Goal: Task Accomplishment & Management: Manage account settings

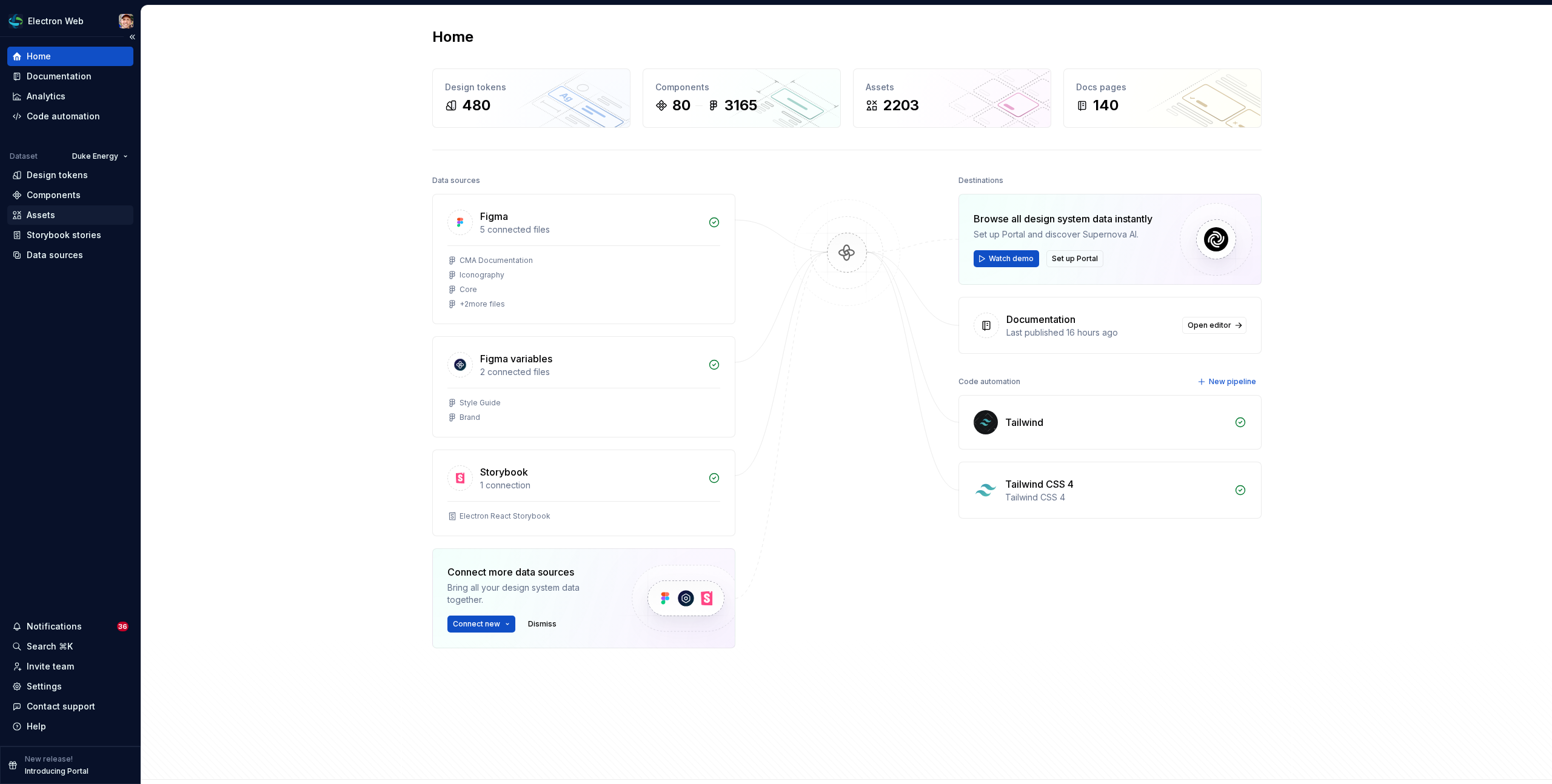
click at [59, 212] on div "Assets" at bounding box center [70, 215] width 116 height 12
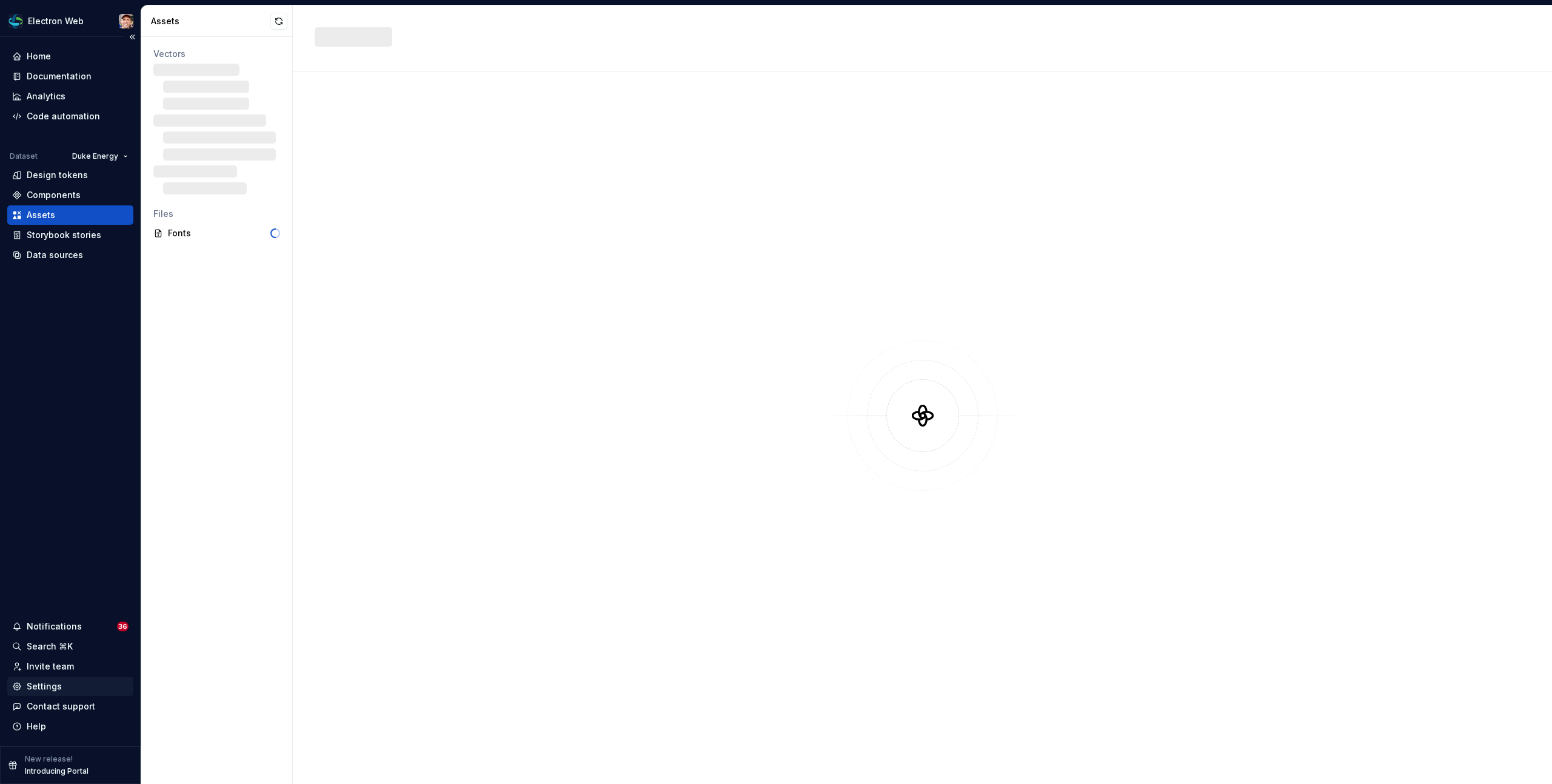
click at [56, 684] on div "Settings" at bounding box center [44, 686] width 35 height 12
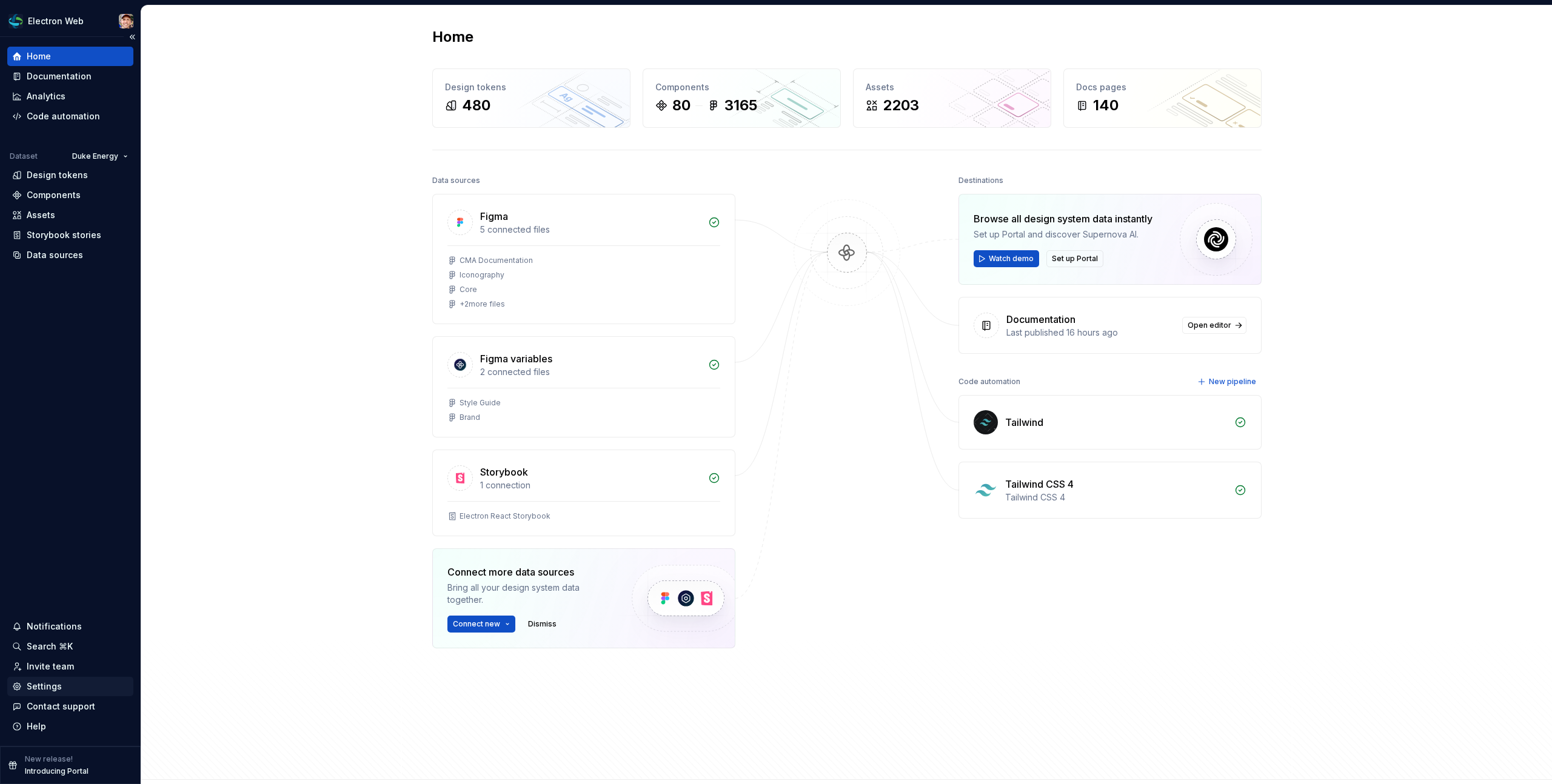
click at [30, 688] on div "Settings" at bounding box center [44, 686] width 35 height 12
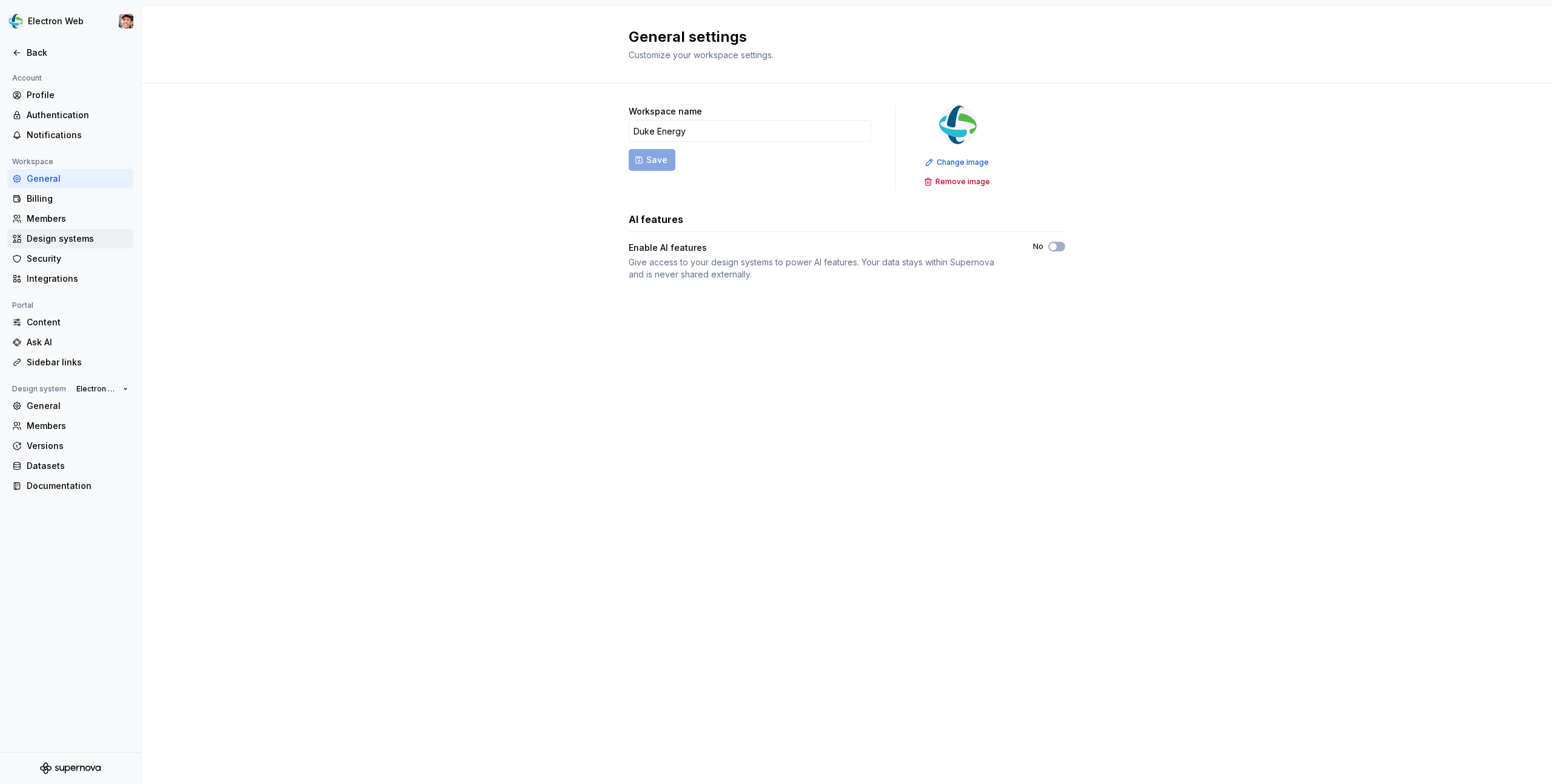
click at [53, 237] on div "Design systems" at bounding box center [78, 239] width 102 height 12
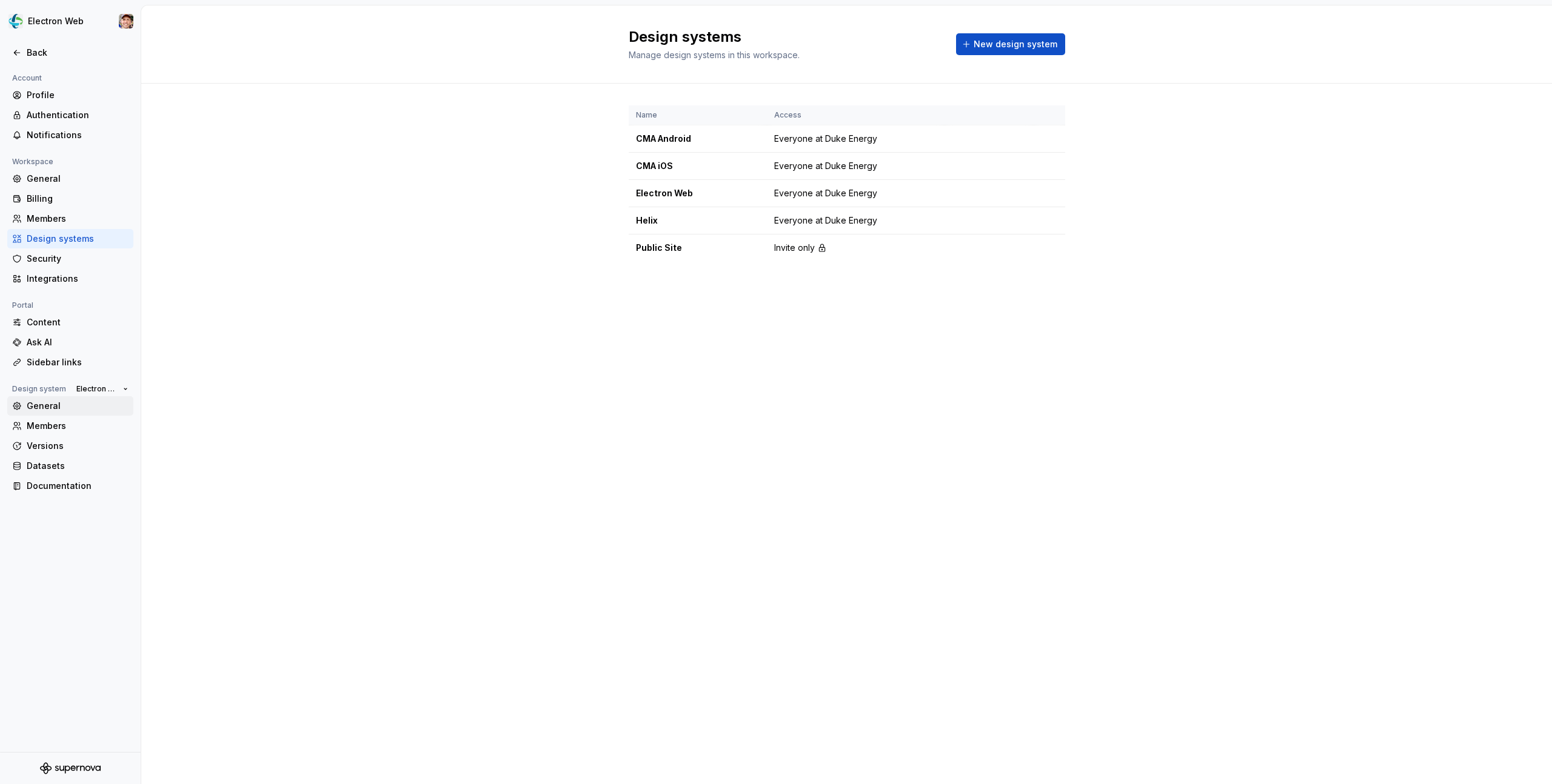
click at [40, 402] on div "General" at bounding box center [78, 406] width 102 height 12
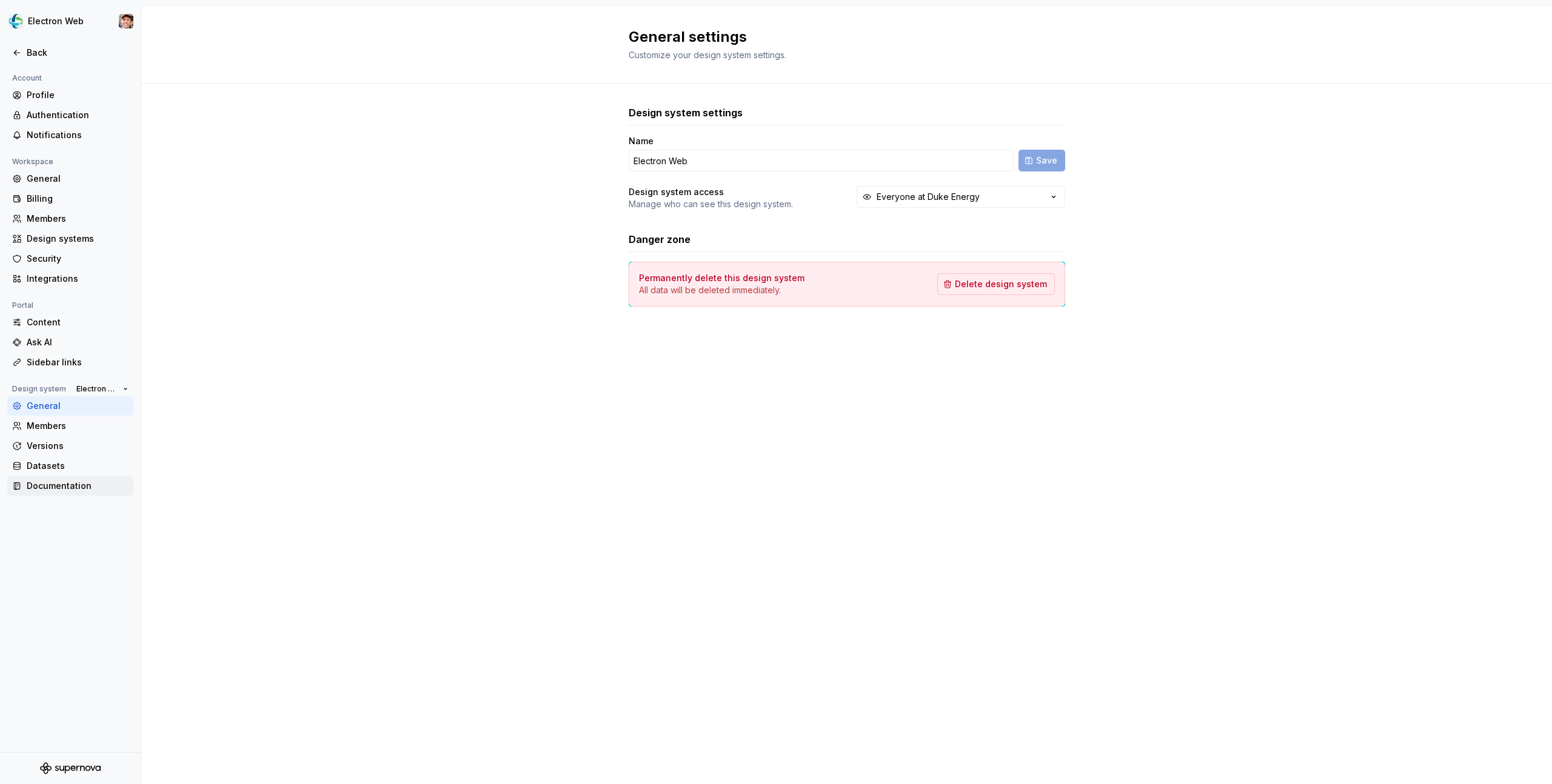
click at [48, 490] on div "Documentation" at bounding box center [78, 486] width 102 height 12
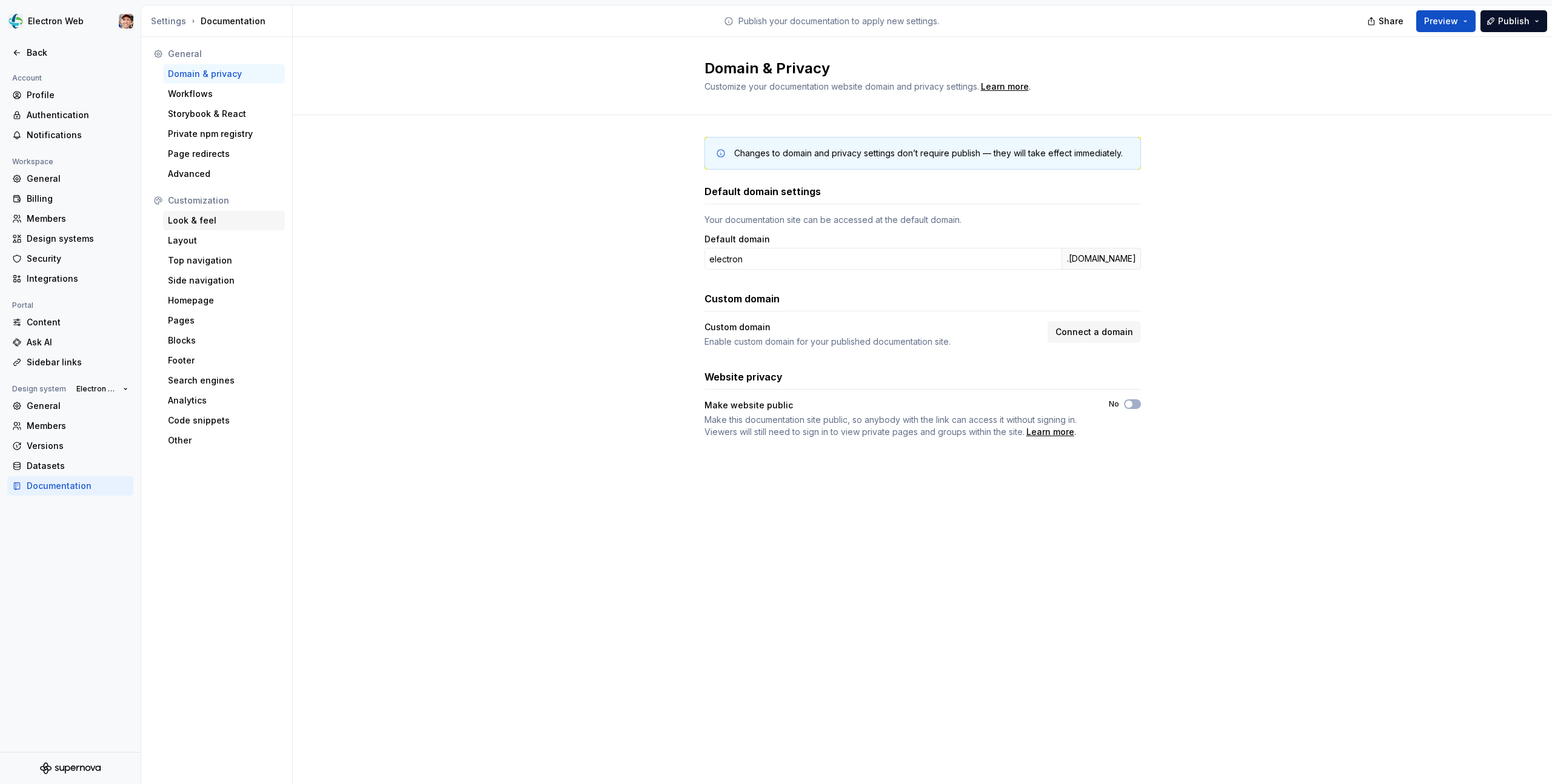
click at [199, 222] on div "Look & feel" at bounding box center [224, 220] width 112 height 12
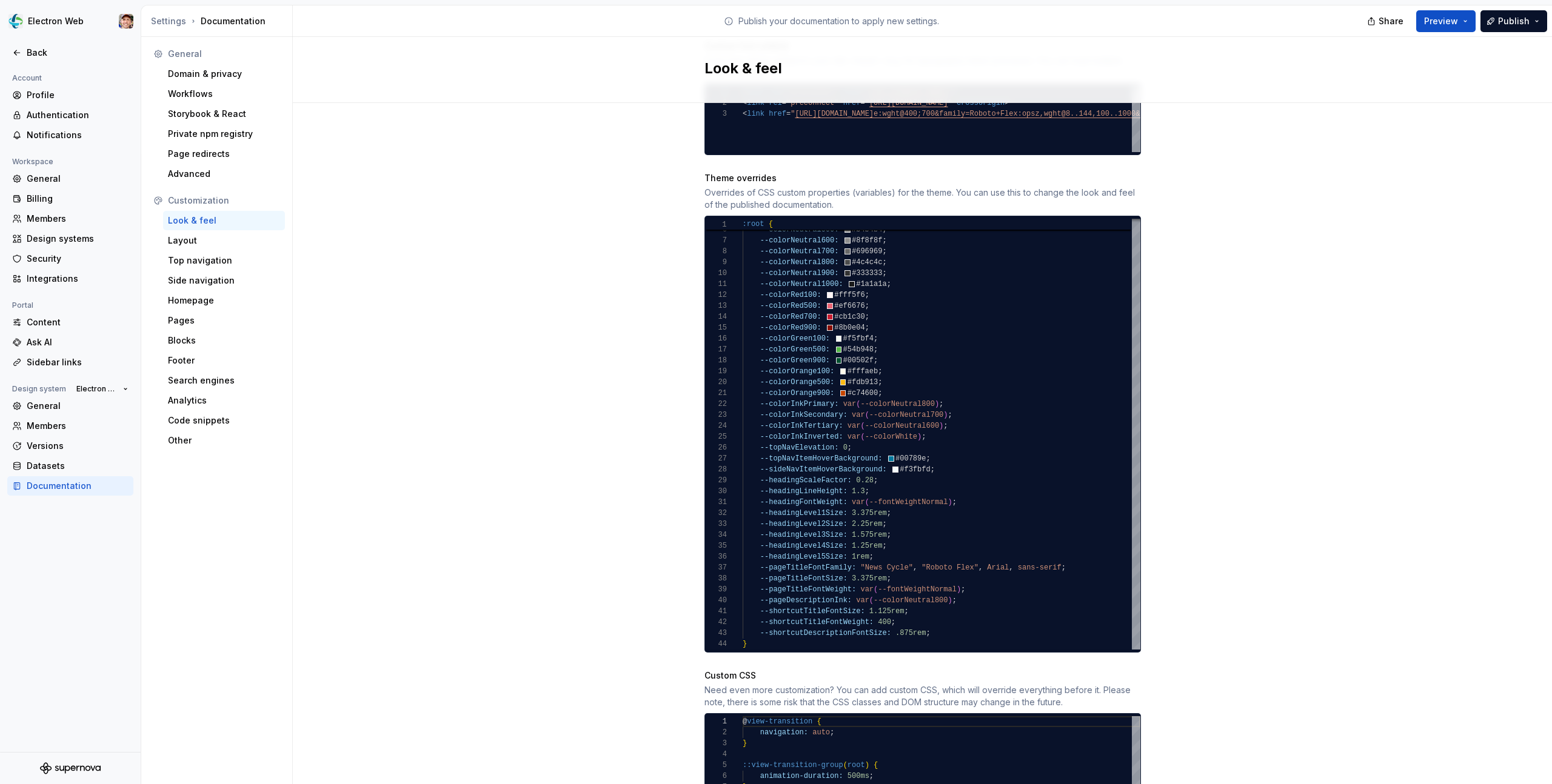
scroll to position [969, 0]
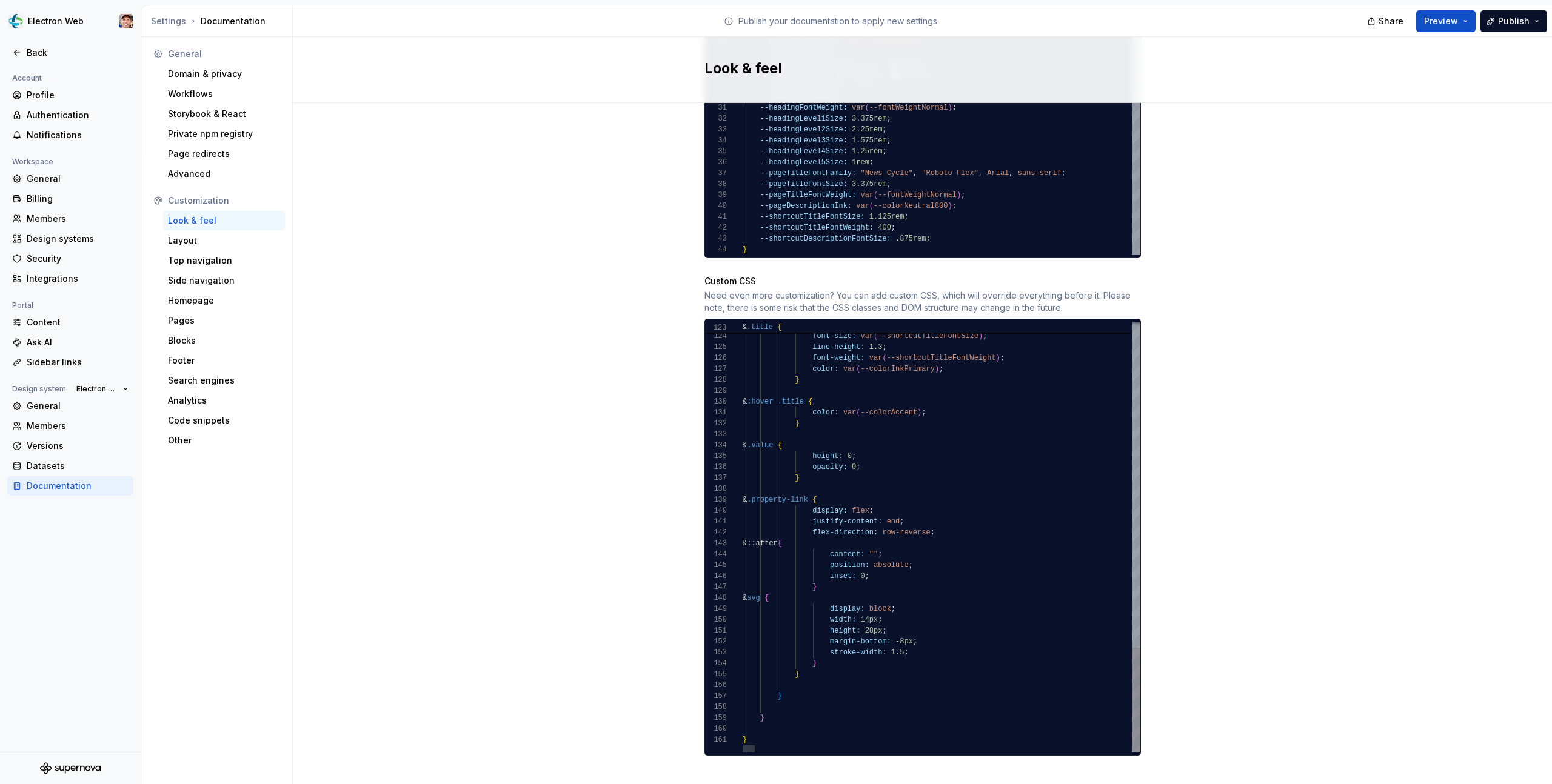
click at [784, 746] on div at bounding box center [937, 749] width 389 height 7
click at [743, 746] on div at bounding box center [749, 749] width 12 height 7
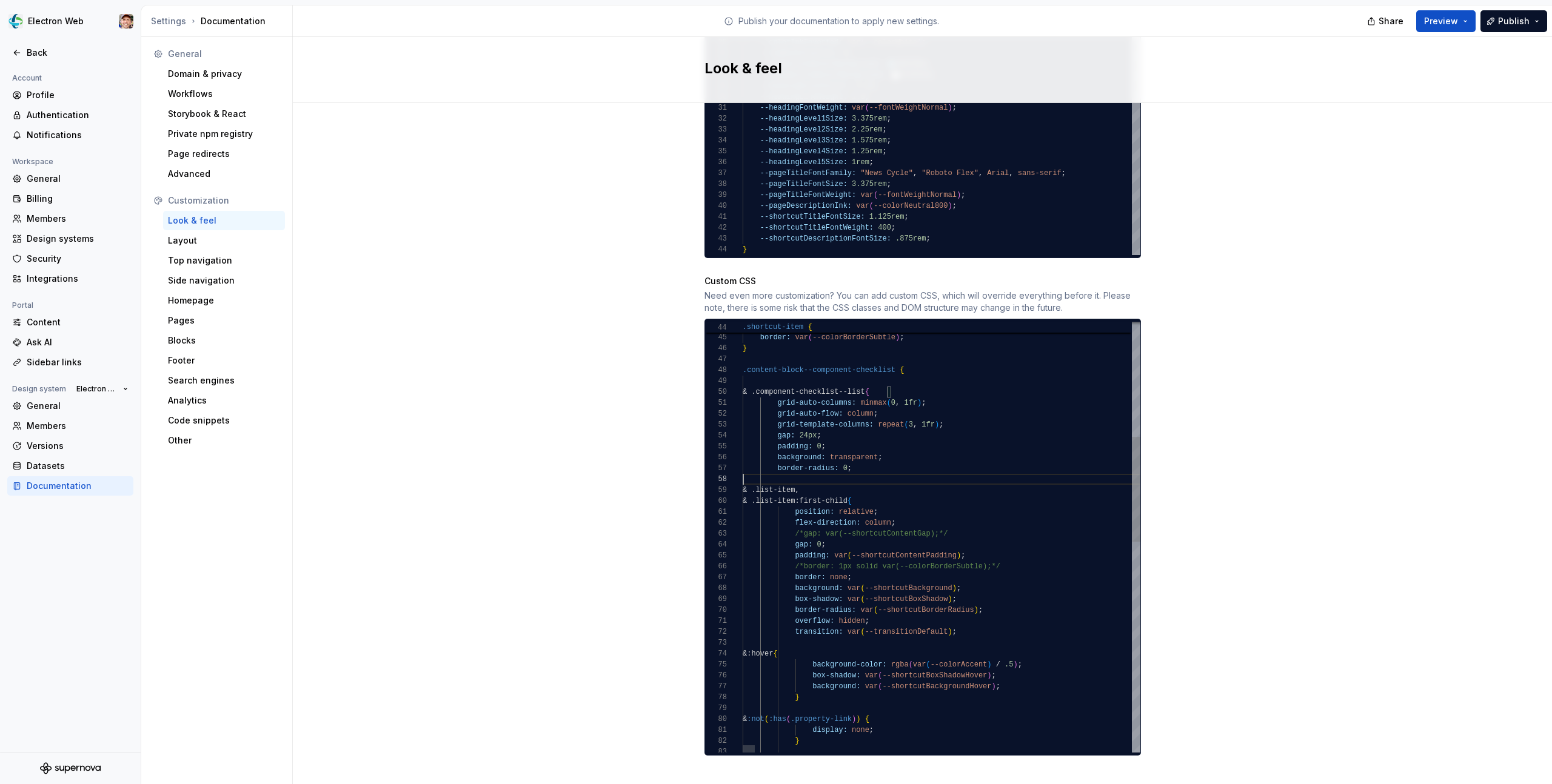
scroll to position [76, 0]
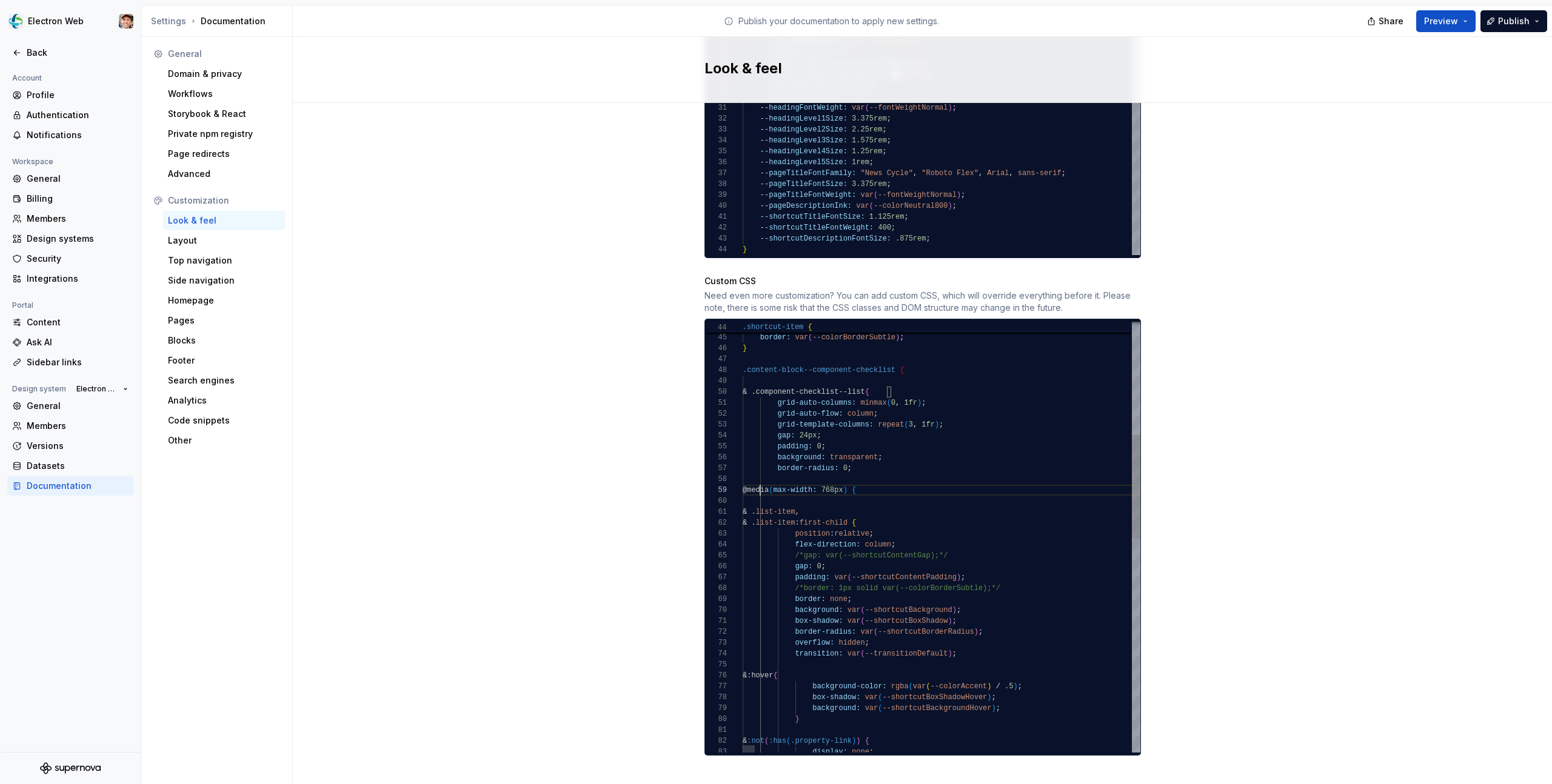
scroll to position [87, 35]
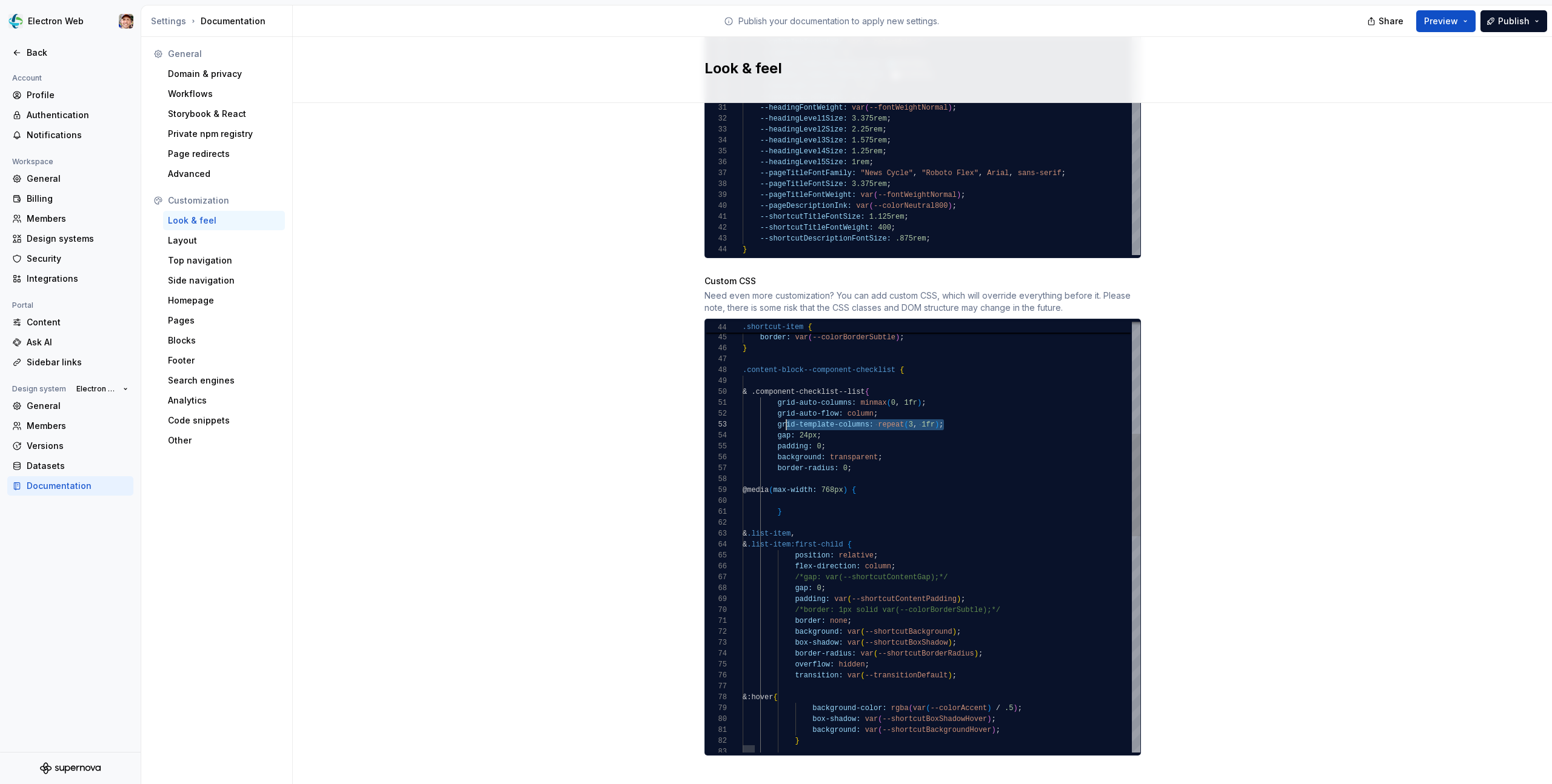
scroll to position [22, 35]
drag, startPoint x: 946, startPoint y: 414, endPoint x: 777, endPoint y: 414, distance: 169.0
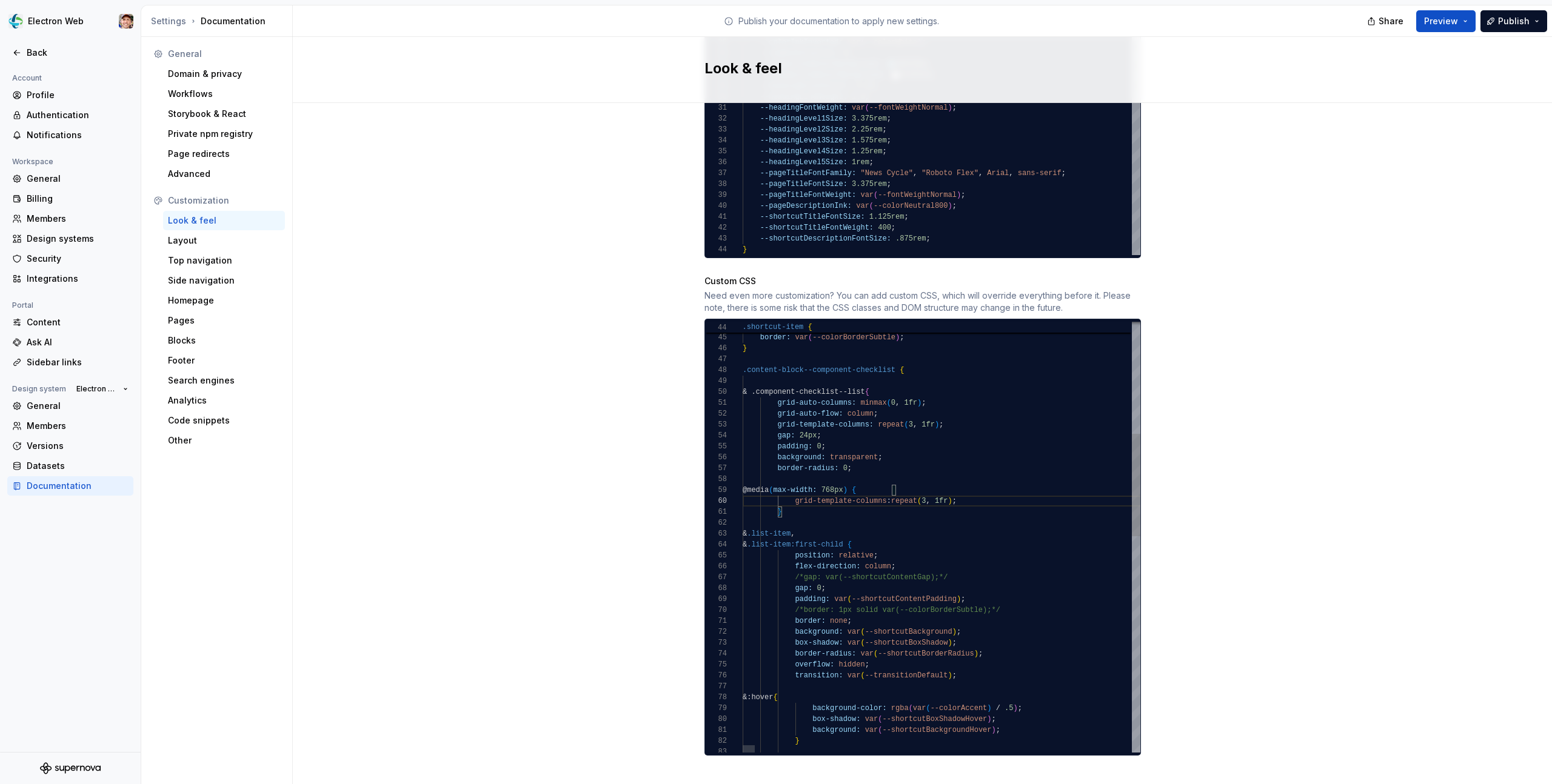
drag, startPoint x: 825, startPoint y: 427, endPoint x: 779, endPoint y: 427, distance: 46.0
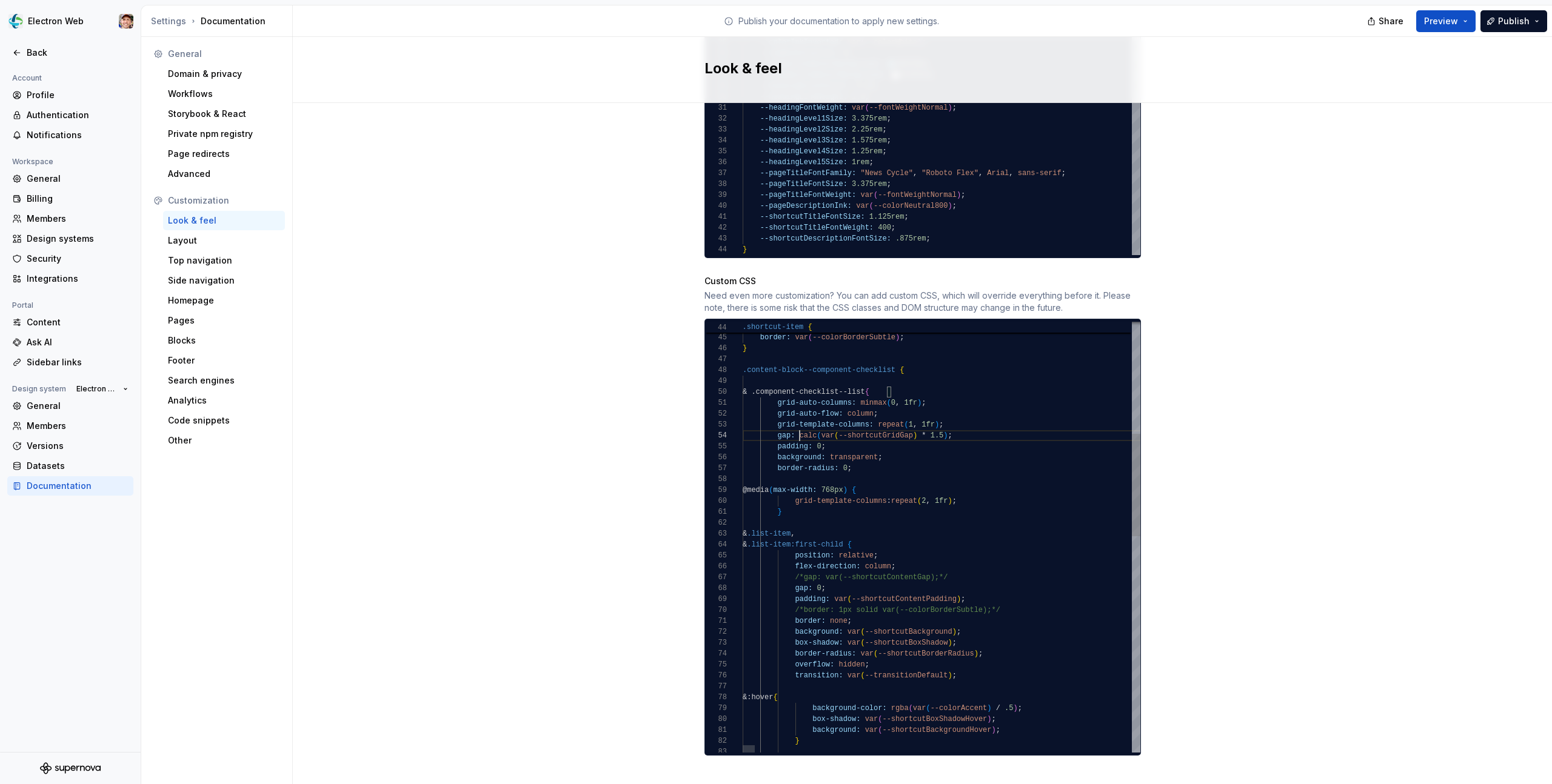
scroll to position [33, 57]
click at [1442, 25] on span "Preview" at bounding box center [1441, 21] width 34 height 12
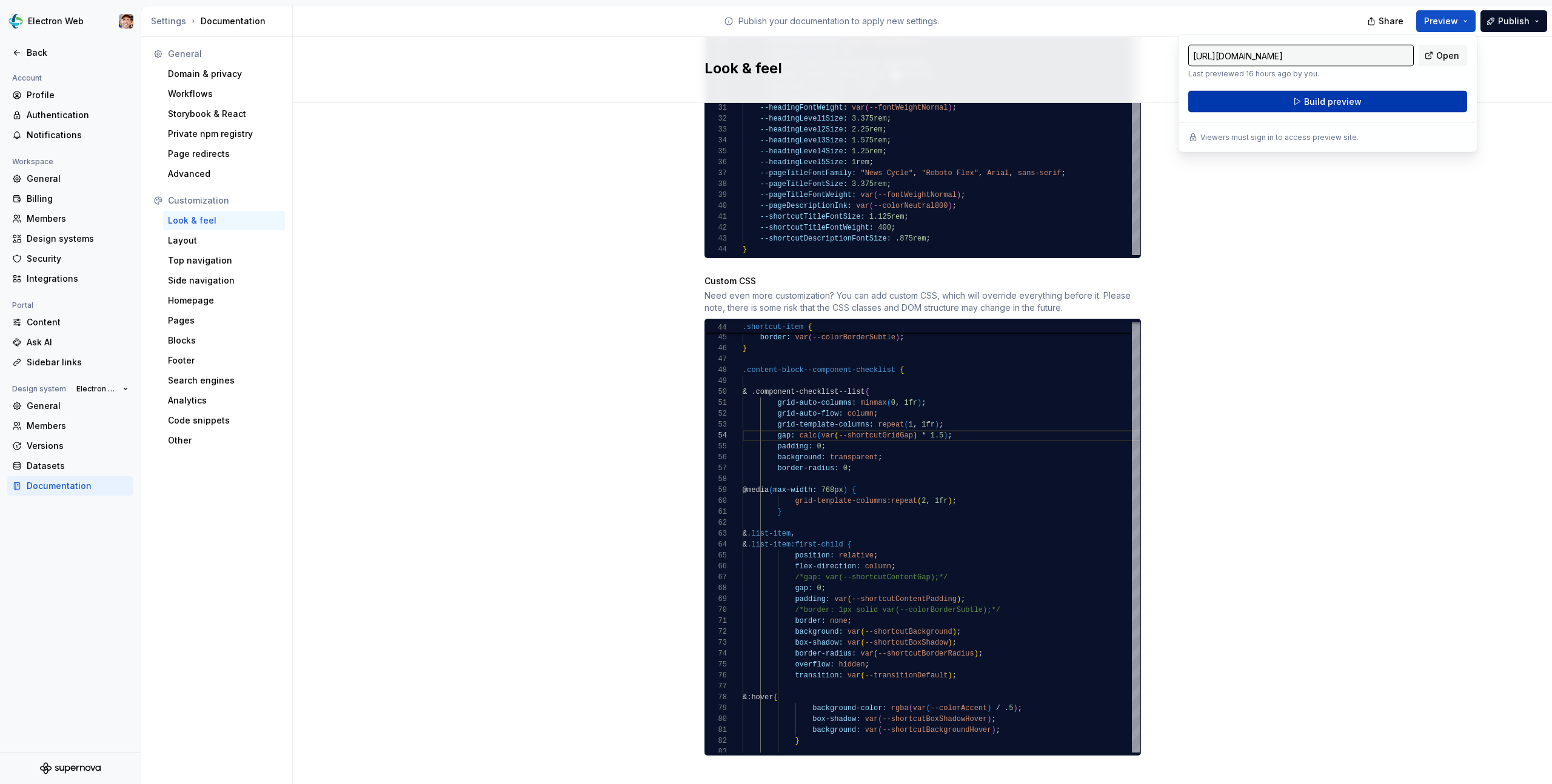
click at [1328, 105] on span "Build preview" at bounding box center [1333, 102] width 57 height 12
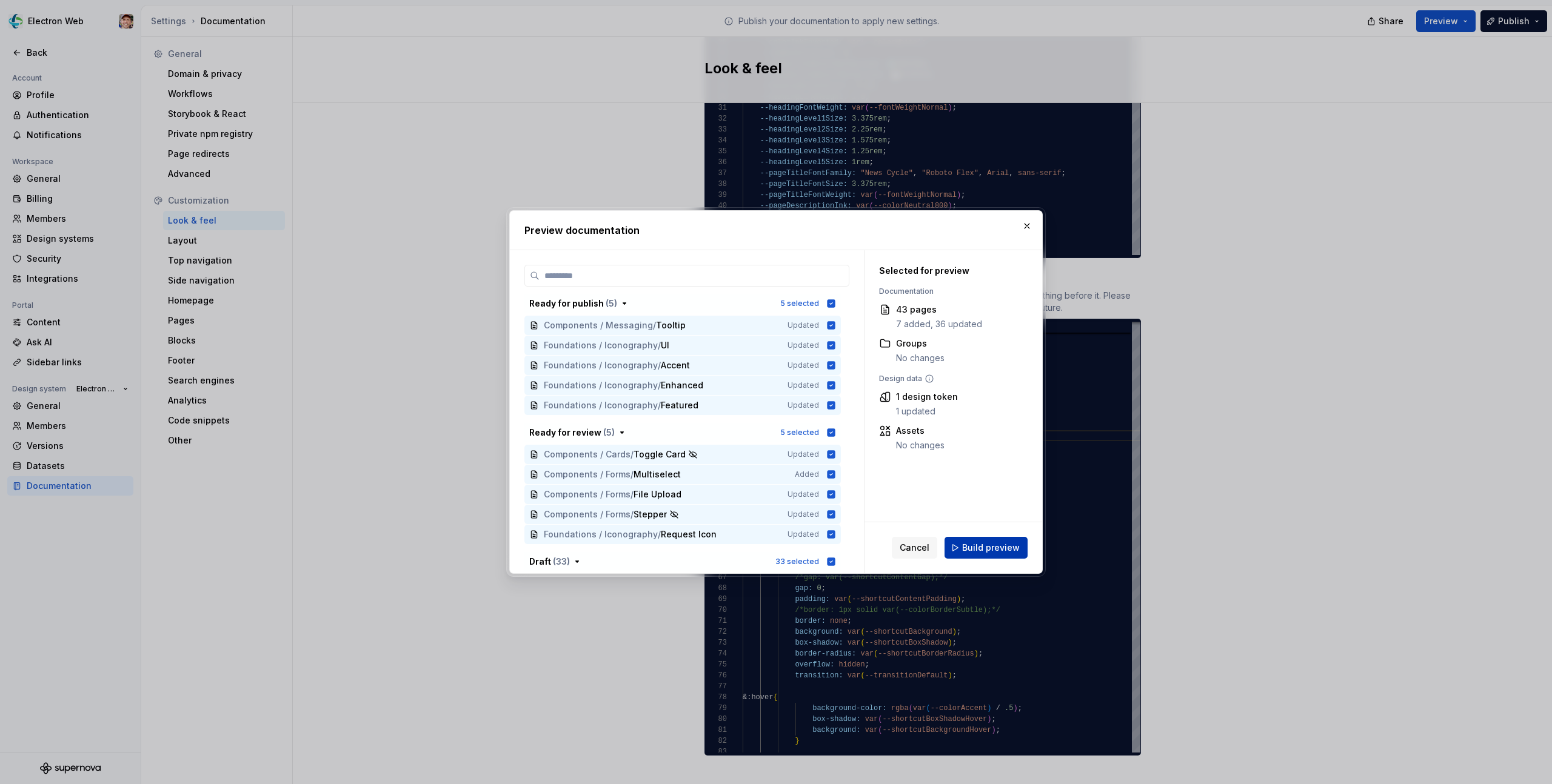
click at [981, 548] on span "Build preview" at bounding box center [991, 547] width 57 height 12
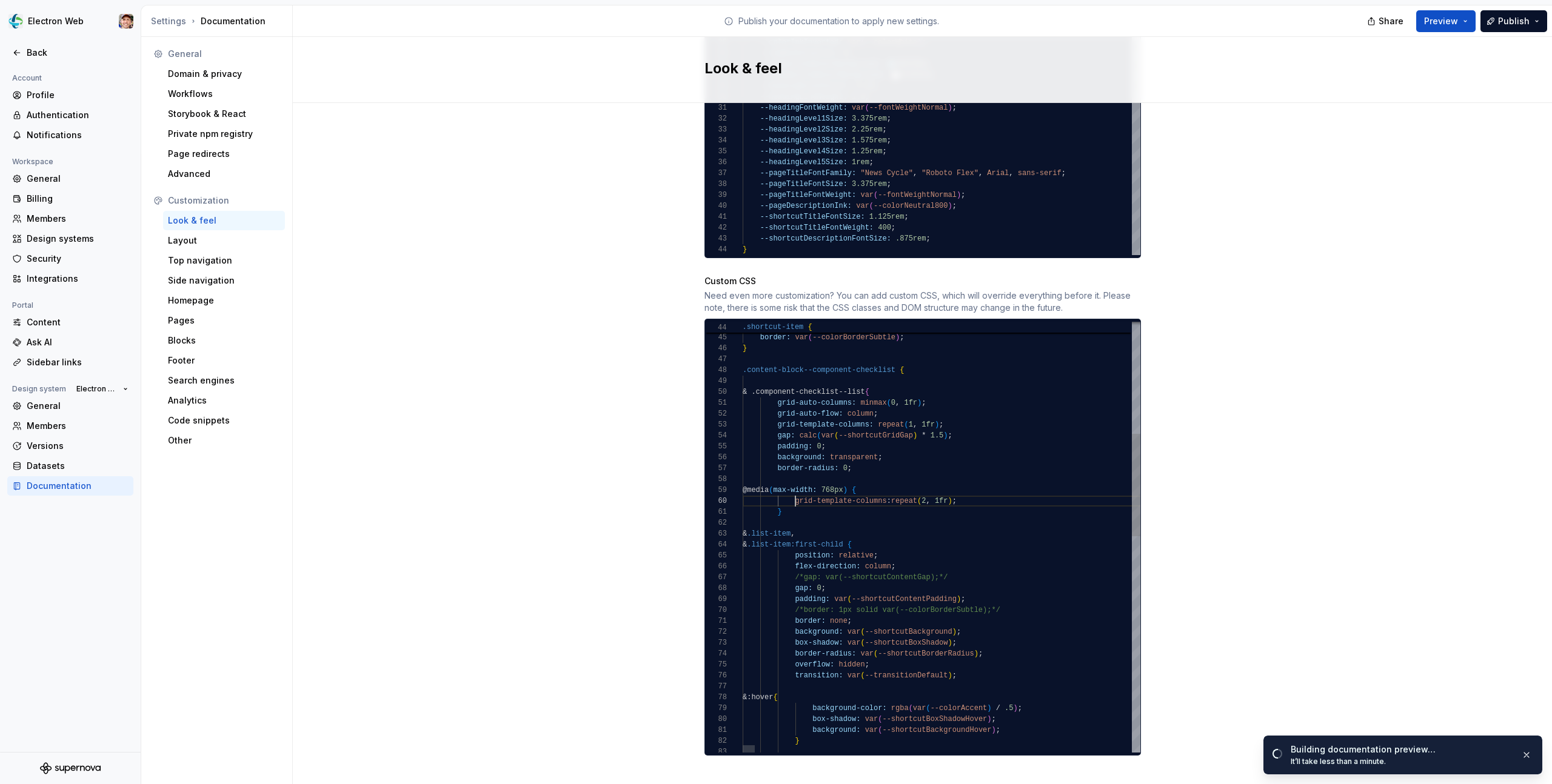
scroll to position [98, 53]
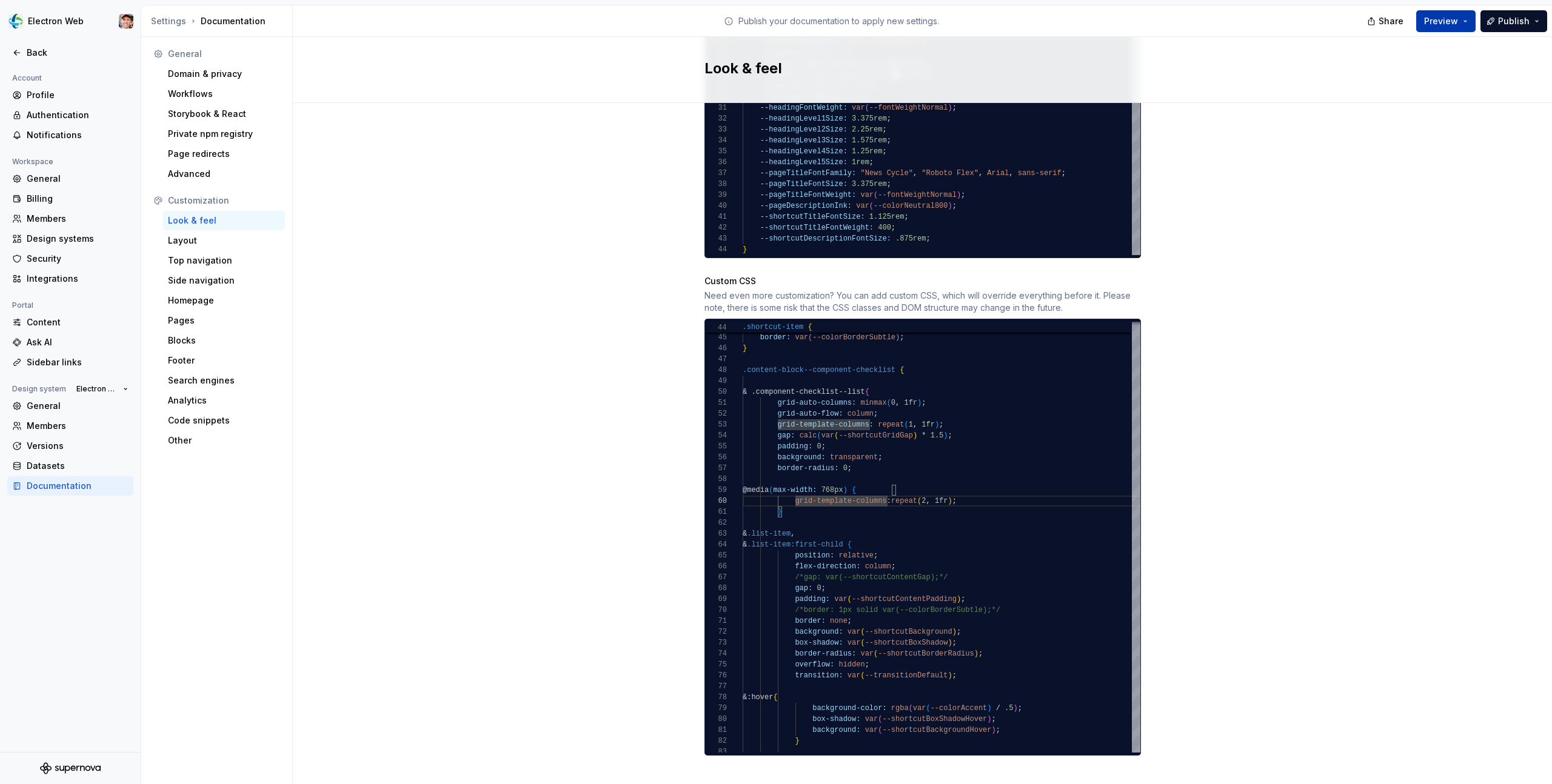
click at [1466, 20] on button "Preview" at bounding box center [1446, 21] width 59 height 22
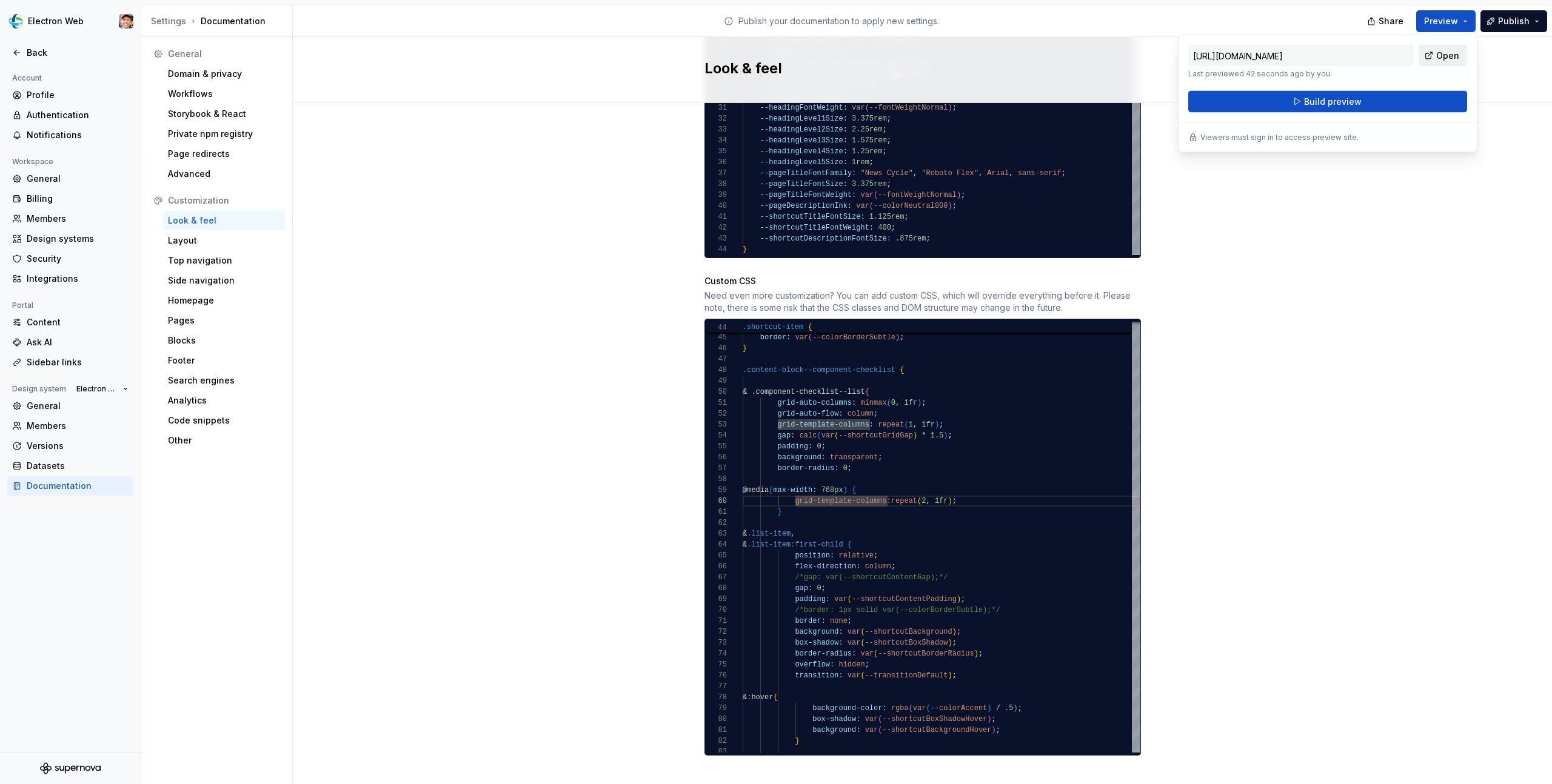
click at [1436, 53] on link "Open" at bounding box center [1443, 55] width 48 height 22
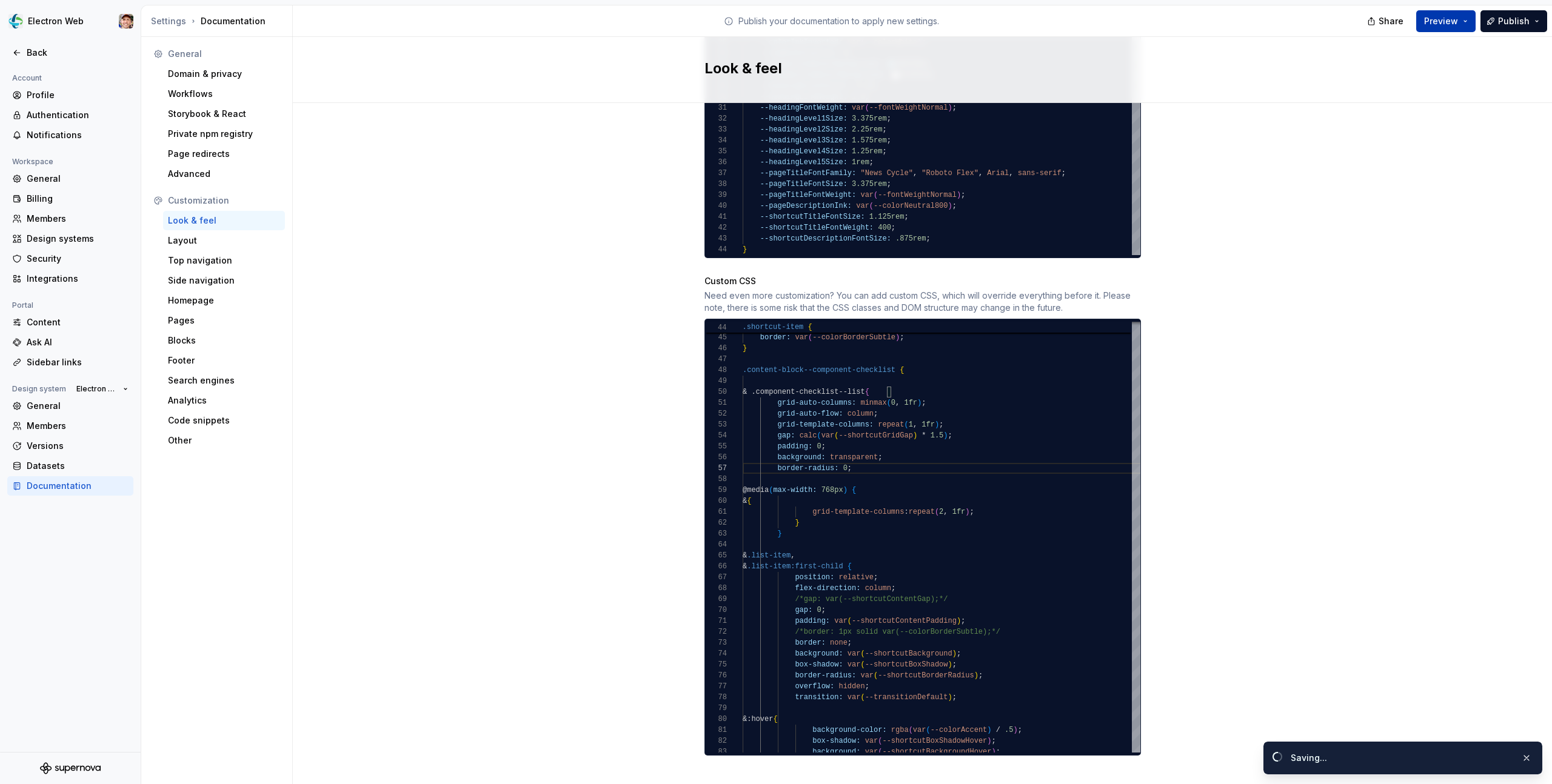
click at [1454, 30] on button "Preview" at bounding box center [1446, 21] width 59 height 22
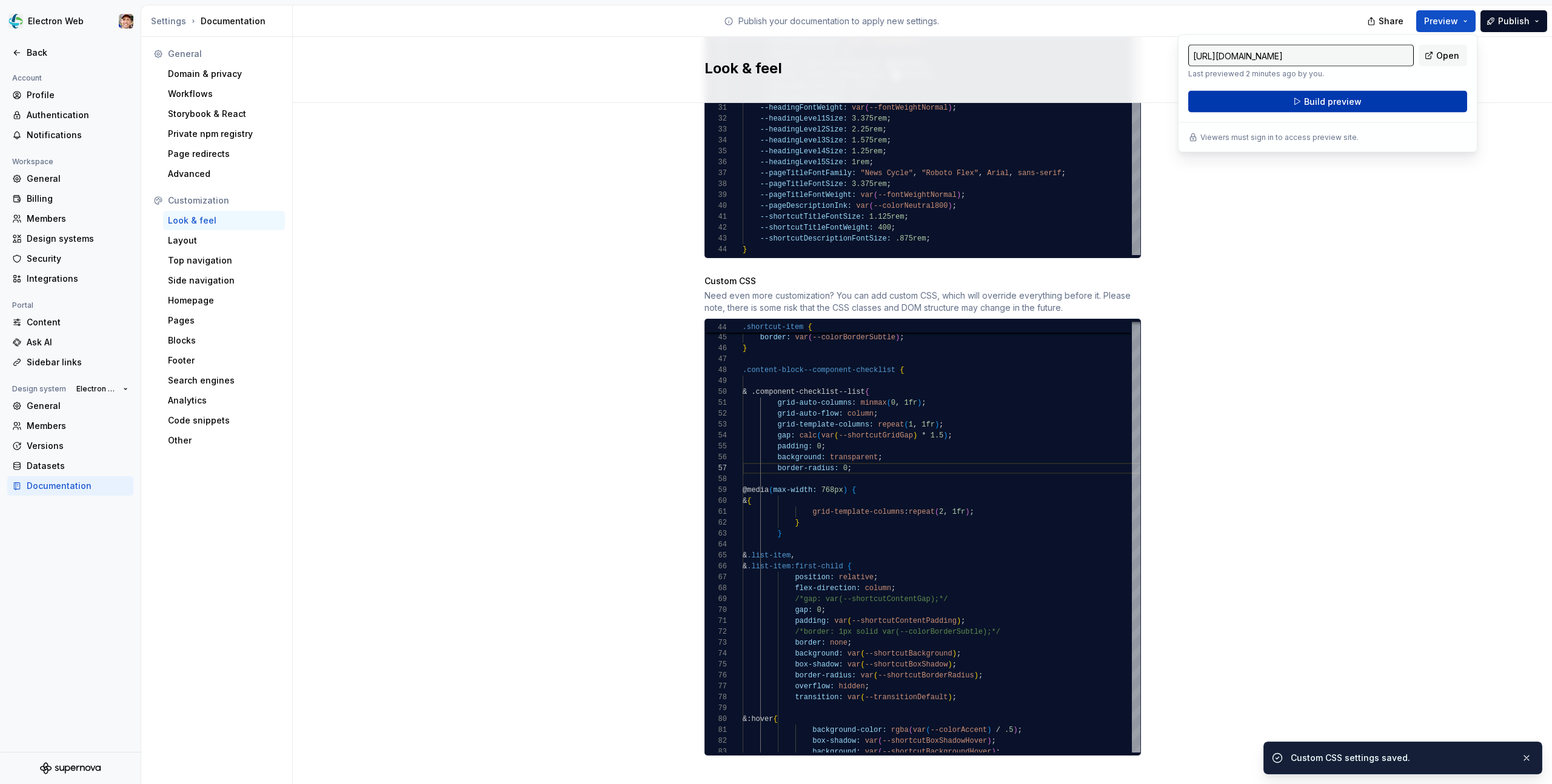
click at [1344, 100] on span "Build preview" at bounding box center [1333, 102] width 57 height 12
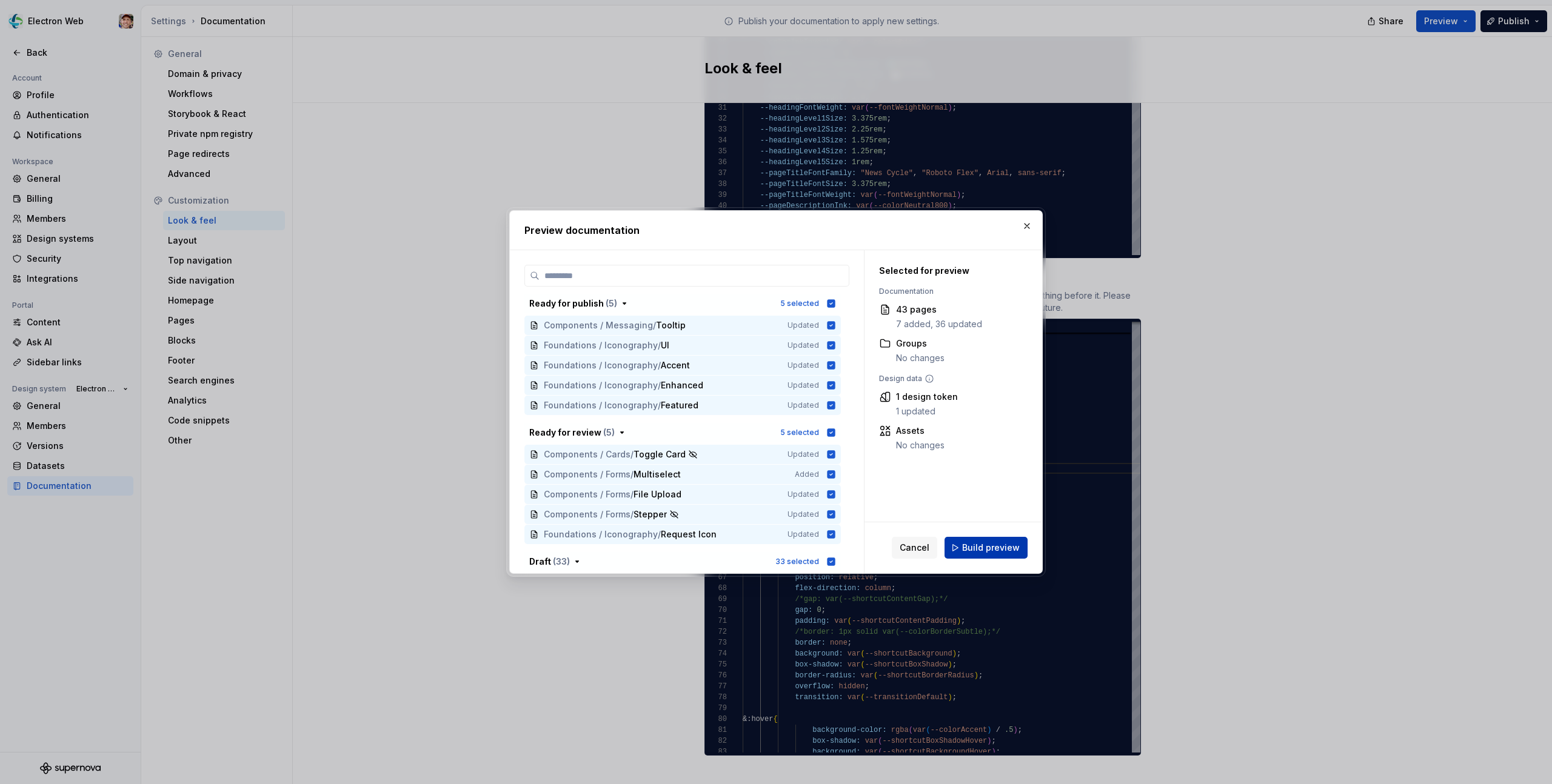
click at [983, 538] on button "Build preview" at bounding box center [986, 547] width 83 height 22
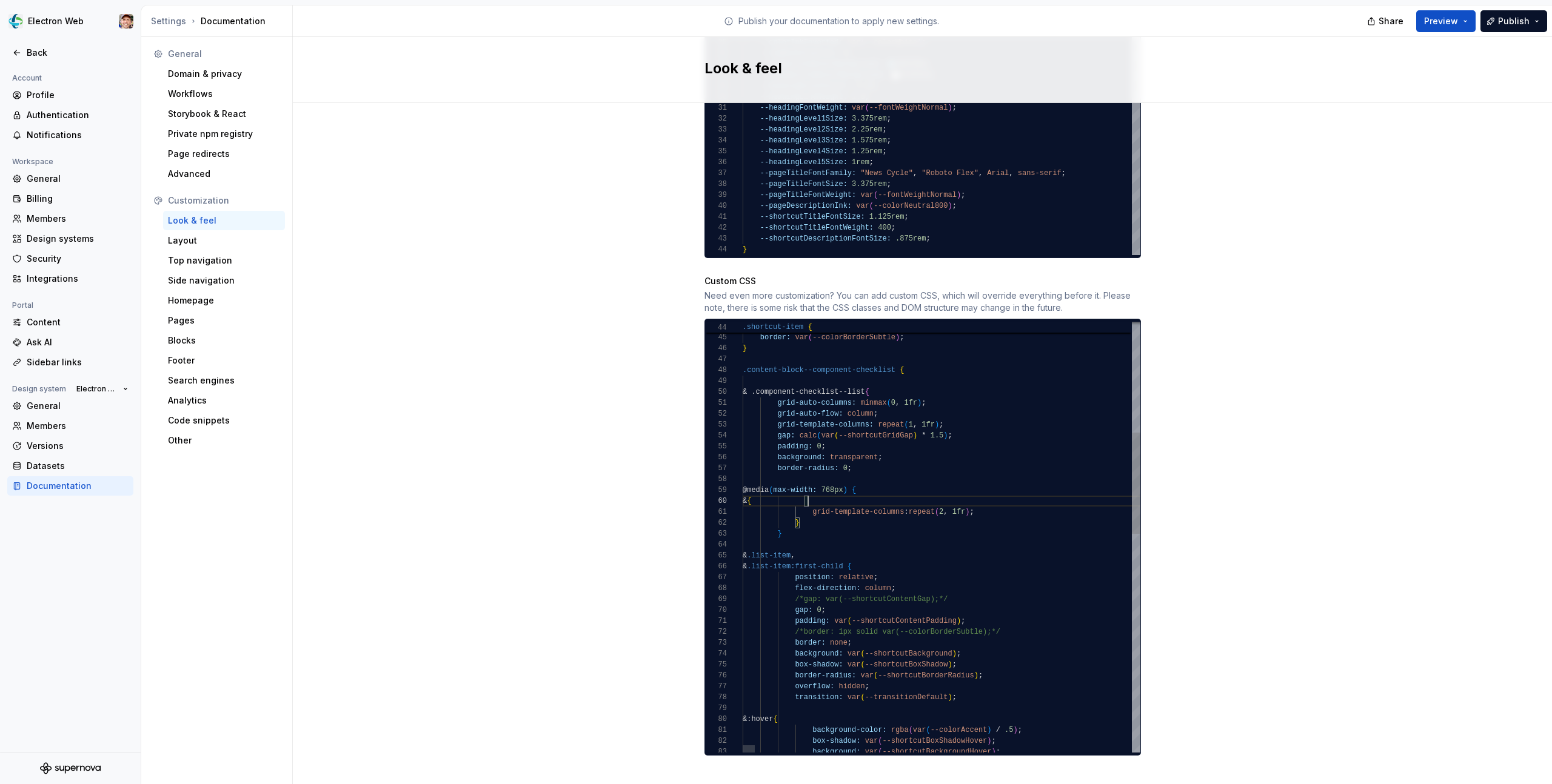
scroll to position [98, 0]
drag, startPoint x: 825, startPoint y: 490, endPoint x: 702, endPoint y: 489, distance: 123.0
click at [1455, 22] on span "Preview" at bounding box center [1441, 21] width 34 height 12
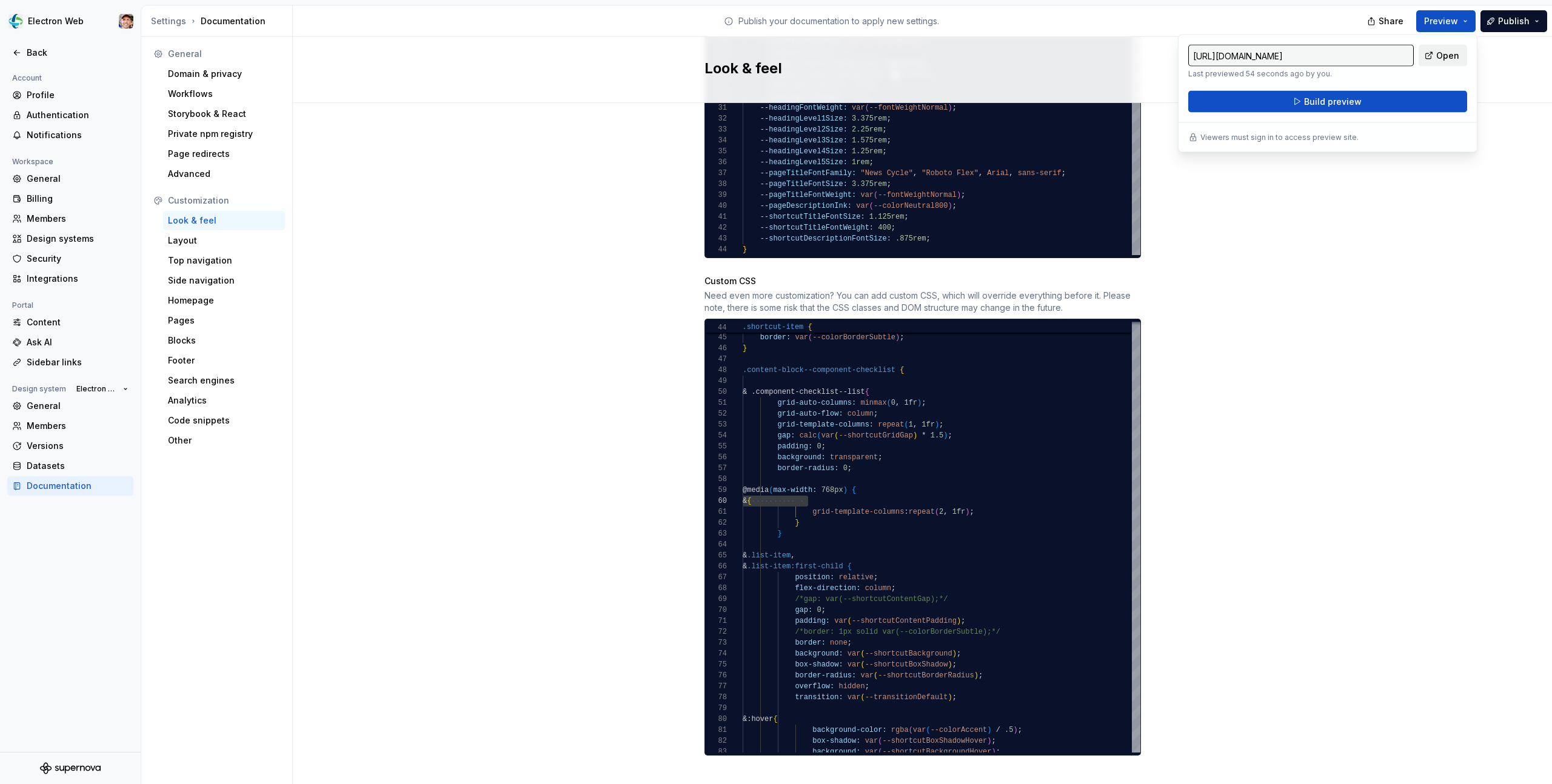
click at [1434, 59] on link "Open" at bounding box center [1443, 55] width 48 height 22
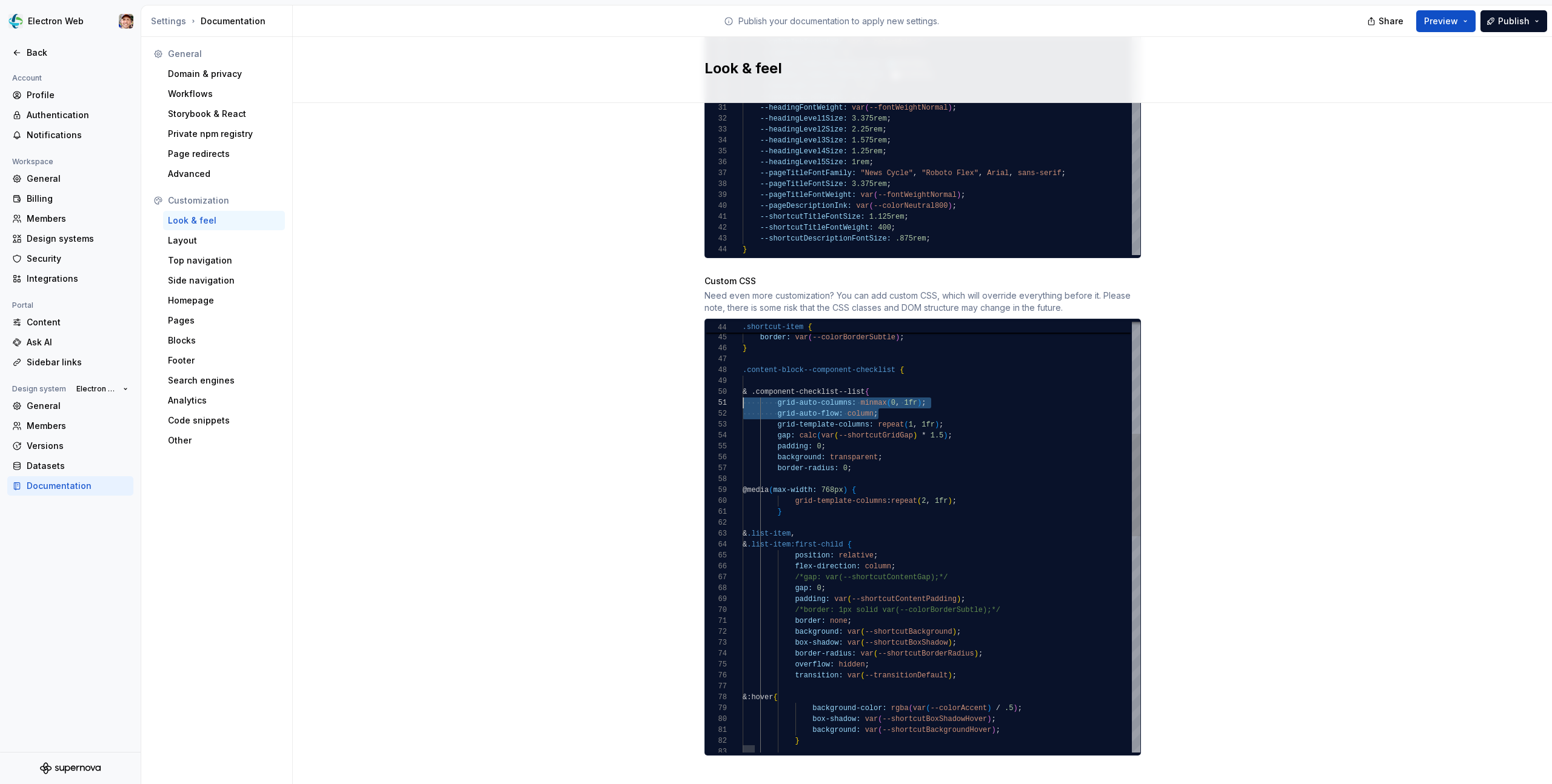
scroll to position [0, 0]
drag, startPoint x: 882, startPoint y: 400, endPoint x: 715, endPoint y: 393, distance: 167.1
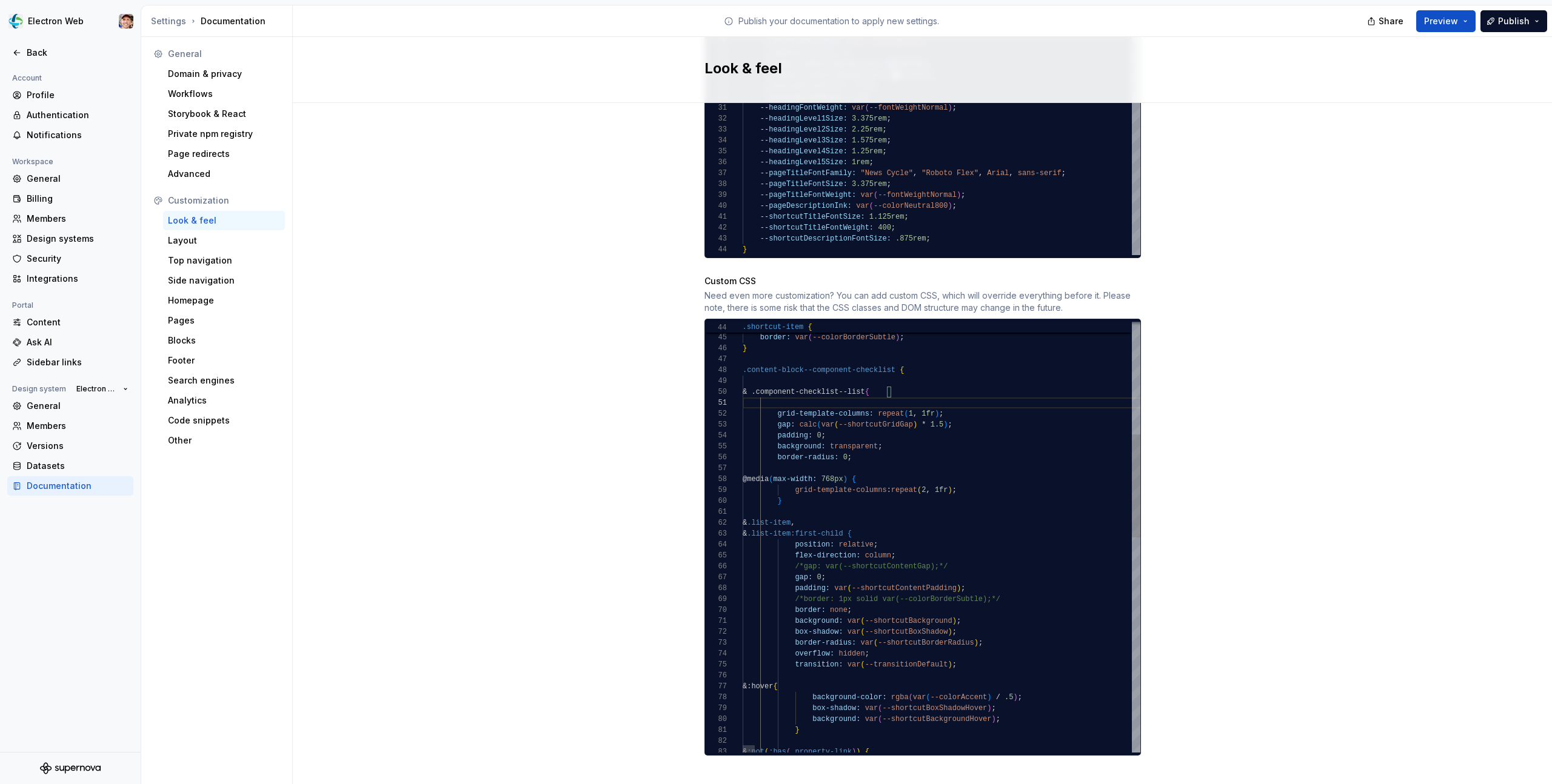
scroll to position [98, 149]
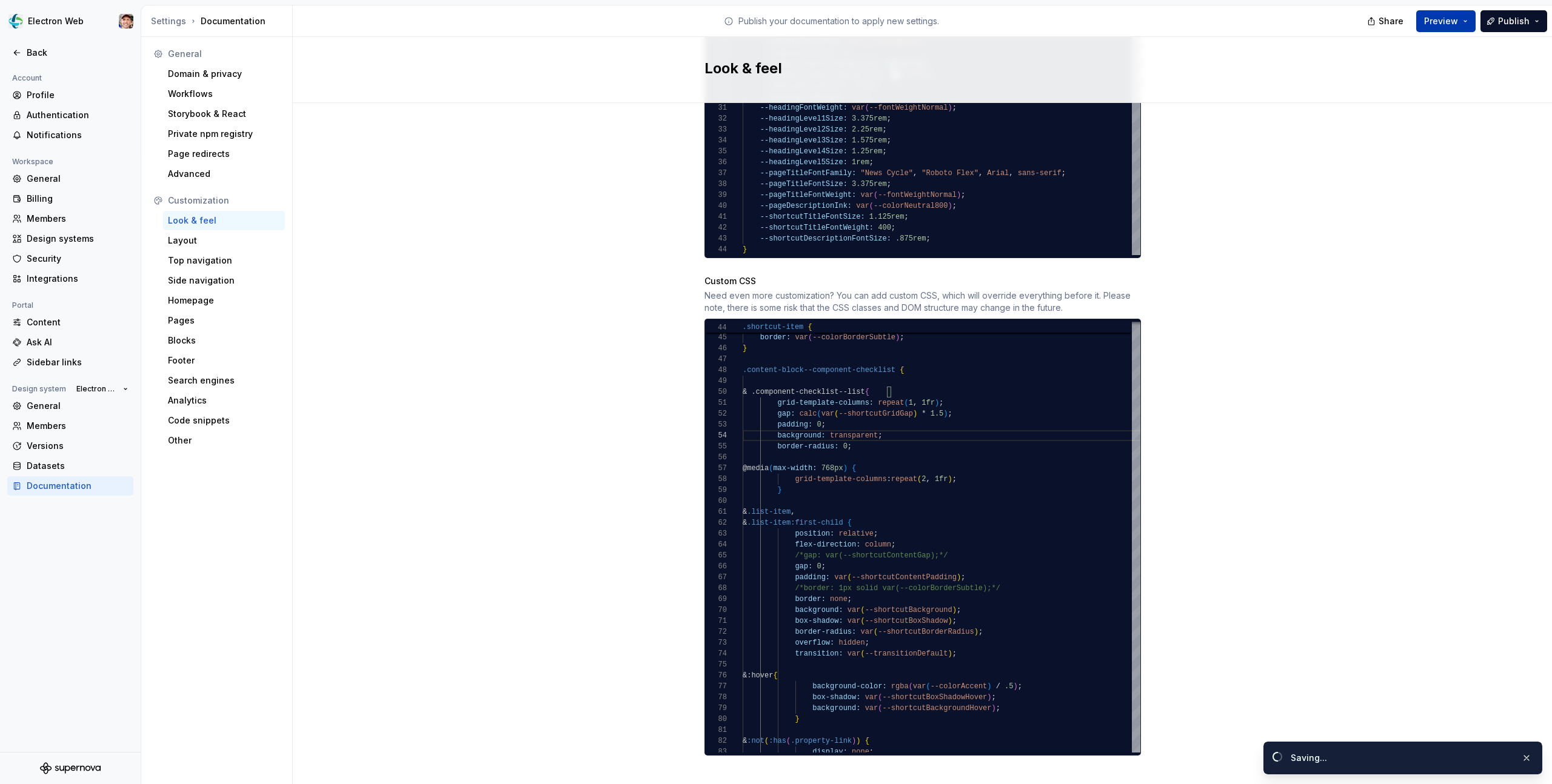
click at [1450, 20] on span "Preview" at bounding box center [1441, 21] width 34 height 12
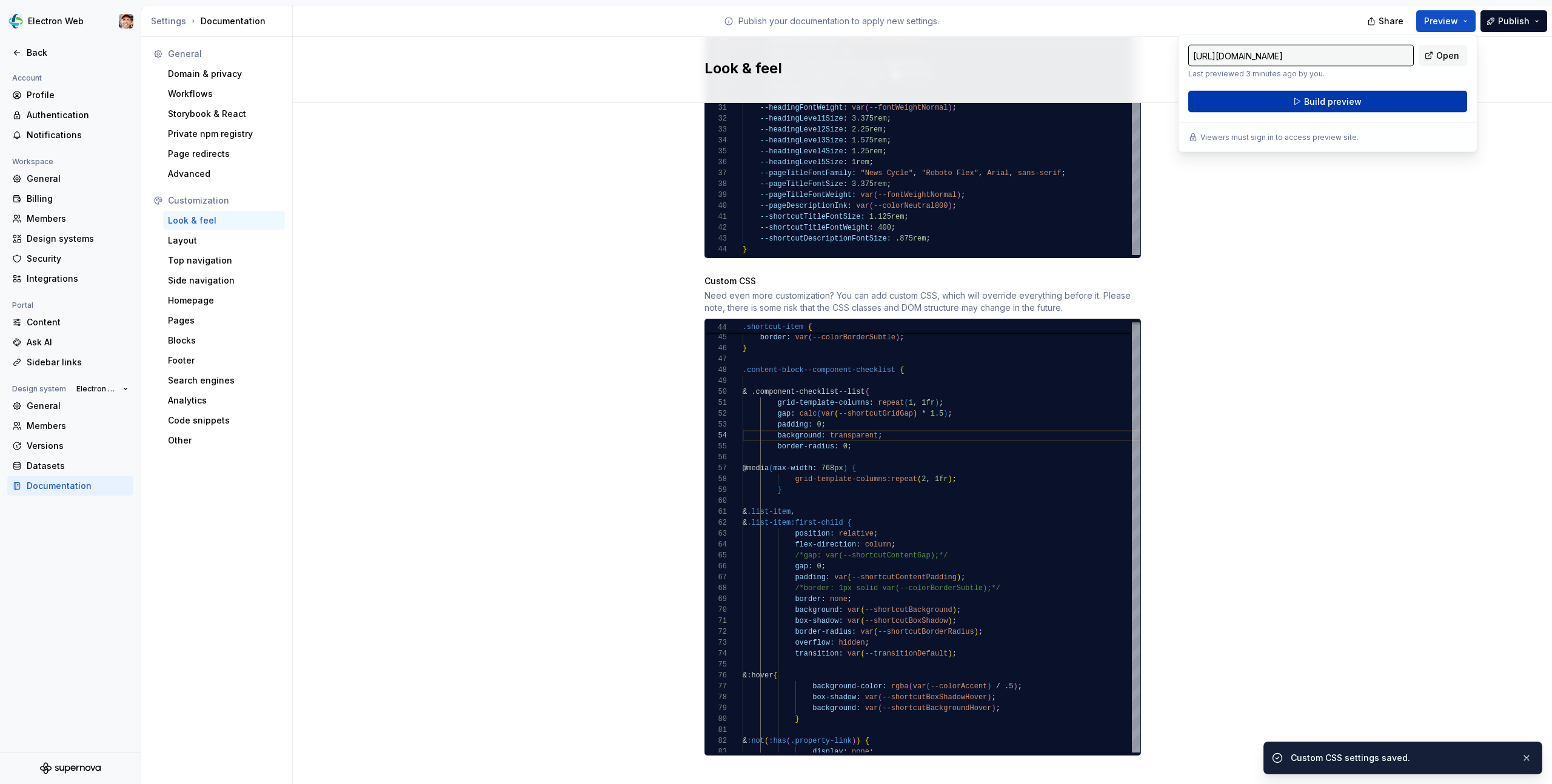
click at [1339, 100] on span "Build preview" at bounding box center [1333, 102] width 57 height 12
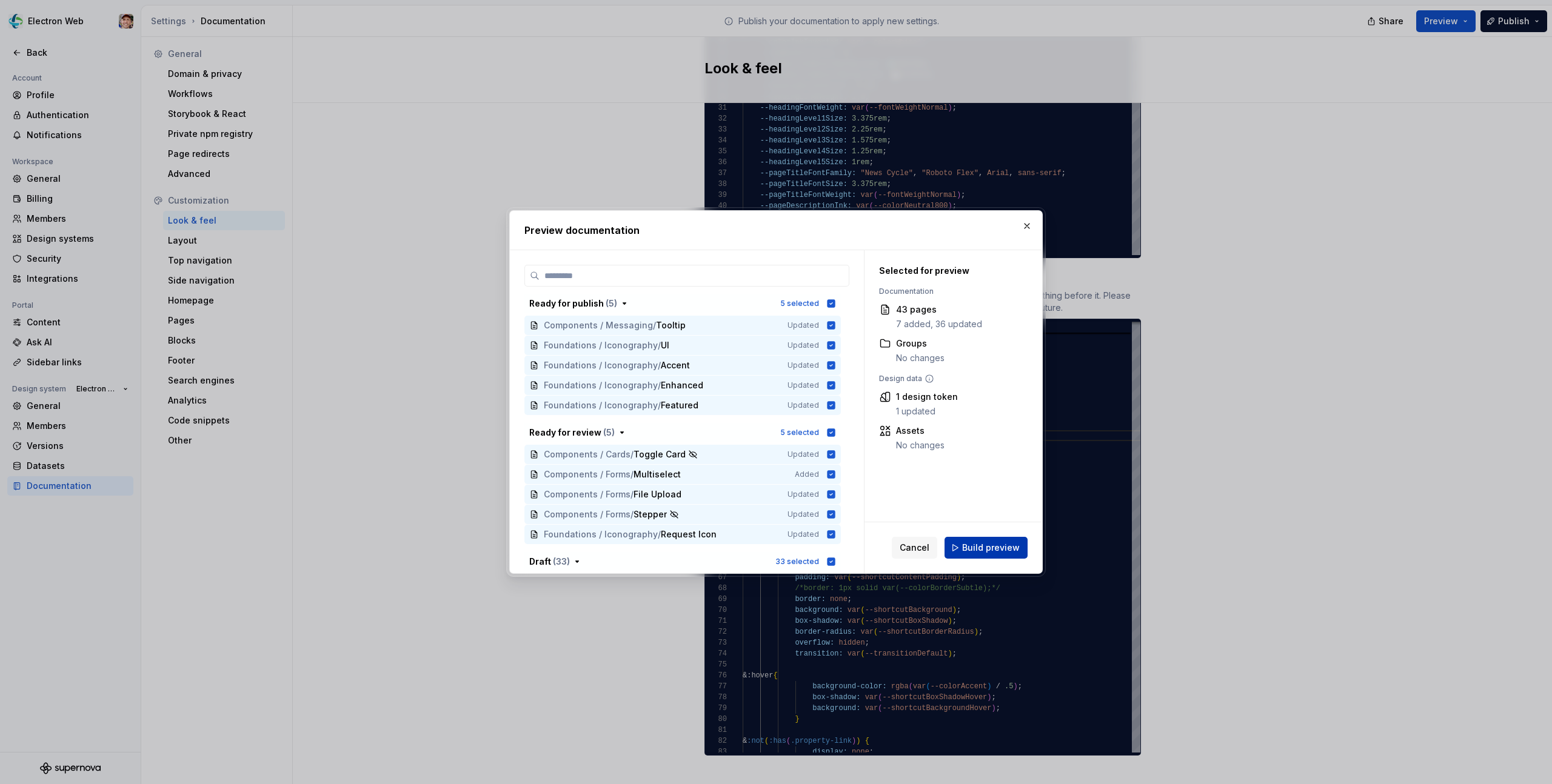
click at [984, 545] on span "Build preview" at bounding box center [991, 547] width 57 height 12
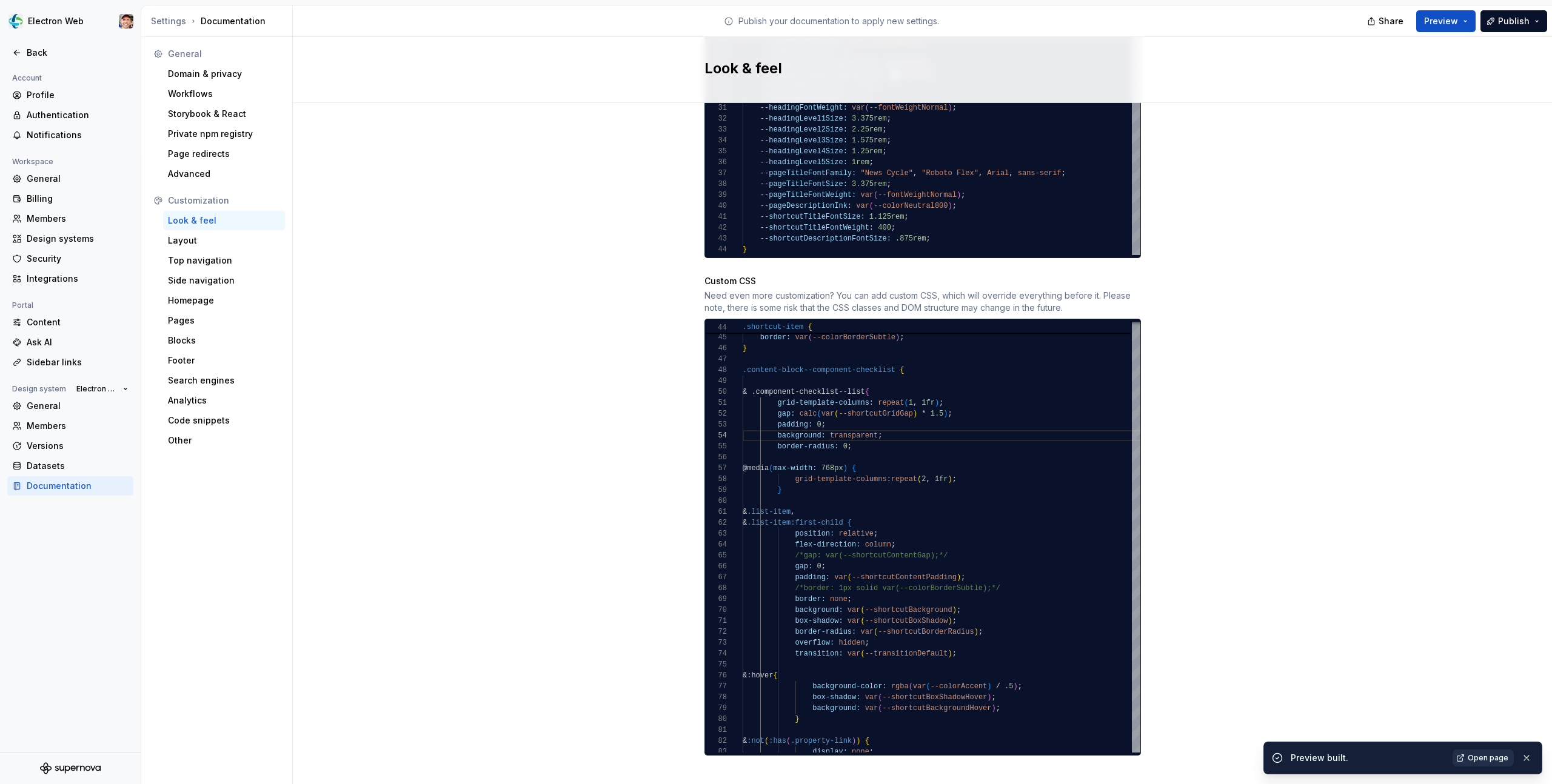
click at [1476, 759] on span "Open page" at bounding box center [1488, 758] width 40 height 10
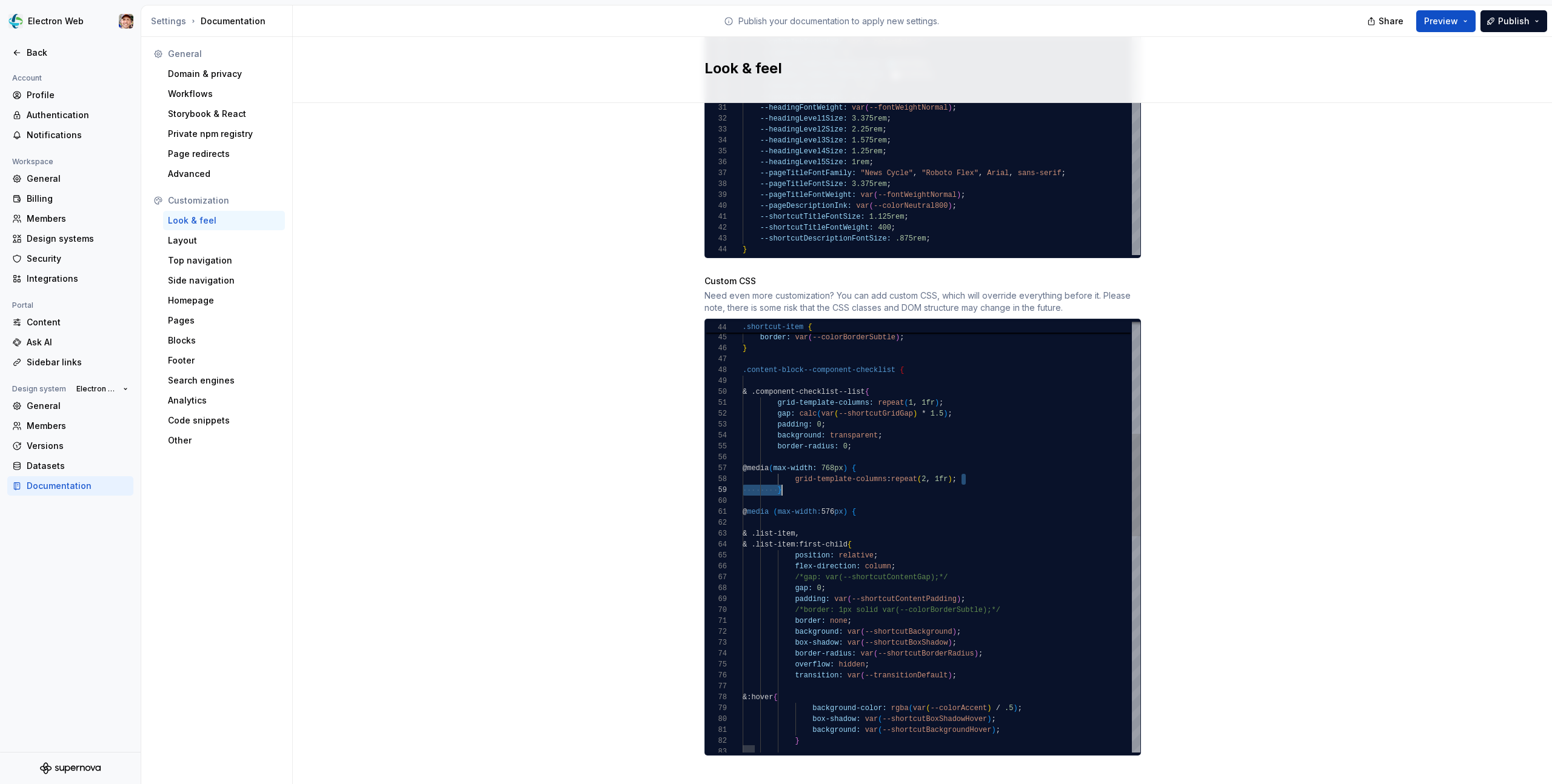
scroll to position [76, 53]
drag, startPoint x: 963, startPoint y: 467, endPoint x: 794, endPoint y: 470, distance: 169.0
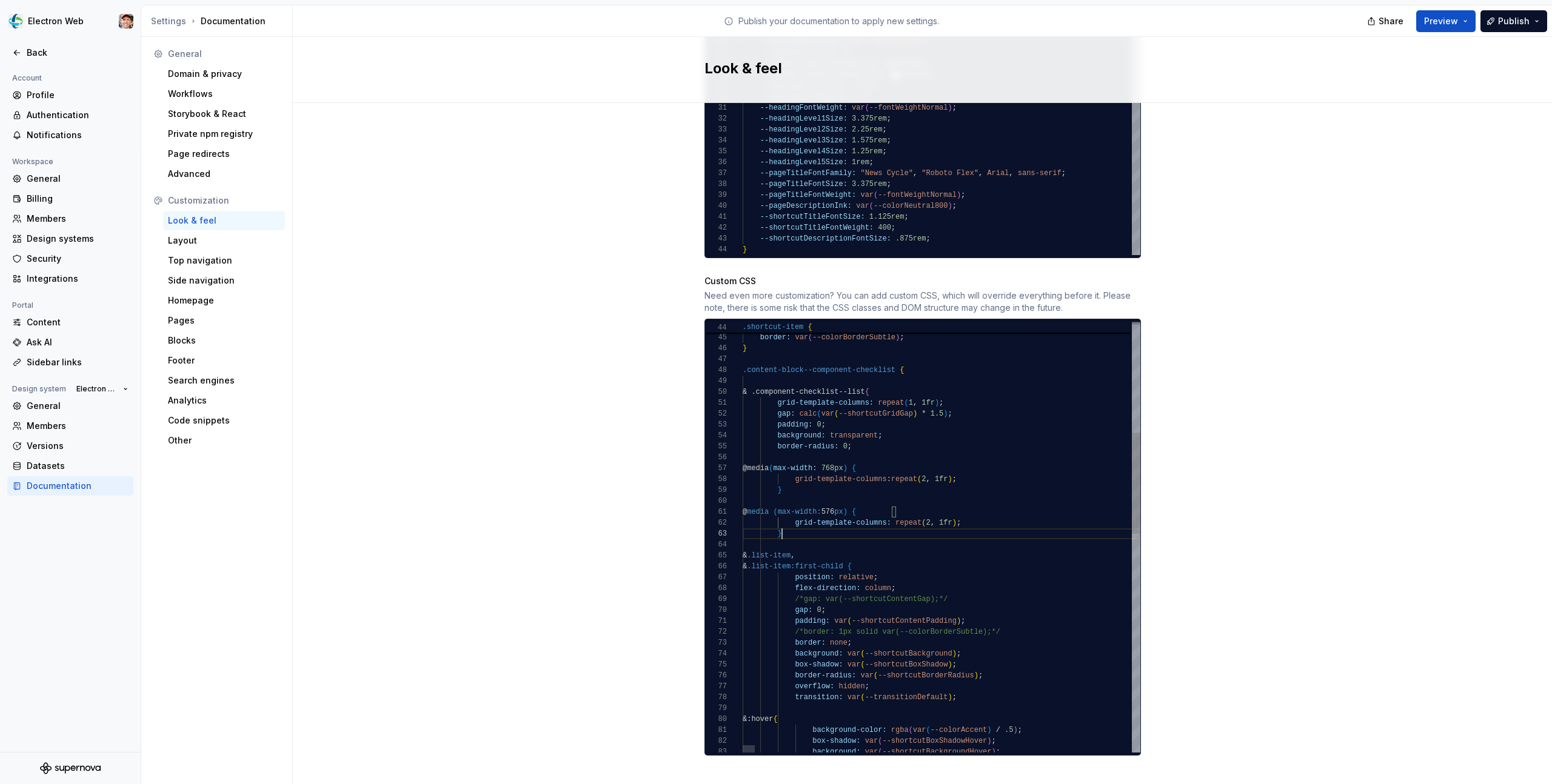
scroll to position [22, 39]
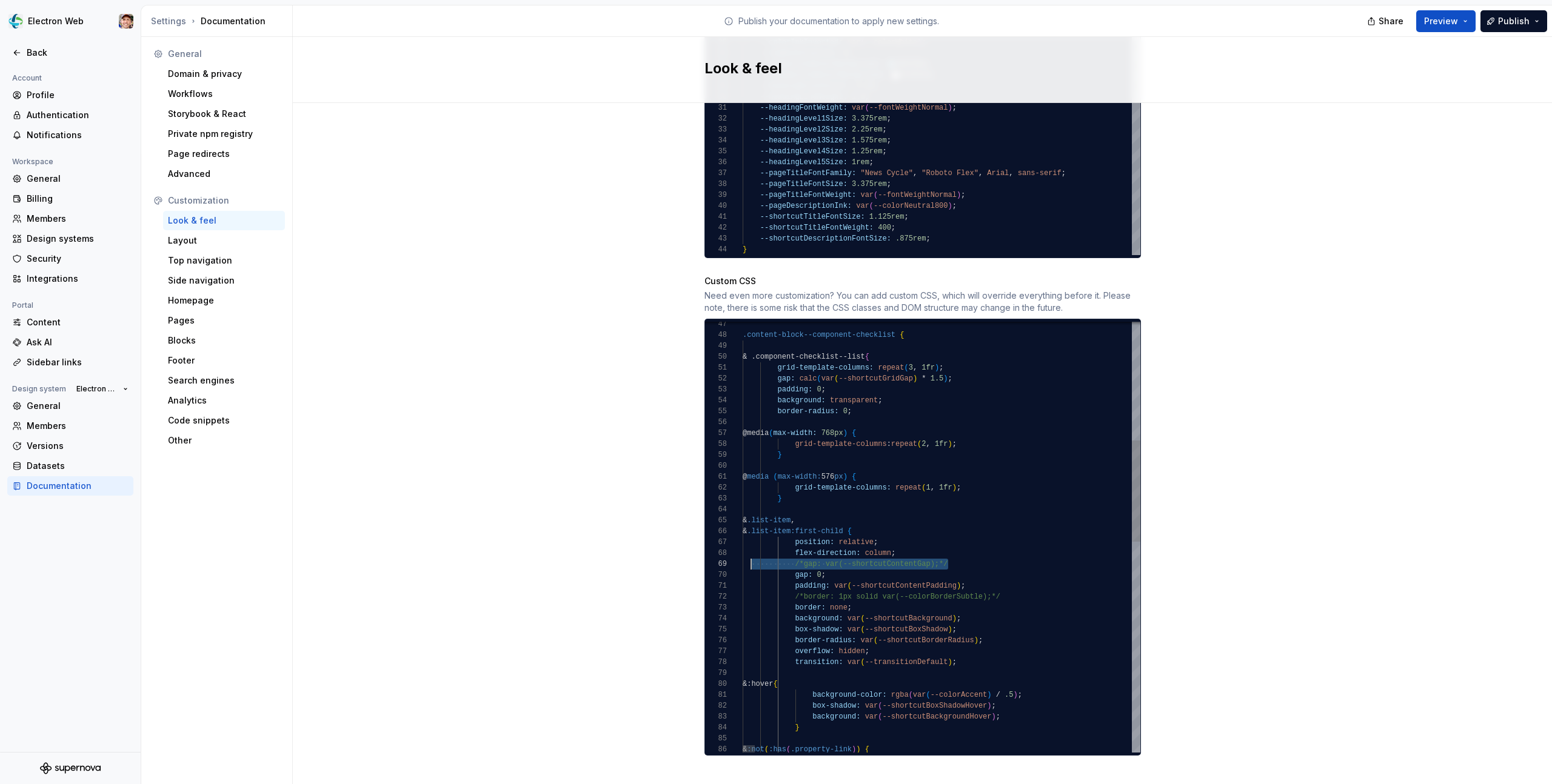
scroll to position [87, 0]
drag, startPoint x: 961, startPoint y: 552, endPoint x: 722, endPoint y: 554, distance: 239.0
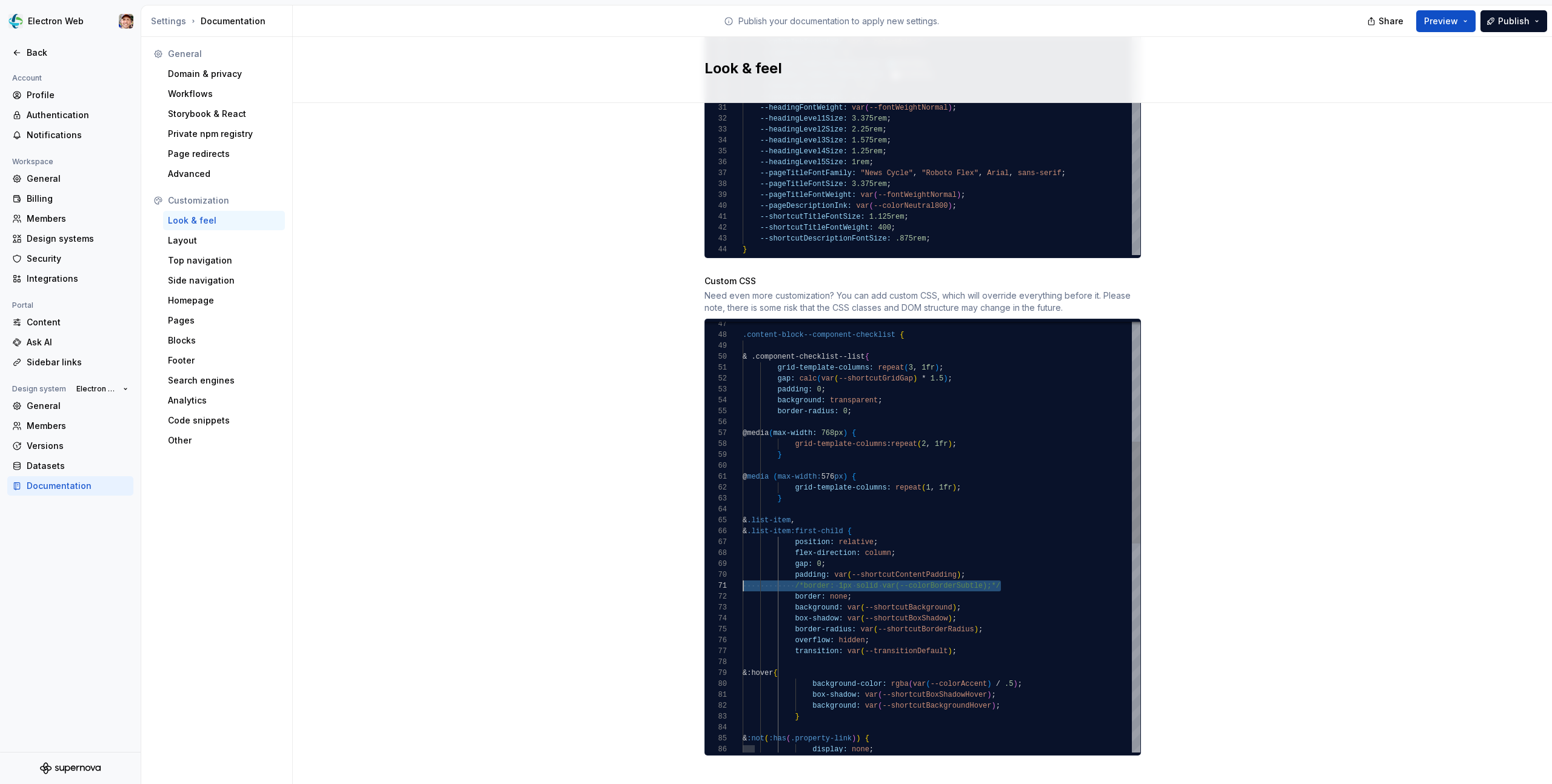
drag, startPoint x: 1003, startPoint y: 575, endPoint x: 683, endPoint y: 572, distance: 320.0
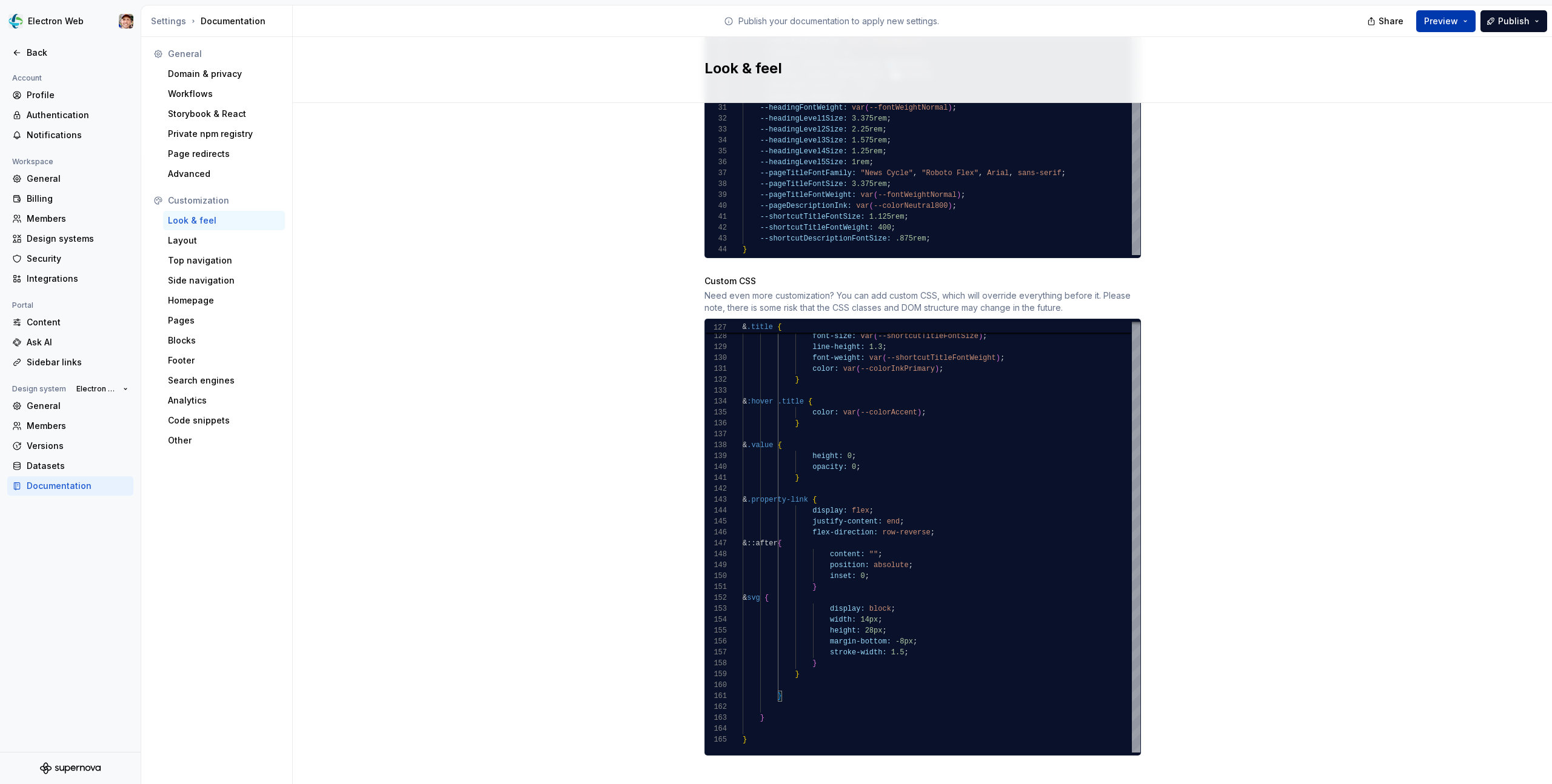
click at [1439, 16] on span "Preview" at bounding box center [1441, 21] width 34 height 12
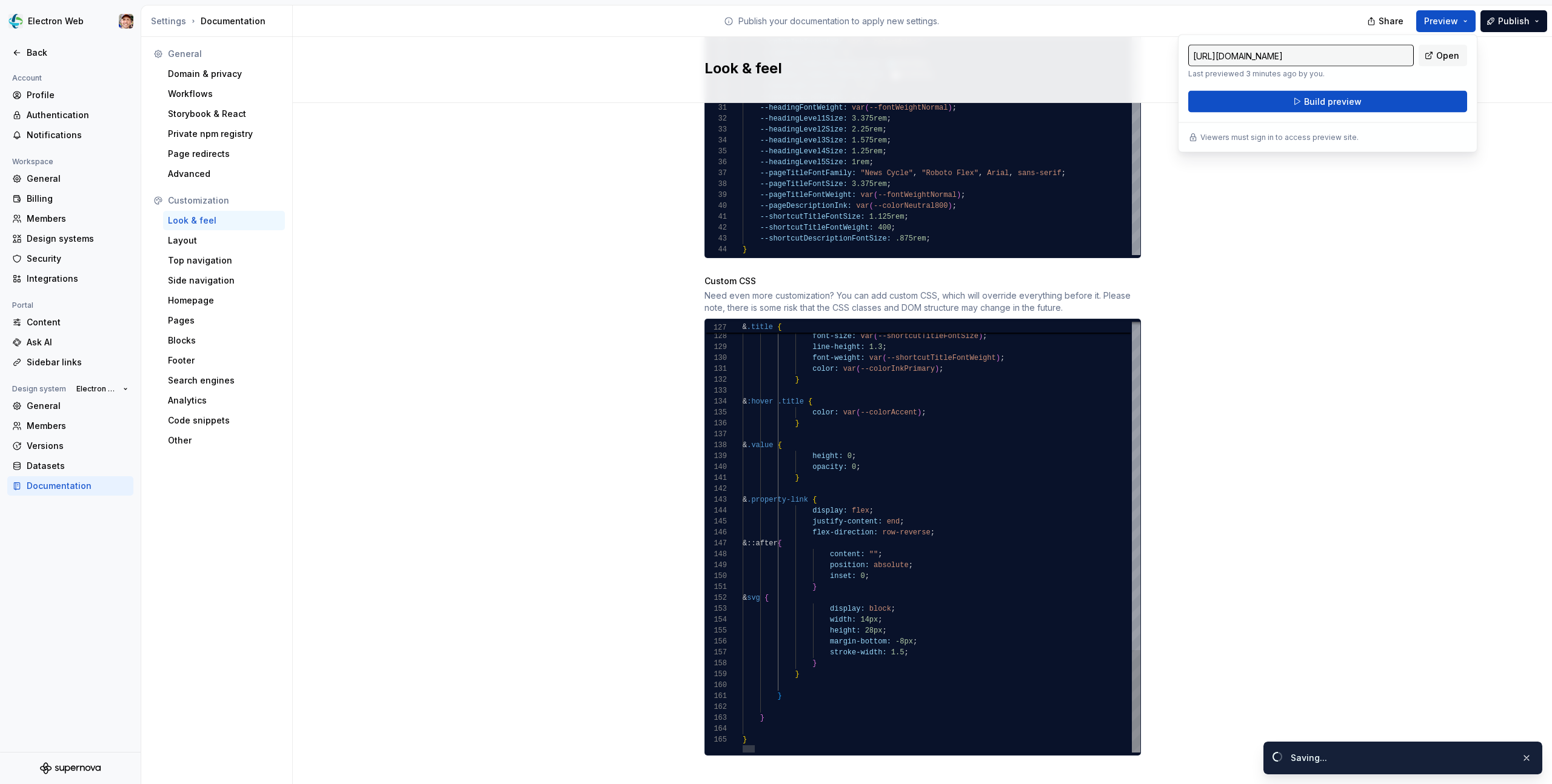
scroll to position [55, 57]
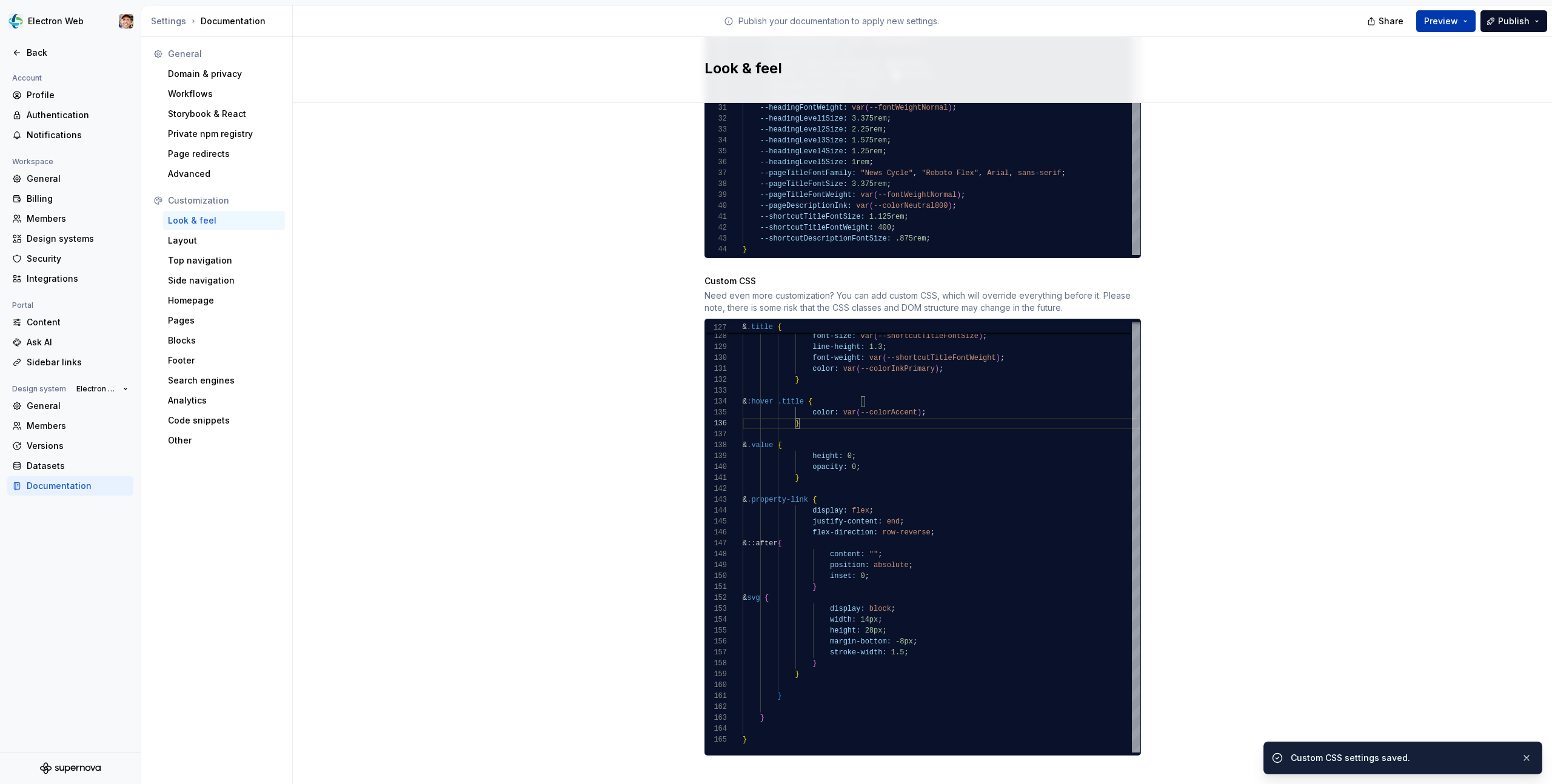
click at [1451, 20] on span "Preview" at bounding box center [1441, 21] width 34 height 12
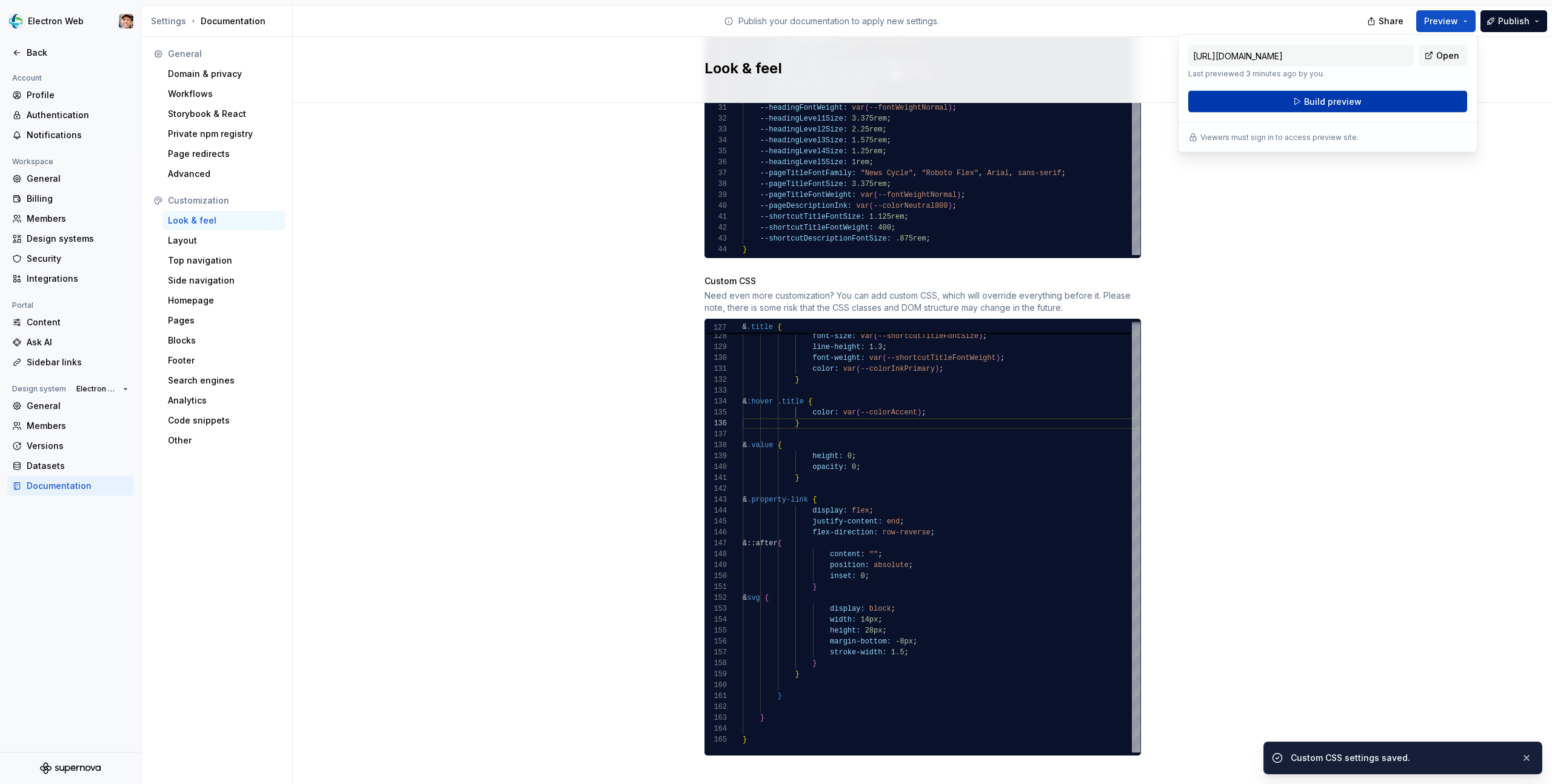
click at [1380, 102] on button "Build preview" at bounding box center [1327, 101] width 279 height 22
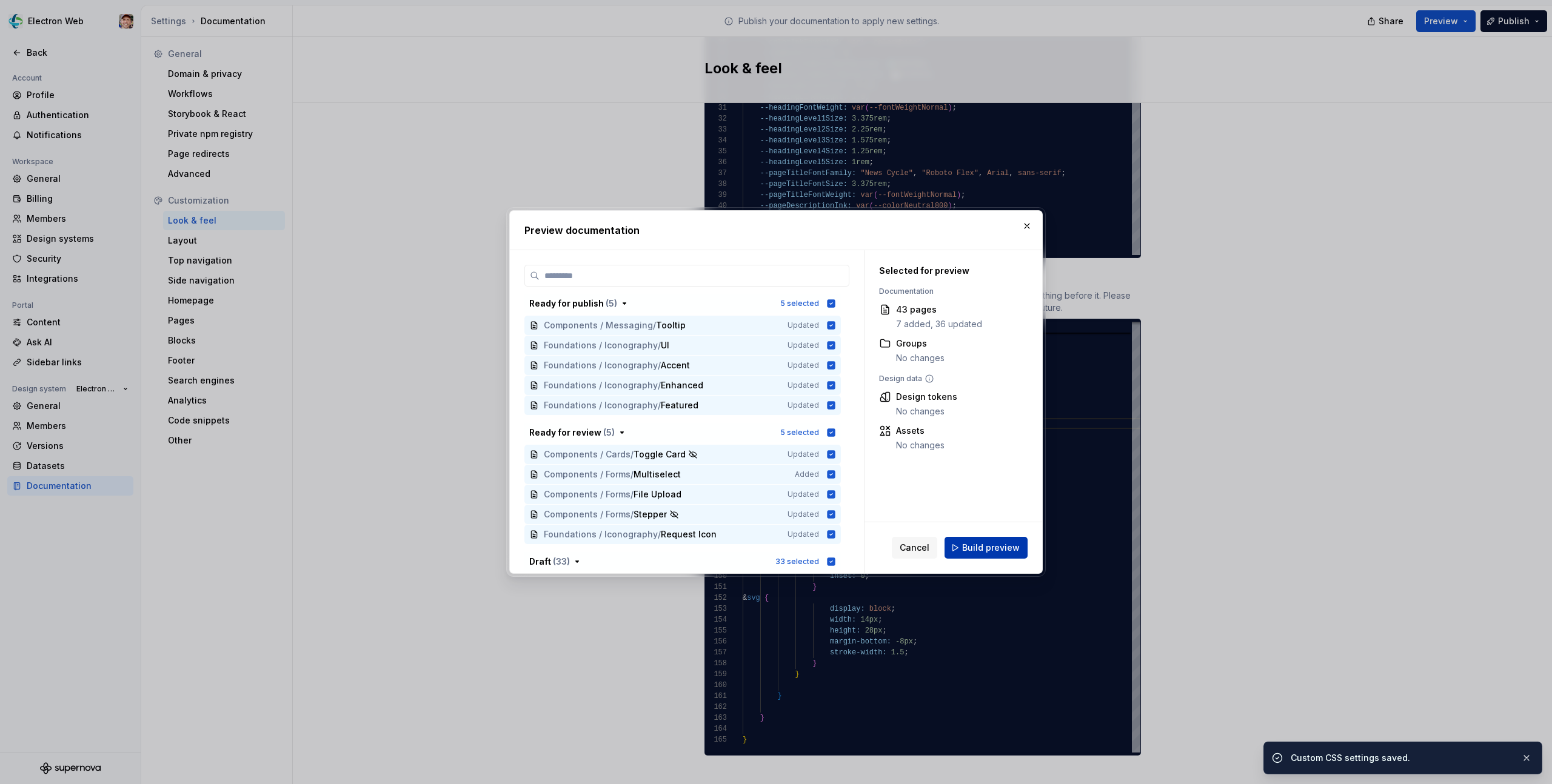
click at [978, 552] on span "Build preview" at bounding box center [991, 547] width 57 height 12
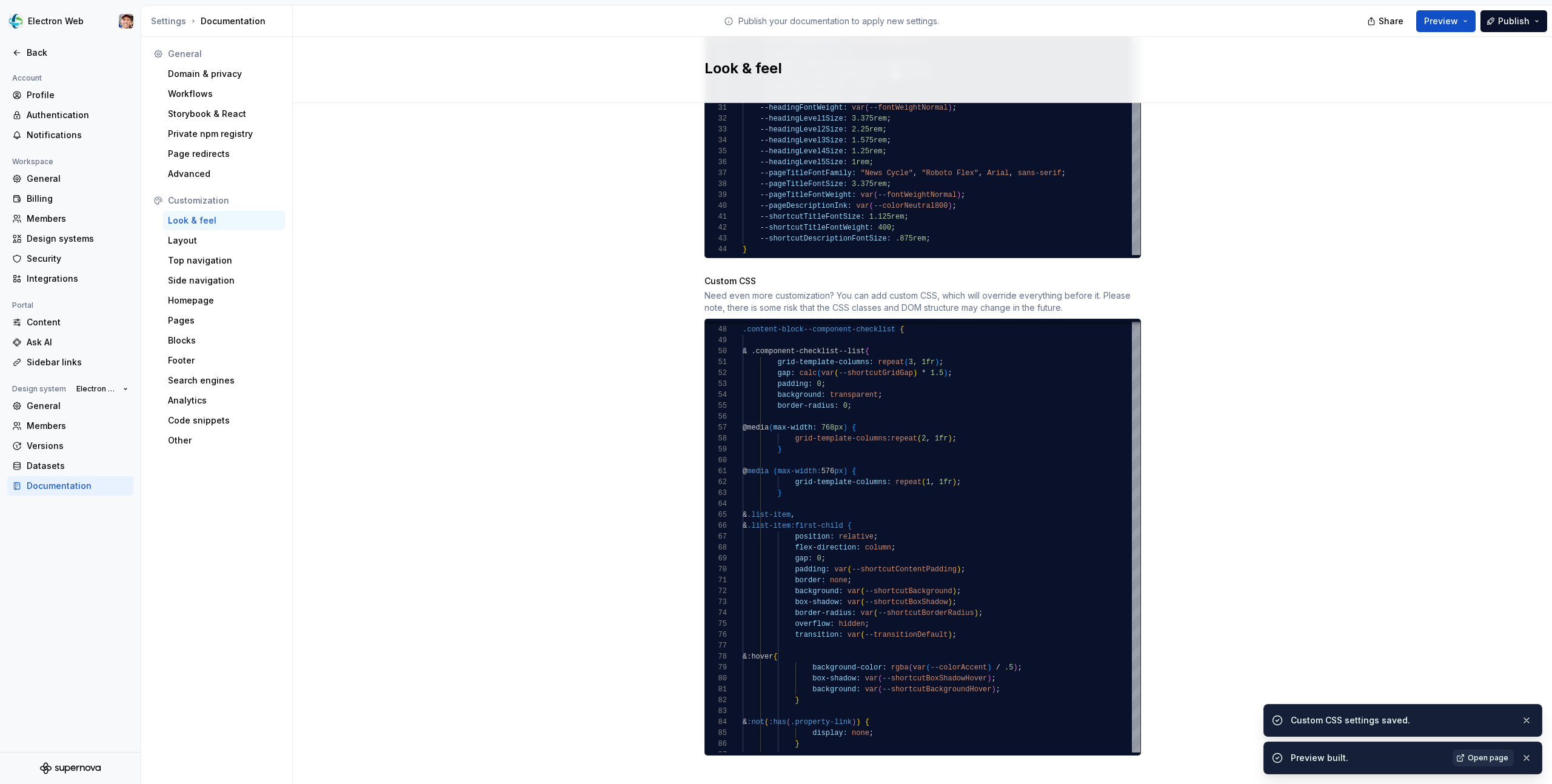
click at [1474, 755] on span "Open page" at bounding box center [1488, 758] width 40 height 10
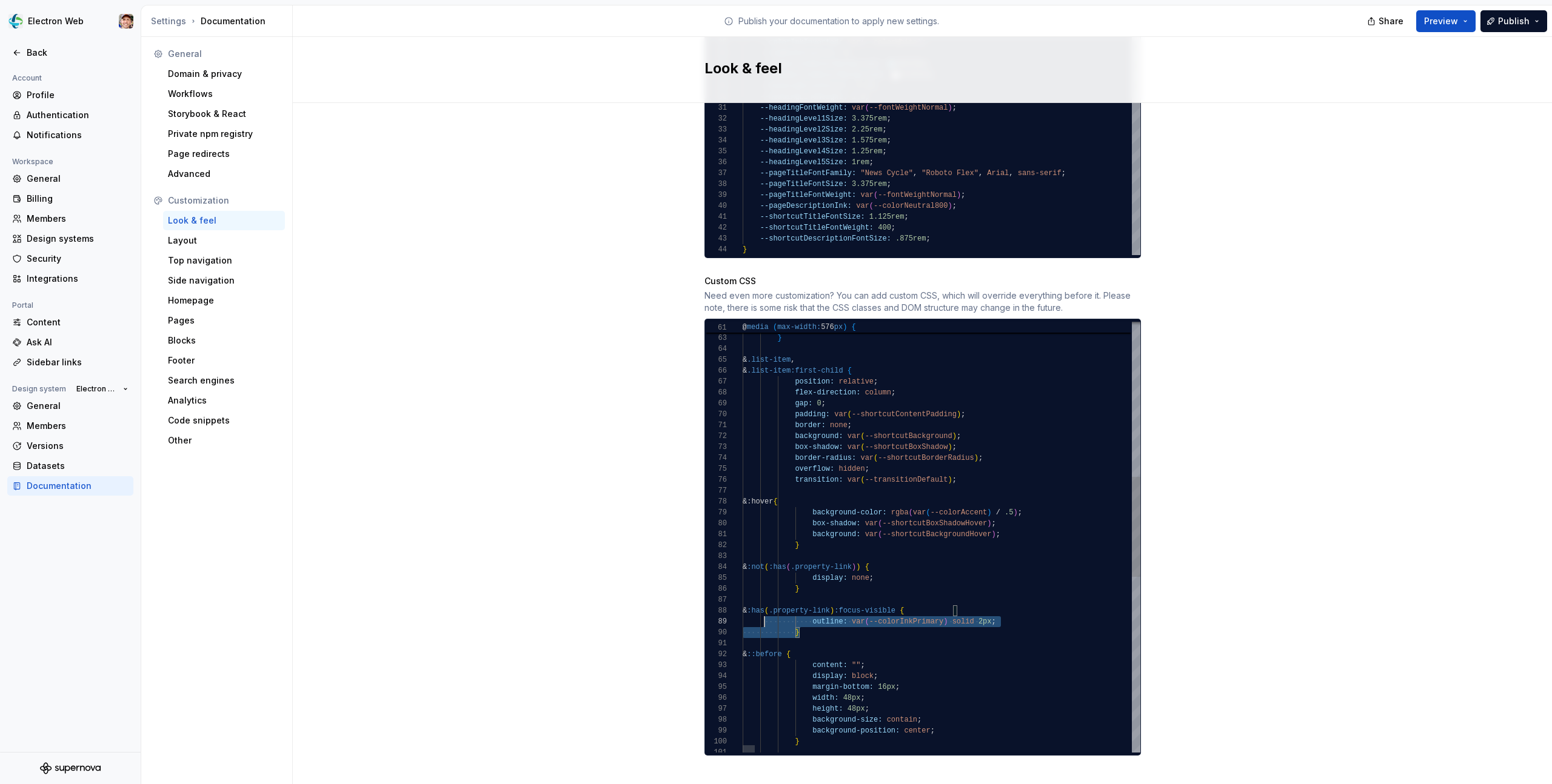
scroll to position [76, 0]
drag, startPoint x: 806, startPoint y: 619, endPoint x: 722, endPoint y: 593, distance: 87.9
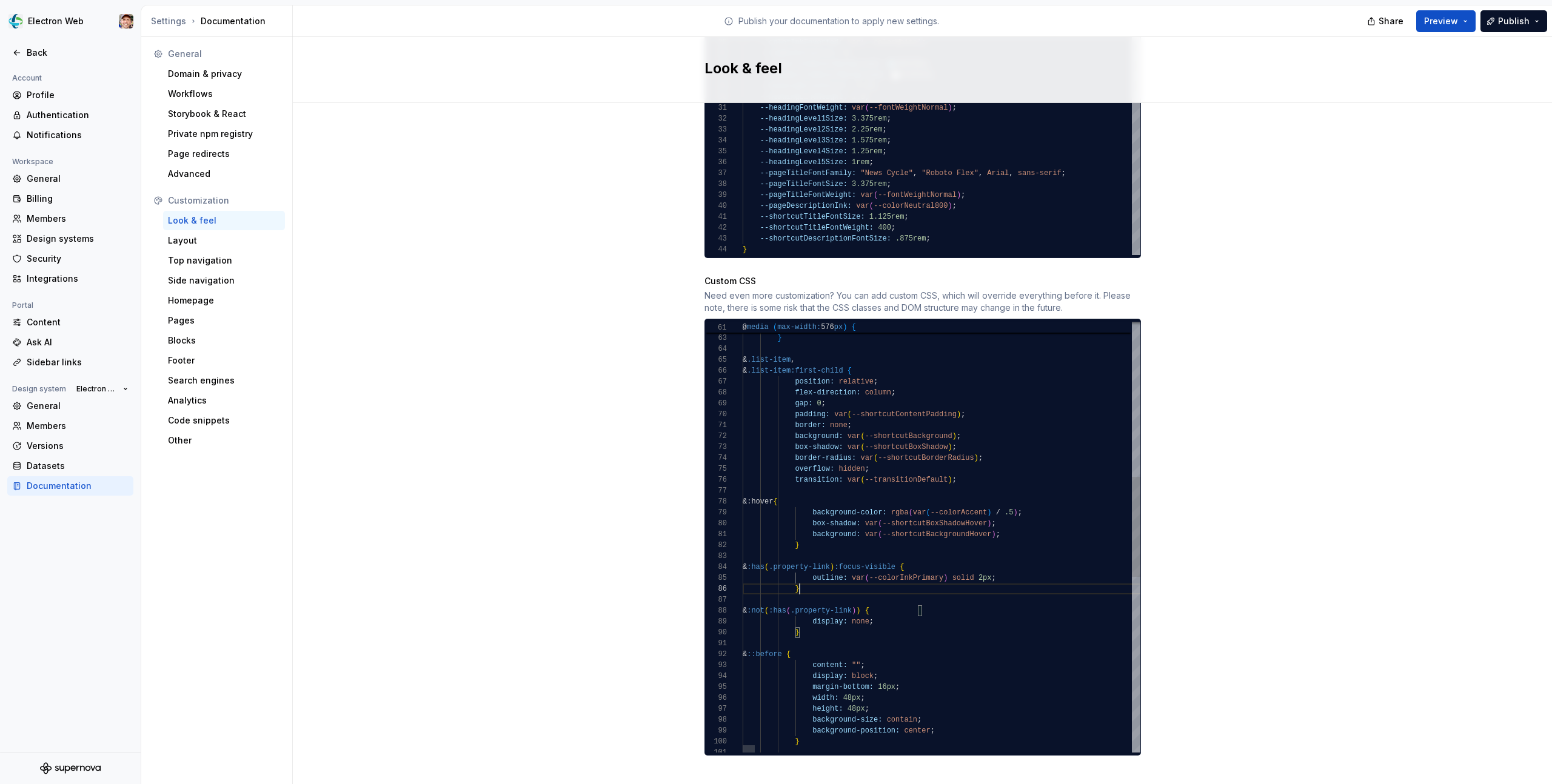
scroll to position [55, 57]
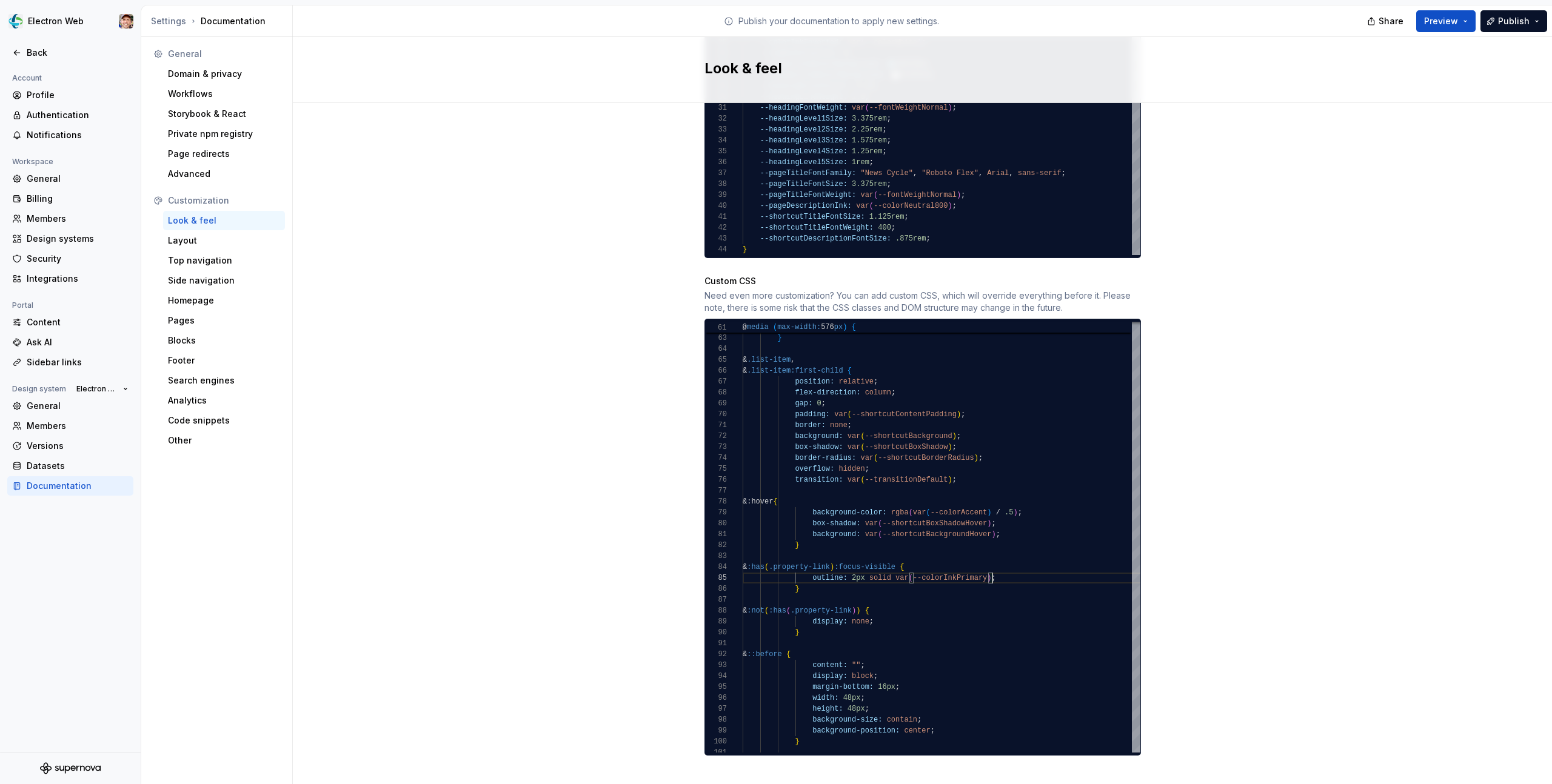
click at [1459, 20] on button "Preview" at bounding box center [1446, 21] width 59 height 22
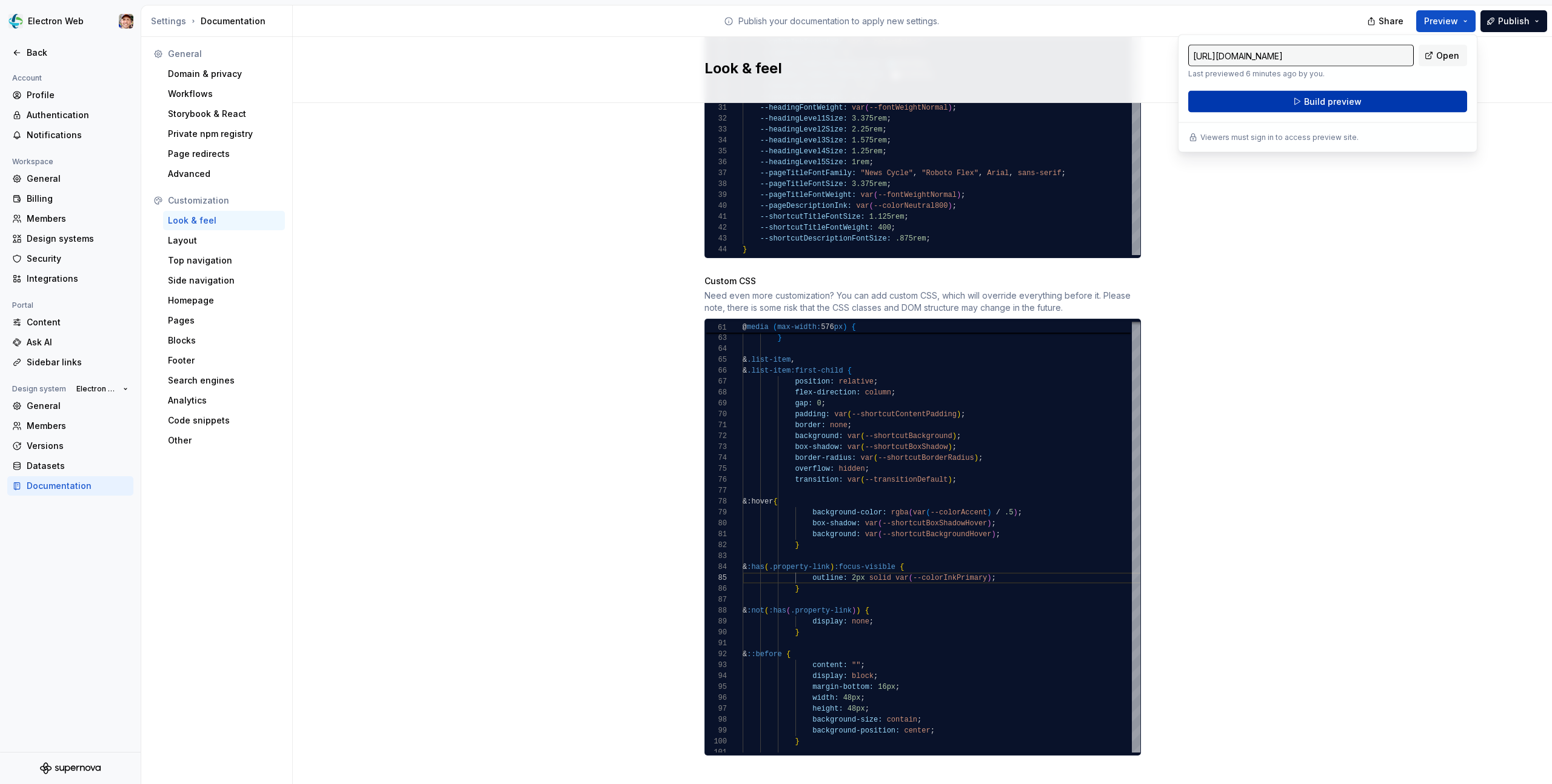
click at [1352, 105] on span "Build preview" at bounding box center [1333, 102] width 57 height 12
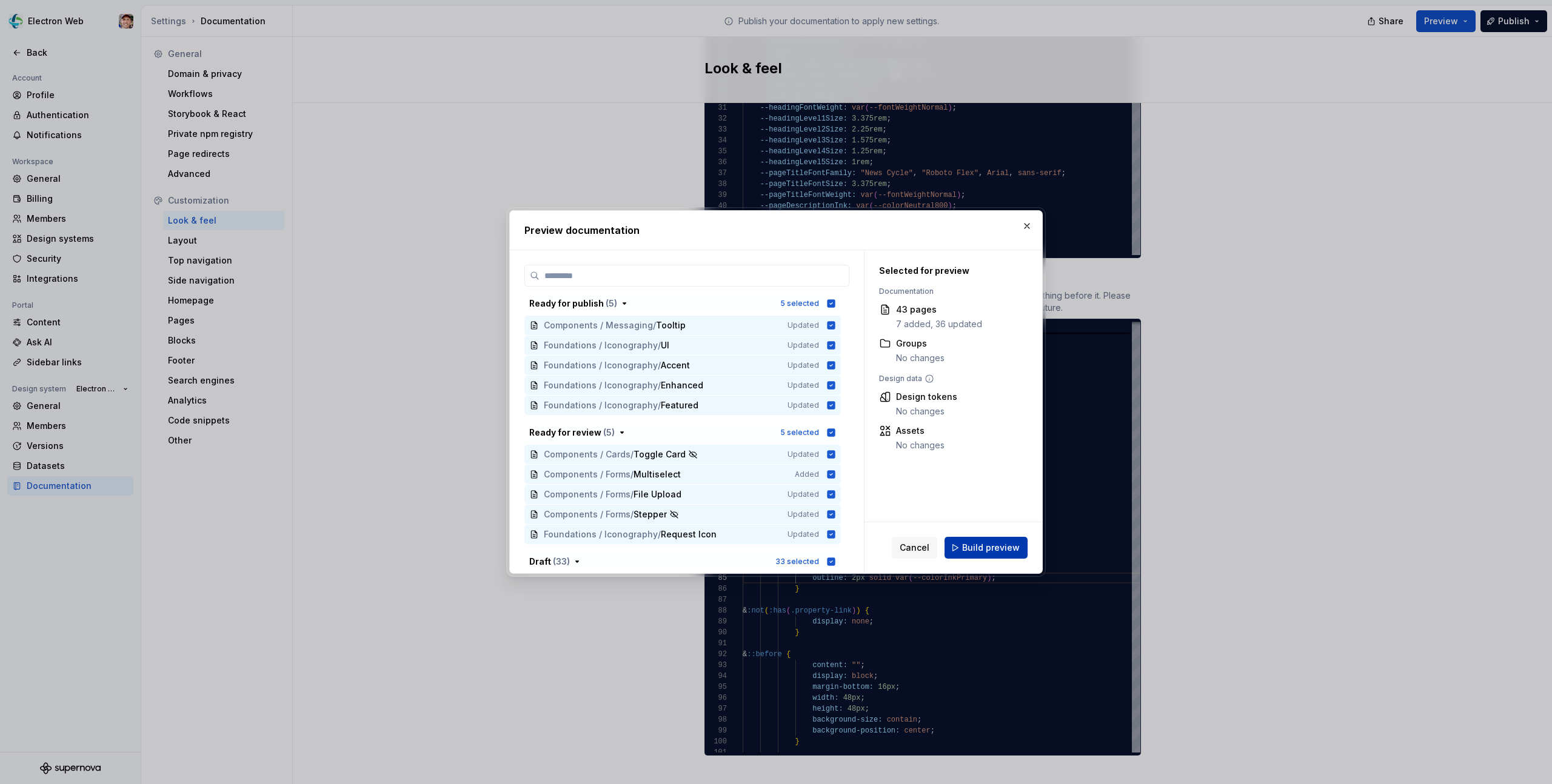
click at [984, 544] on span "Build preview" at bounding box center [991, 547] width 57 height 12
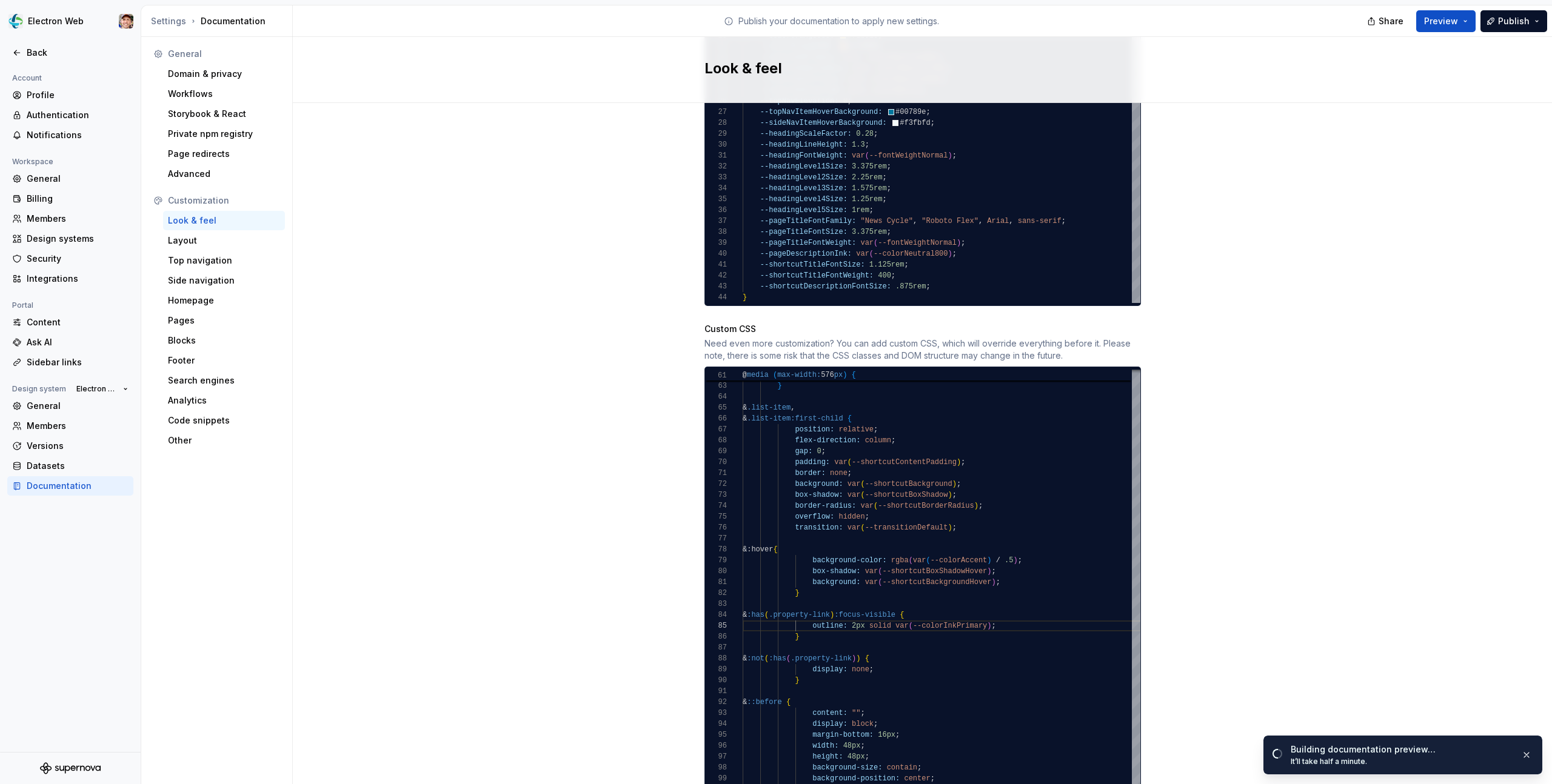
scroll to position [927, 0]
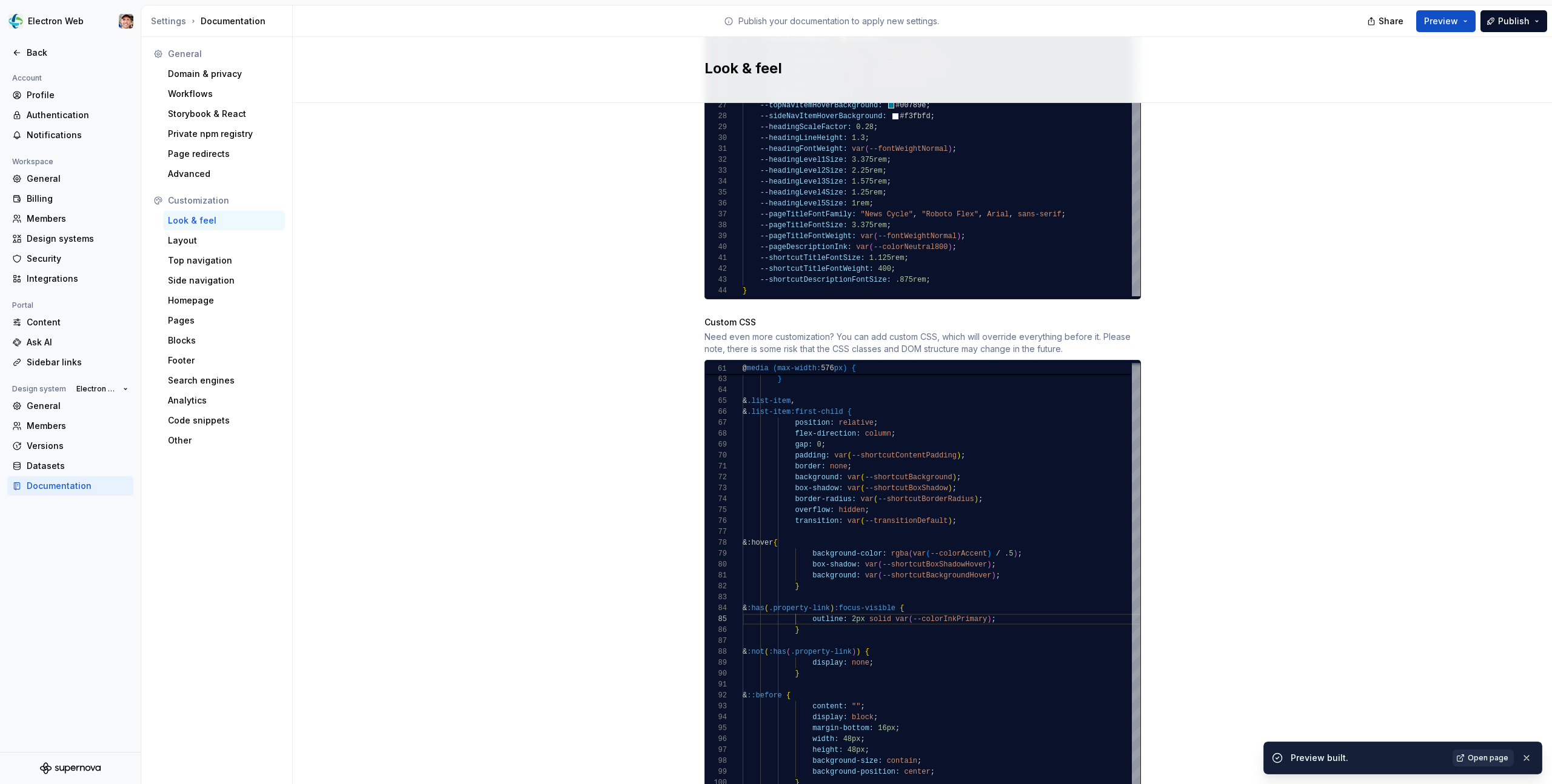
click at [1476, 751] on link "Open page" at bounding box center [1483, 758] width 61 height 17
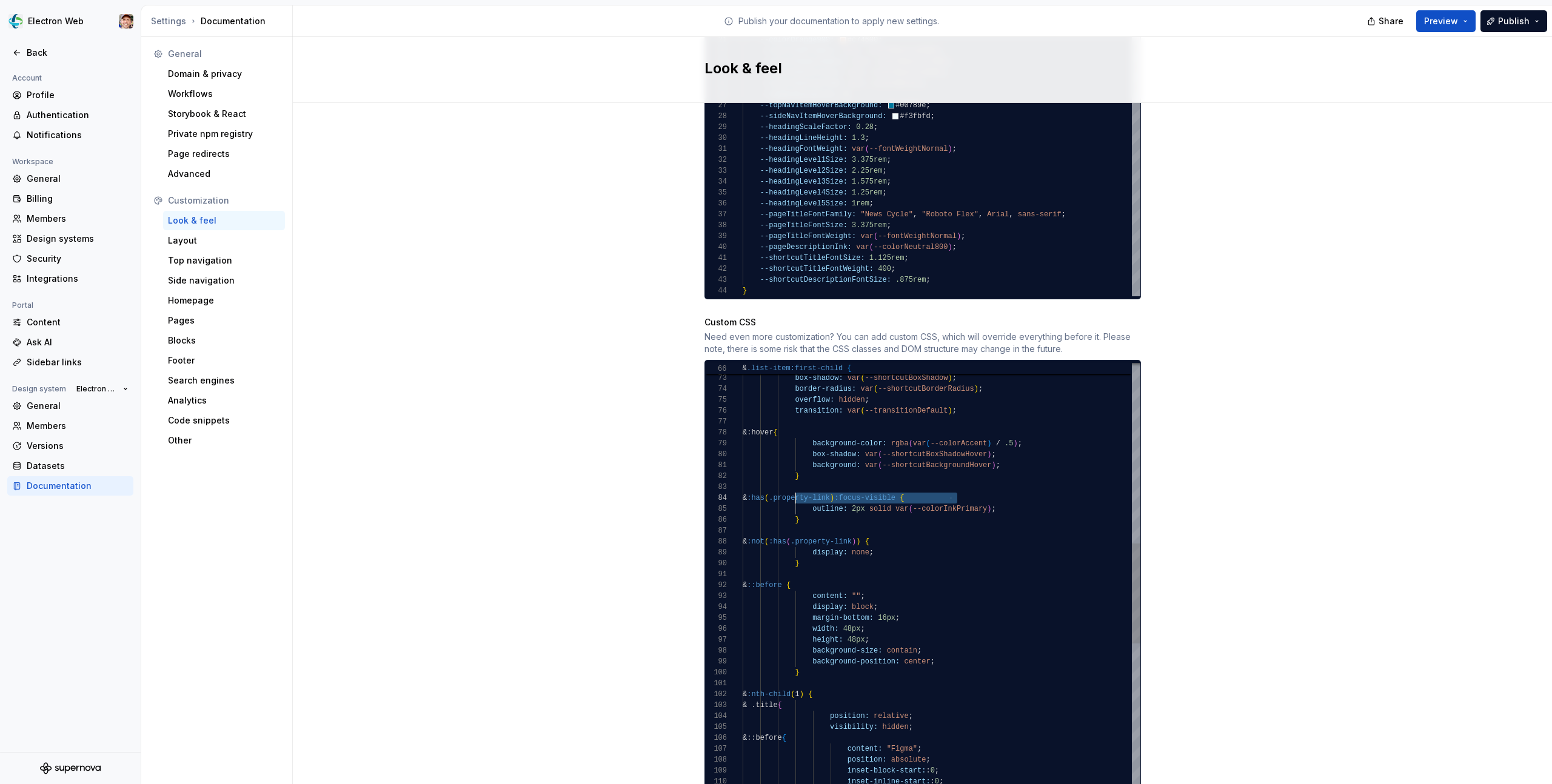
drag, startPoint x: 969, startPoint y: 485, endPoint x: 796, endPoint y: 490, distance: 173.1
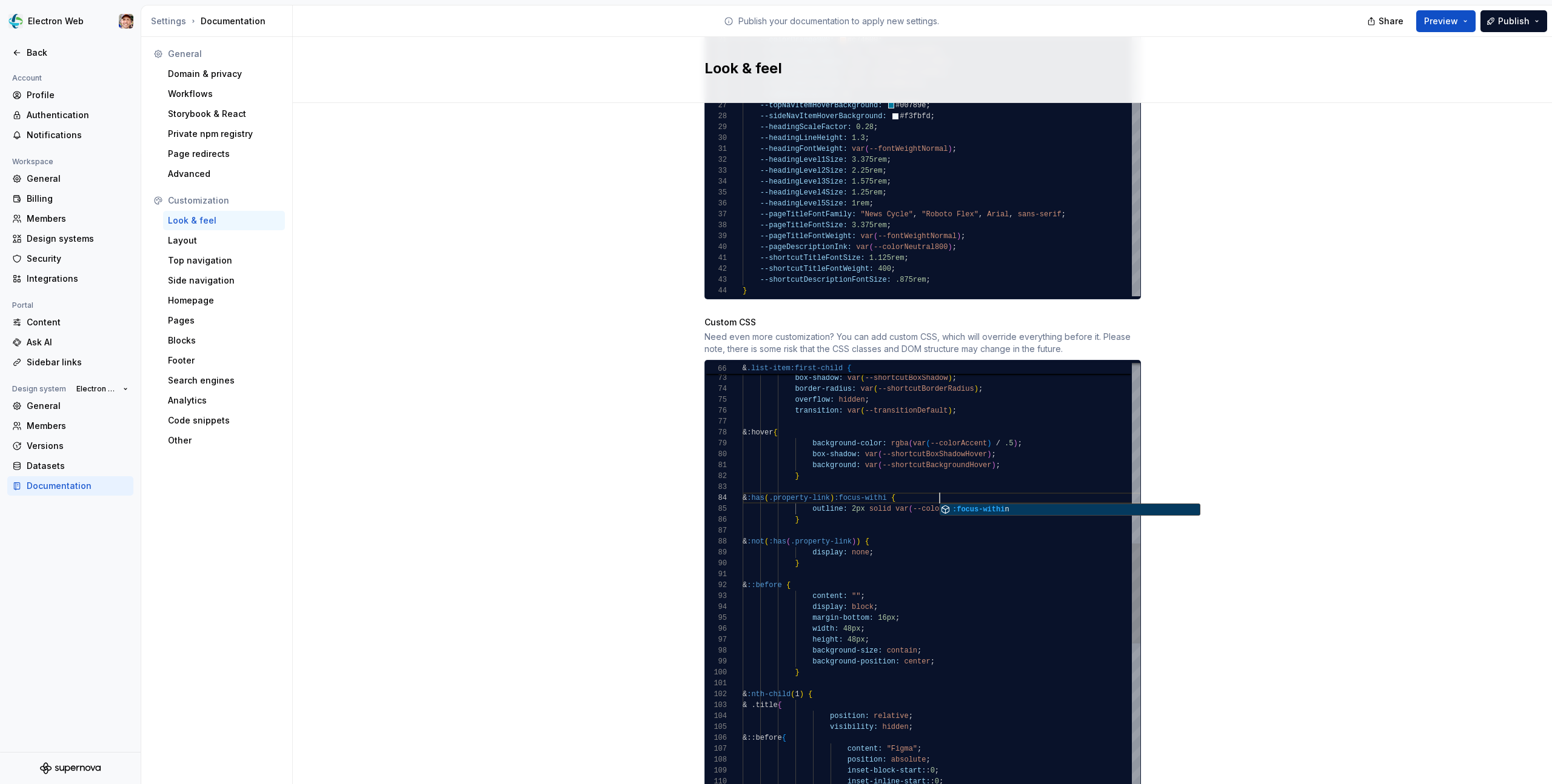
scroll to position [33, 201]
click at [1319, 237] on div "Site logo A company logo that will be displayed on all pages on your documentat…" at bounding box center [922, 9] width 1259 height 1668
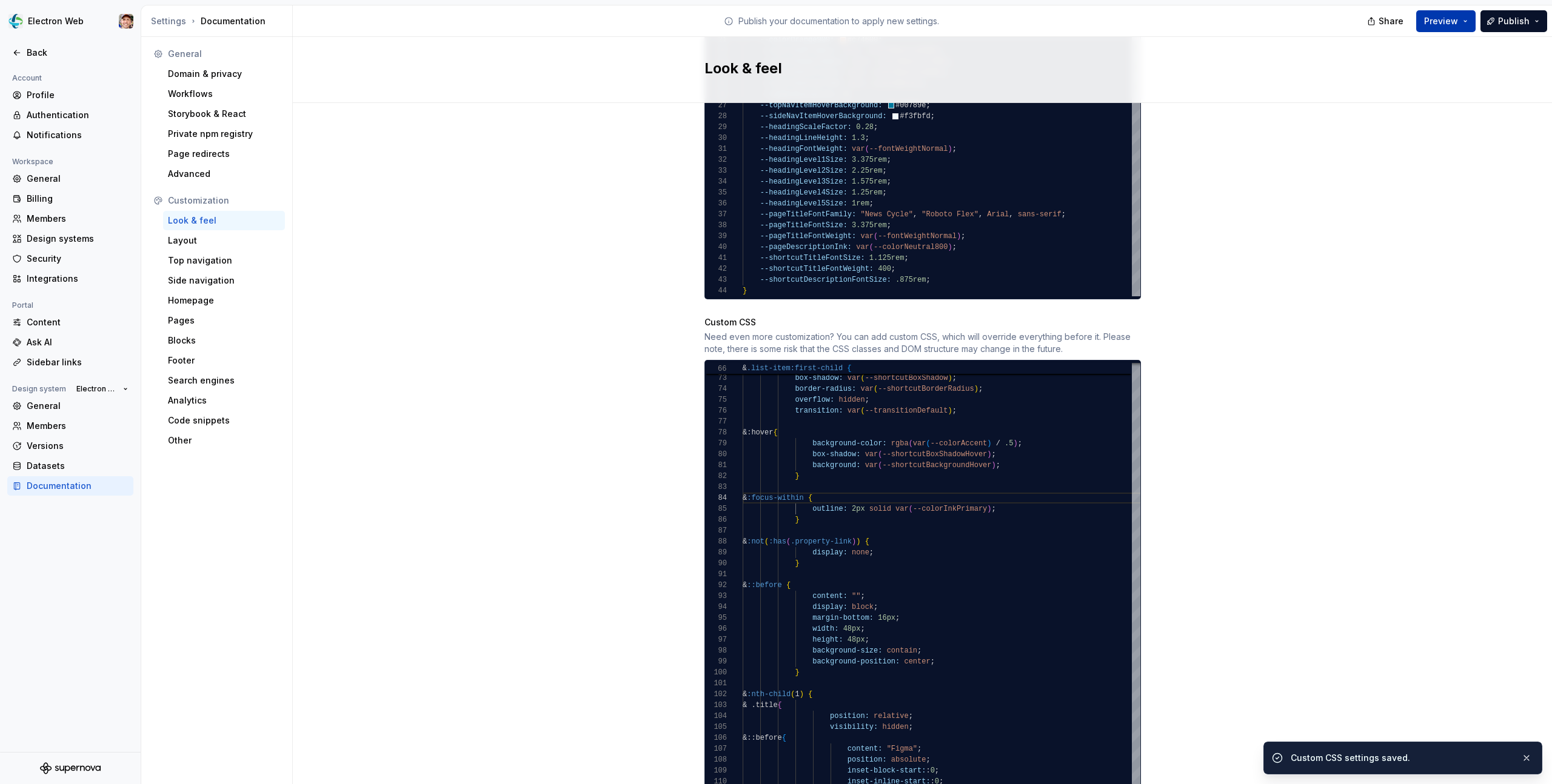
click at [1455, 18] on span "Preview" at bounding box center [1441, 21] width 34 height 12
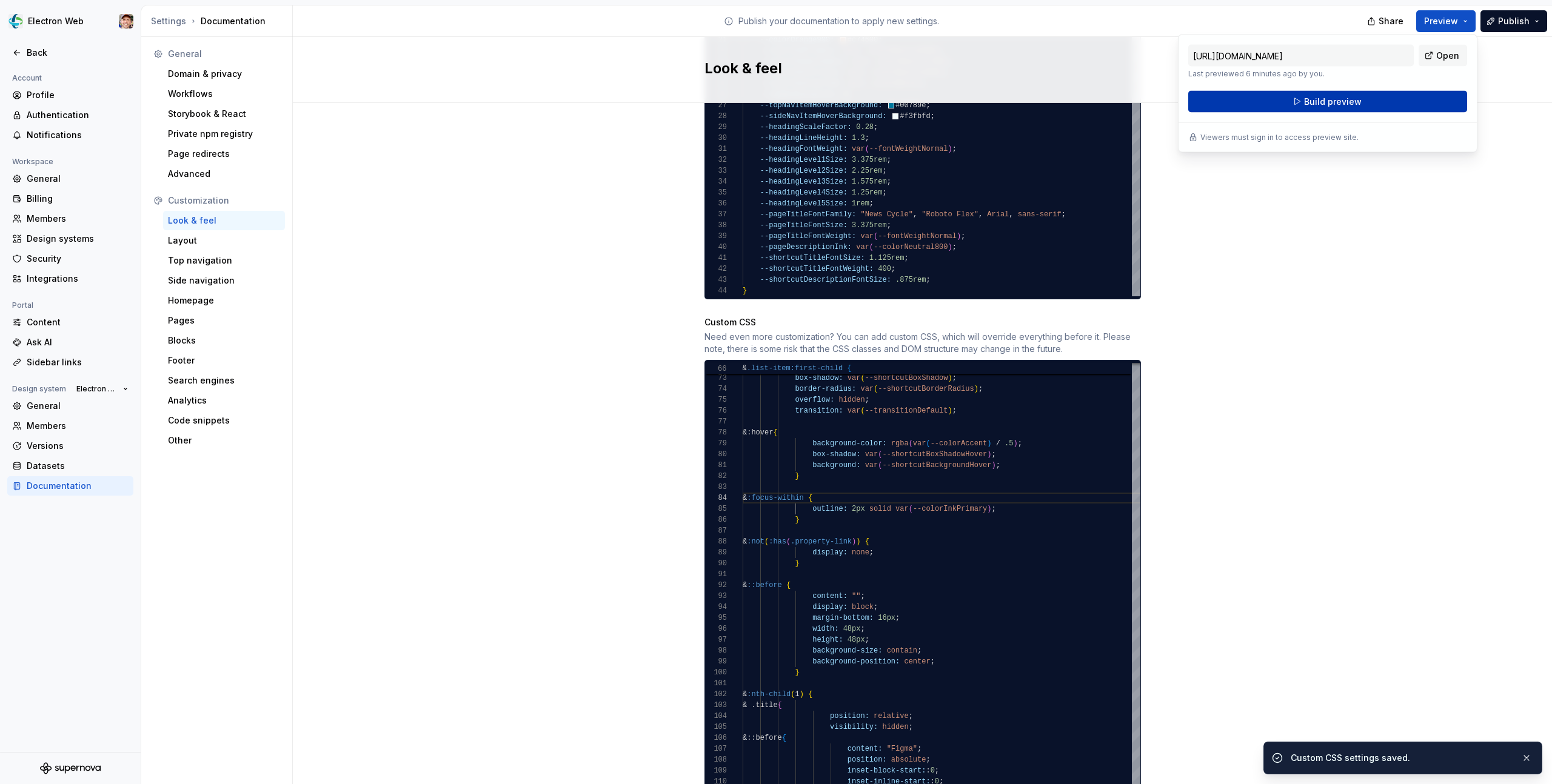
click at [1386, 93] on button "Build preview" at bounding box center [1327, 101] width 279 height 22
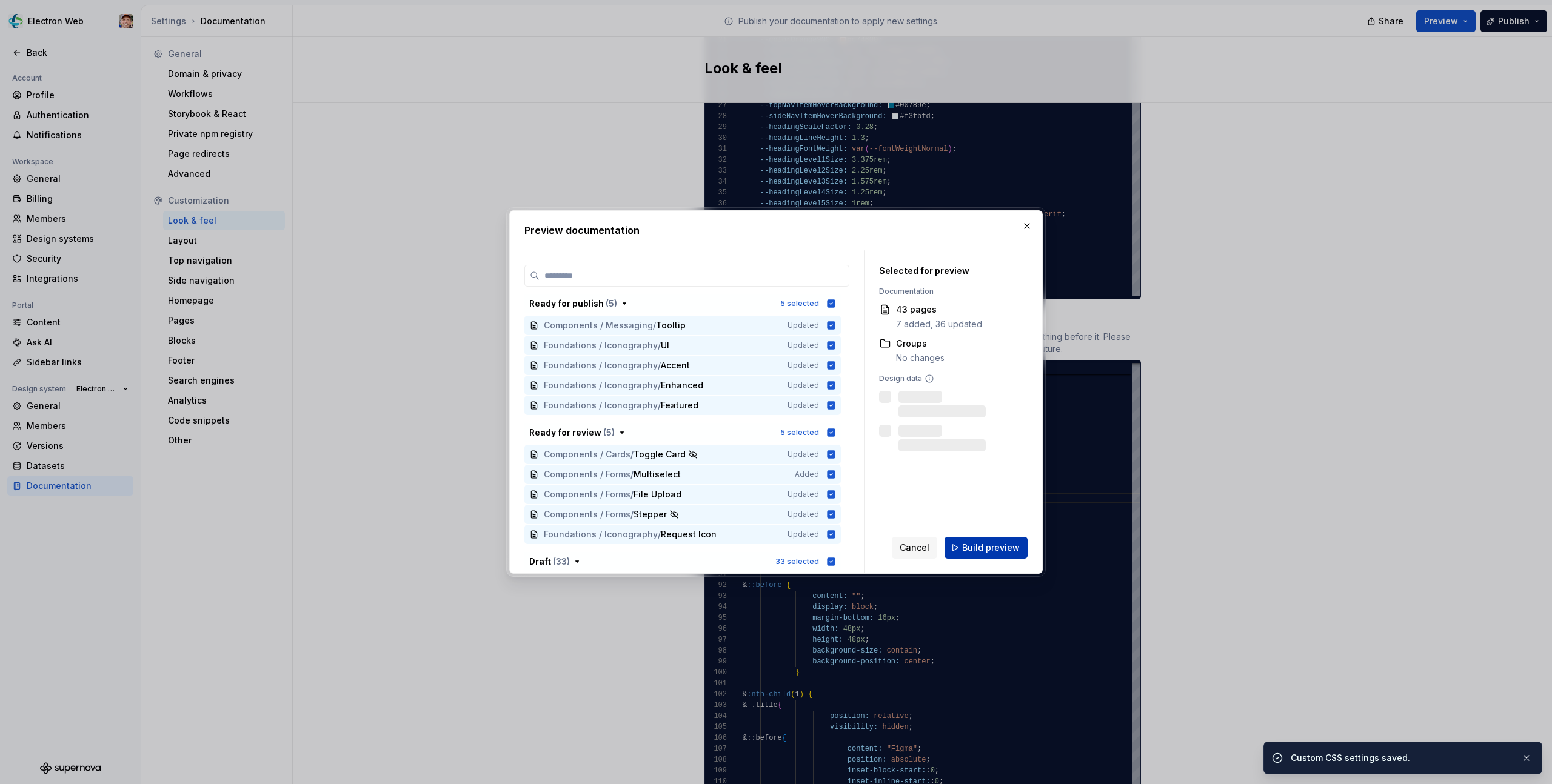
click at [986, 545] on span "Build preview" at bounding box center [991, 547] width 57 height 12
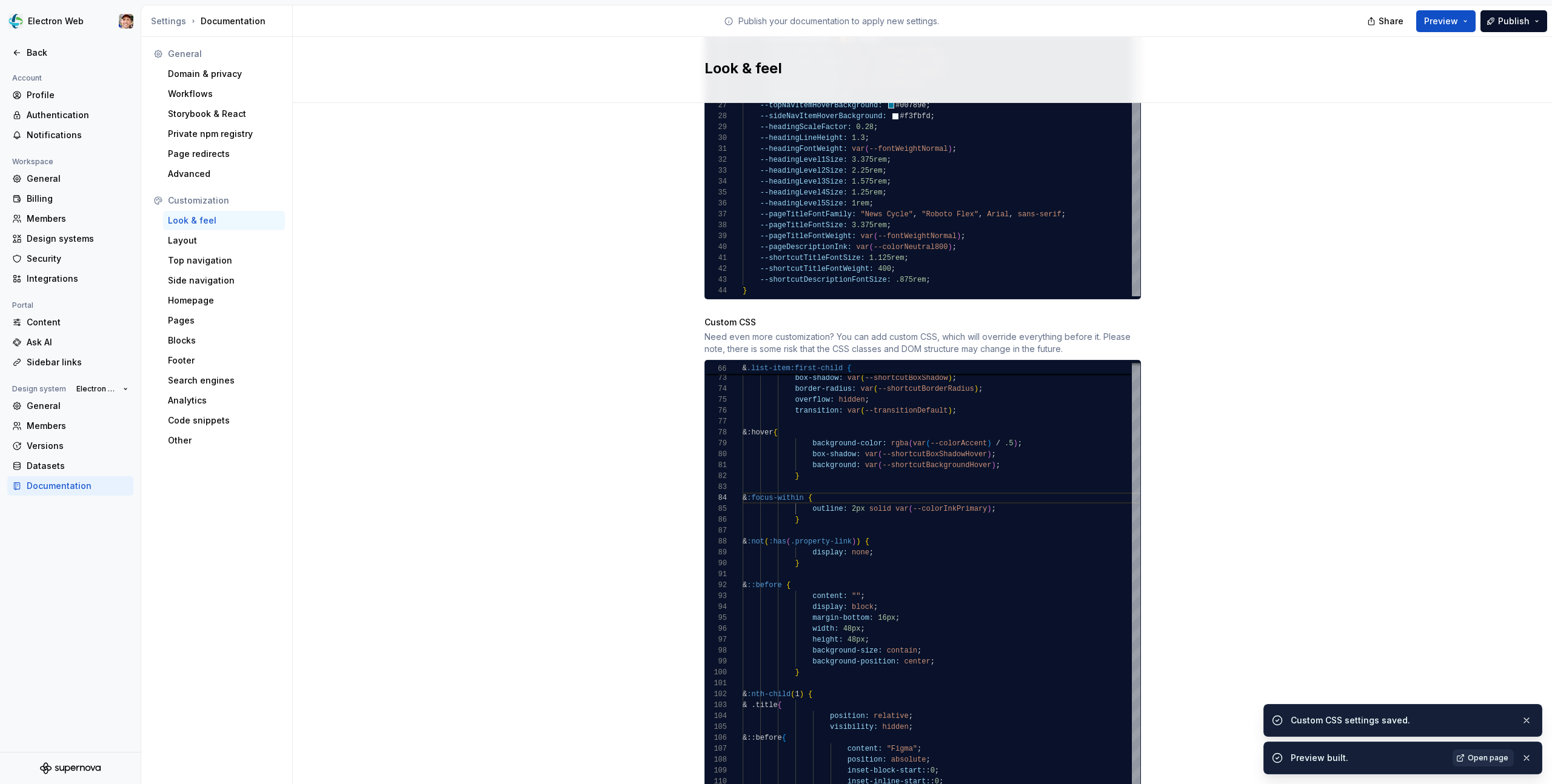
click at [1477, 761] on span "Open page" at bounding box center [1488, 758] width 40 height 10
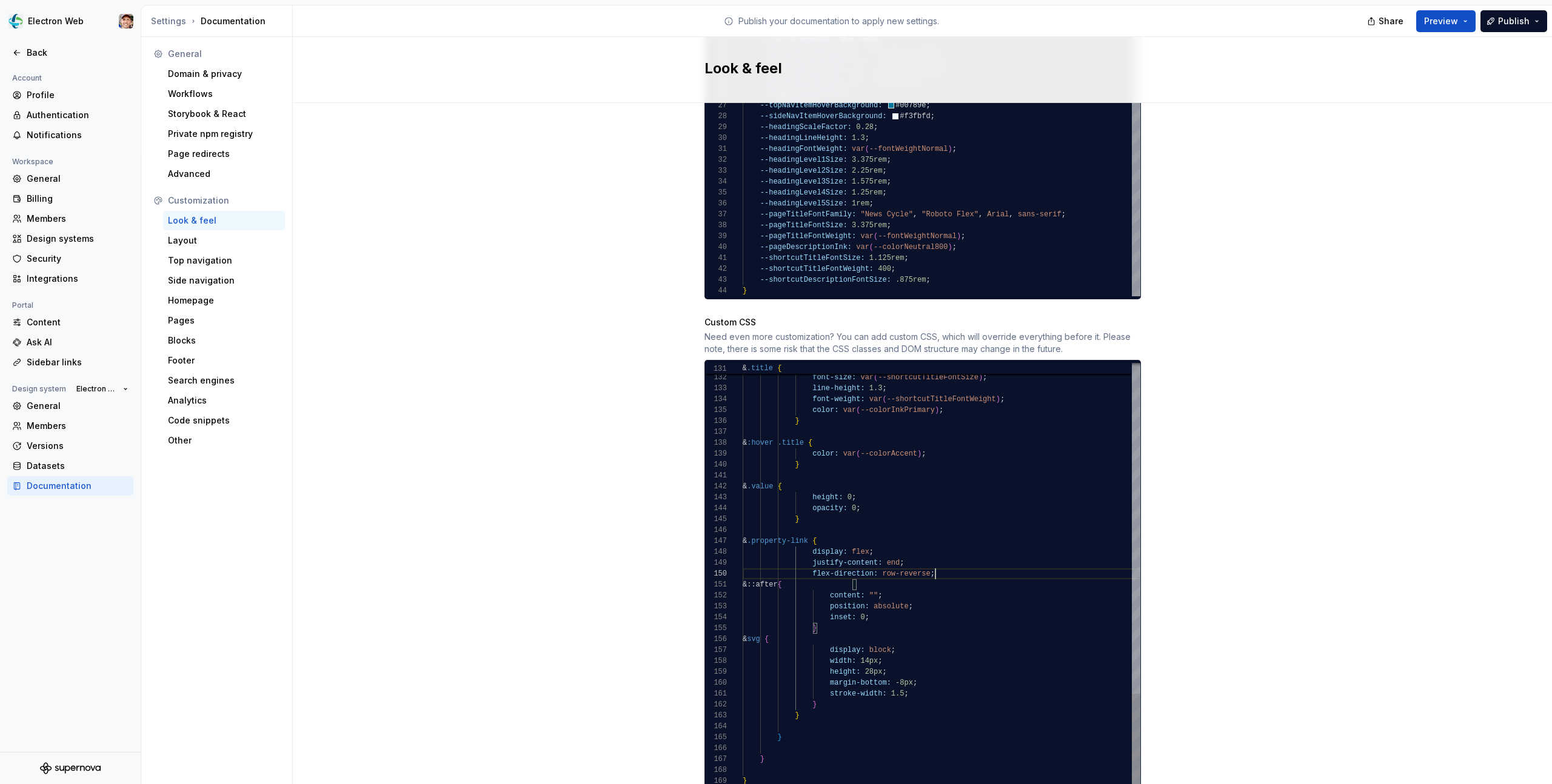
drag, startPoint x: 865, startPoint y: 499, endPoint x: 813, endPoint y: 489, distance: 53.0
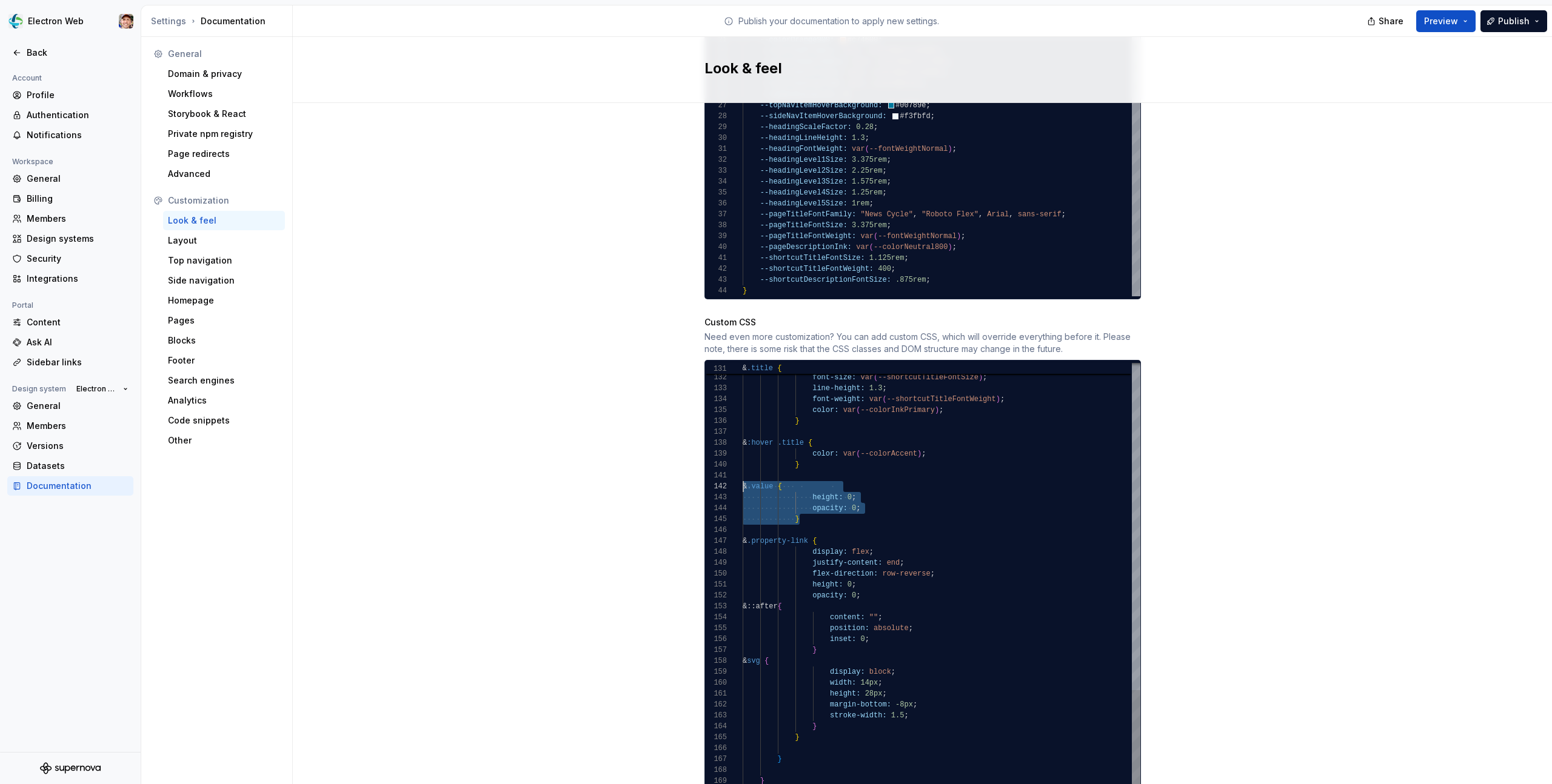
scroll to position [11, 0]
drag, startPoint x: 807, startPoint y: 509, endPoint x: 717, endPoint y: 475, distance: 96.2
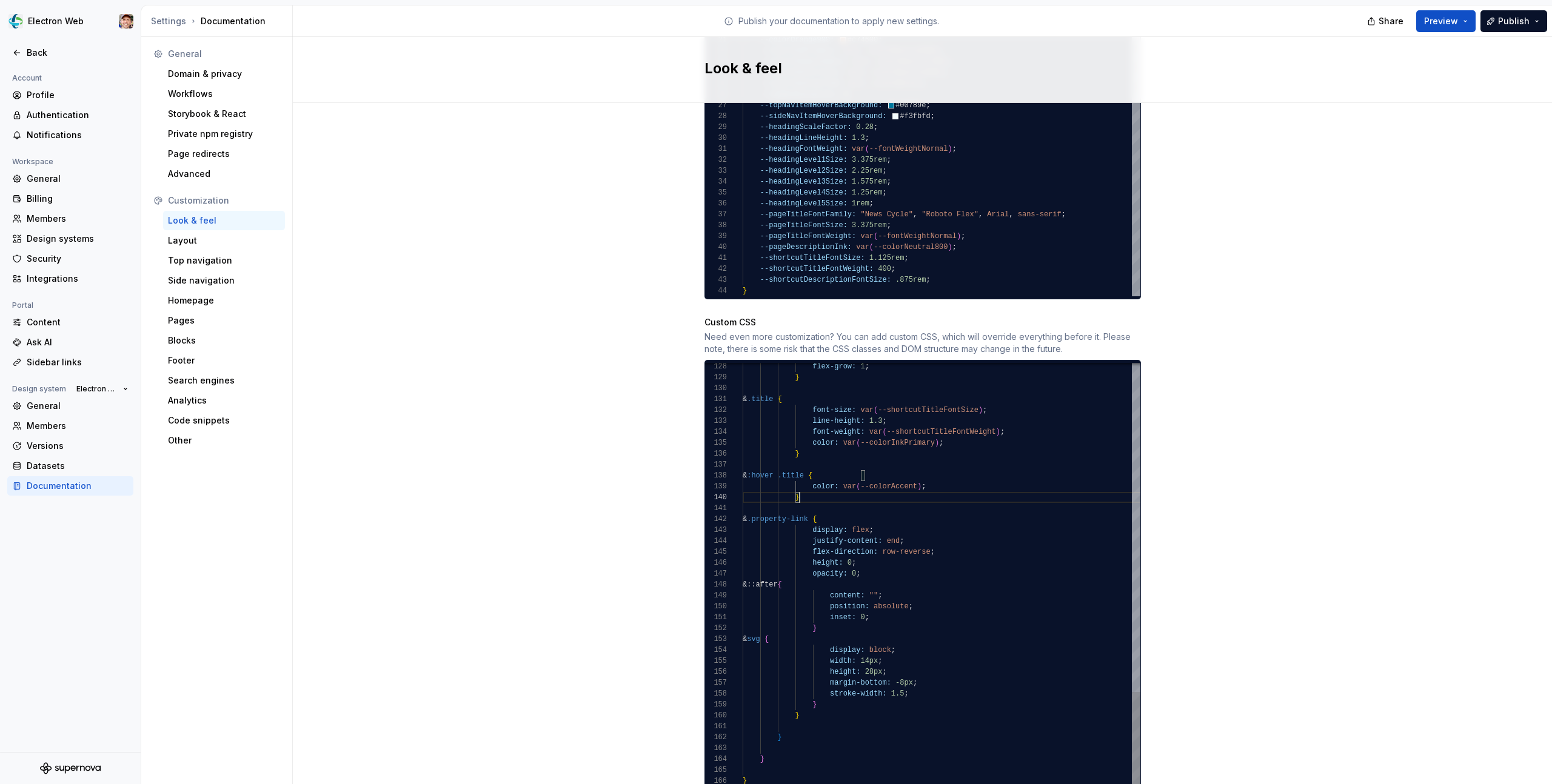
scroll to position [98, 57]
click at [1165, 414] on div "Site logo A company logo that will be displayed on all pages on your documentat…" at bounding box center [922, 9] width 1259 height 1668
click at [1456, 20] on span "Preview" at bounding box center [1441, 21] width 34 height 12
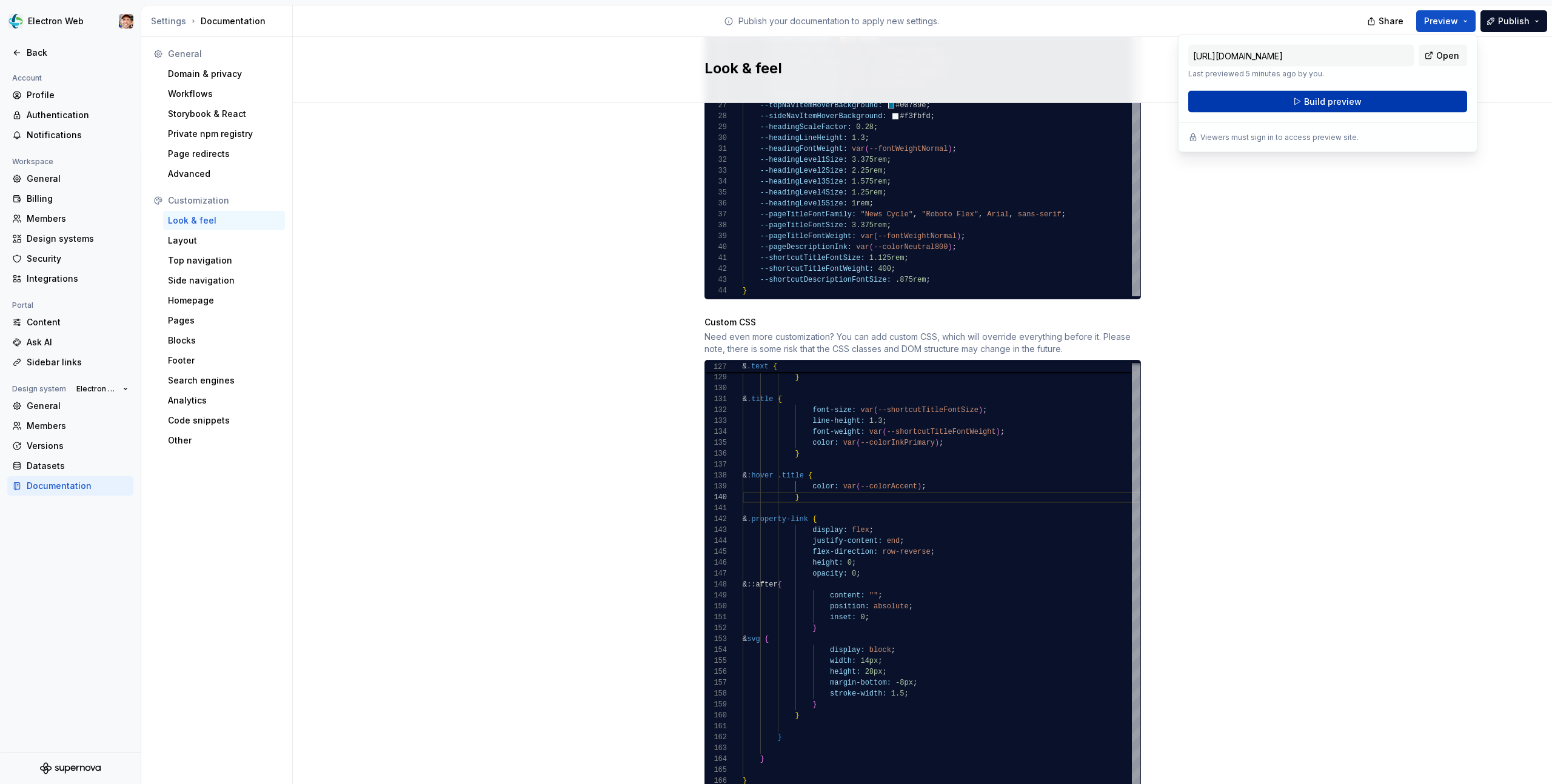
click at [1375, 93] on button "Build preview" at bounding box center [1327, 101] width 279 height 22
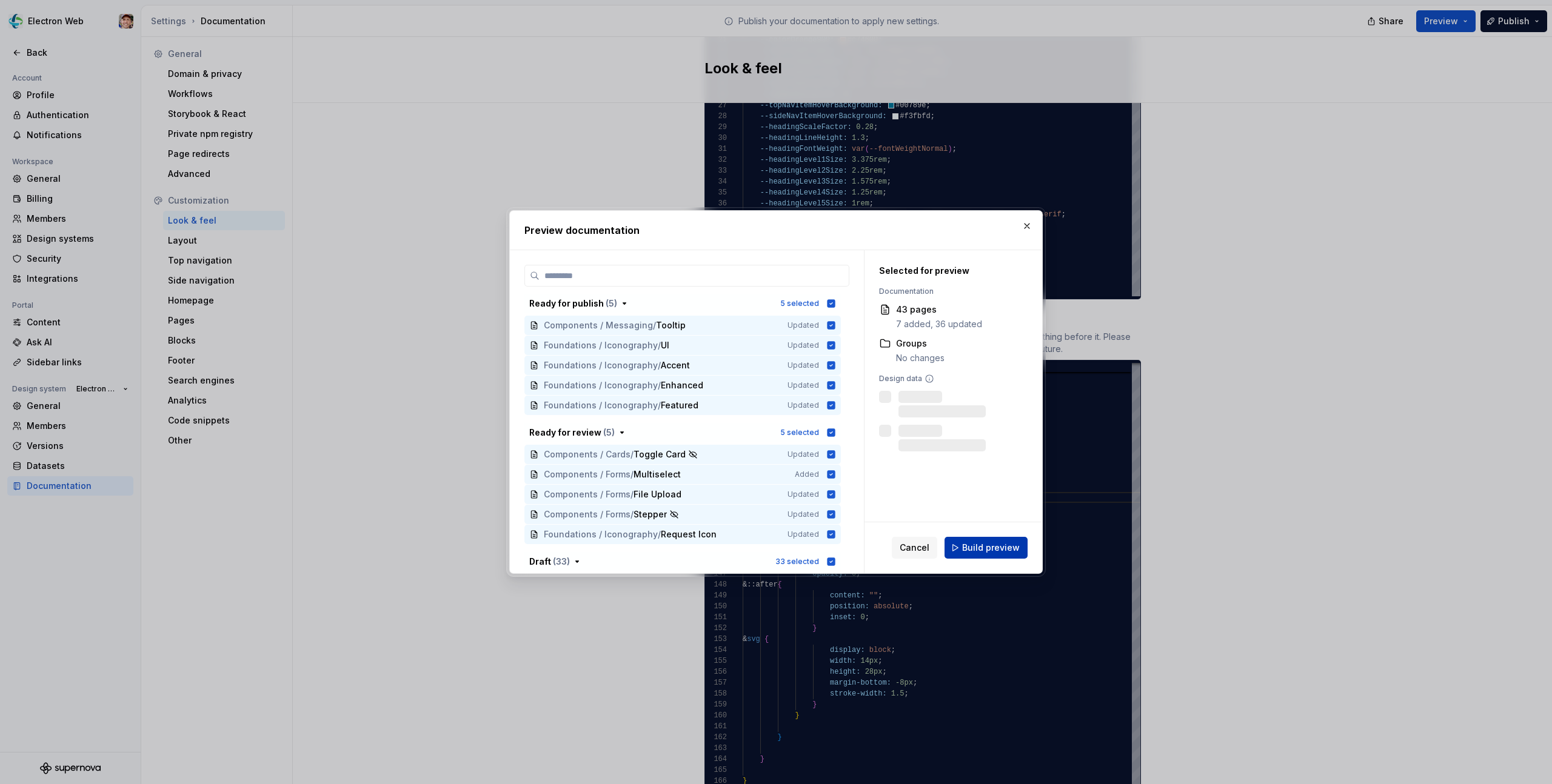
click at [984, 547] on span "Build preview" at bounding box center [991, 547] width 57 height 12
click at [569, 247] on div "Preview documentation" at bounding box center [776, 230] width 533 height 38
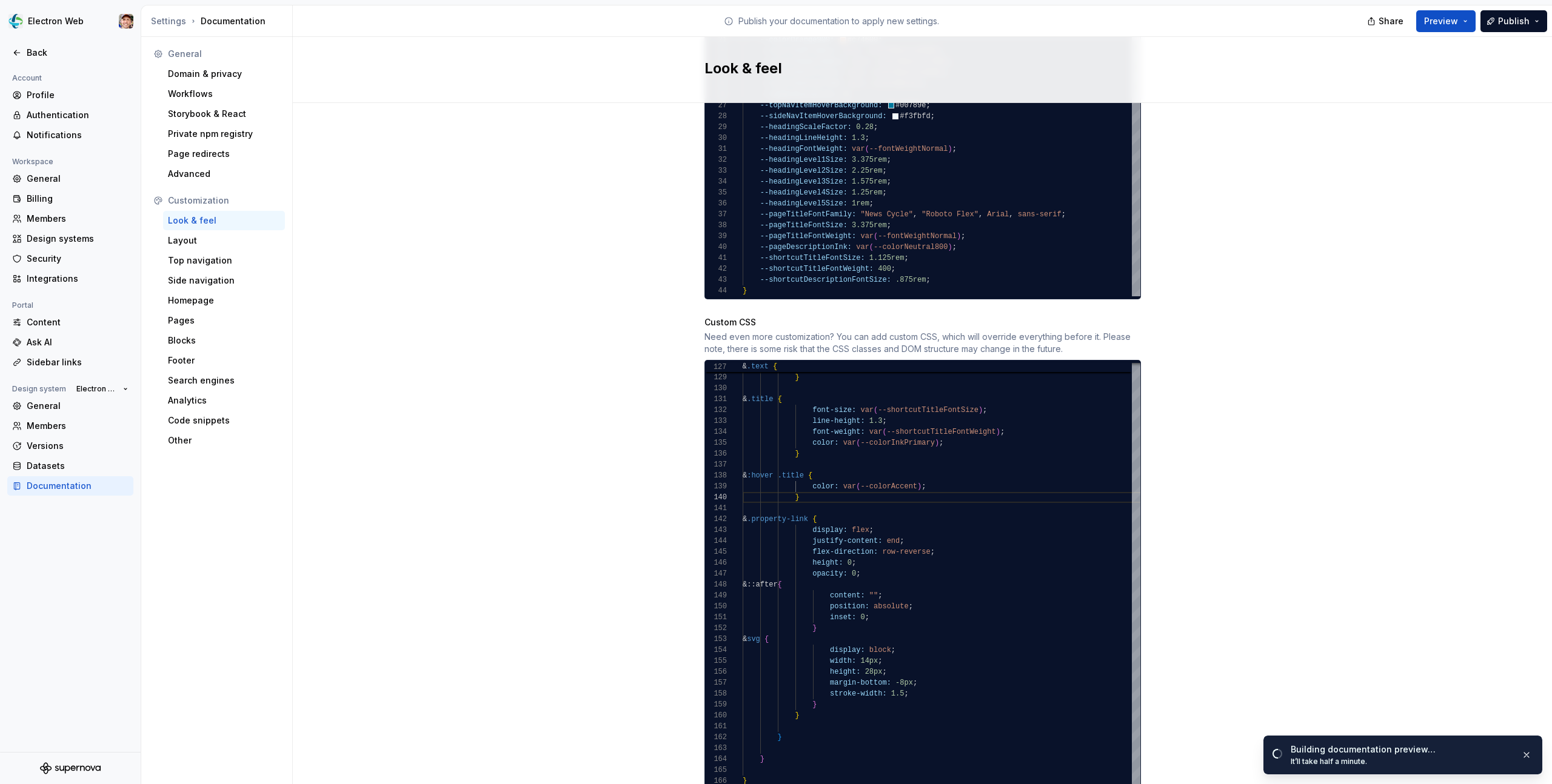
click at [569, 247] on div "Site logo A company logo that will be displayed on all pages on your documentat…" at bounding box center [922, 9] width 1259 height 1668
click at [1472, 752] on link "Open page" at bounding box center [1483, 758] width 61 height 17
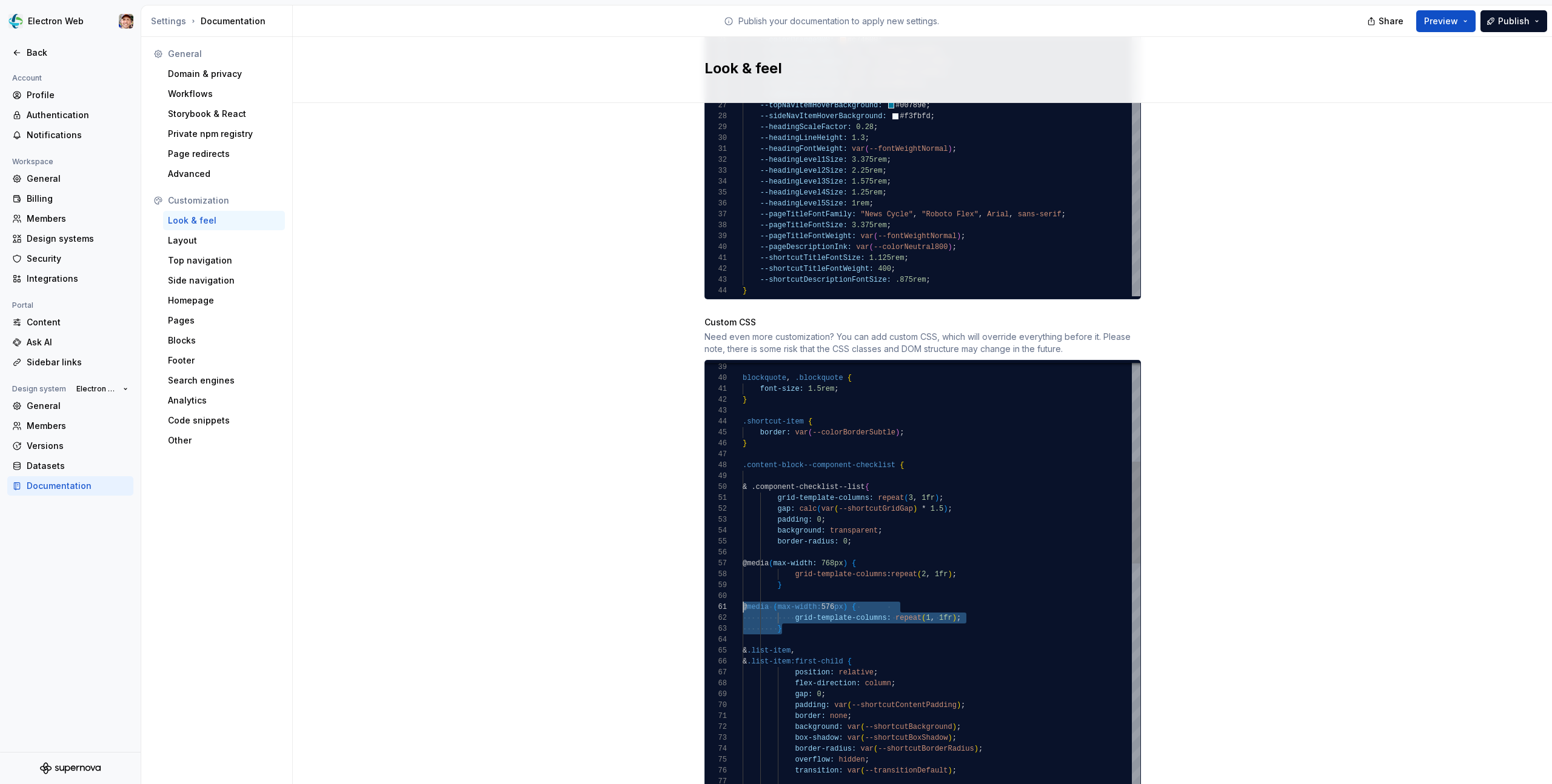
scroll to position [0, 0]
drag, startPoint x: 787, startPoint y: 616, endPoint x: 728, endPoint y: 597, distance: 62.0
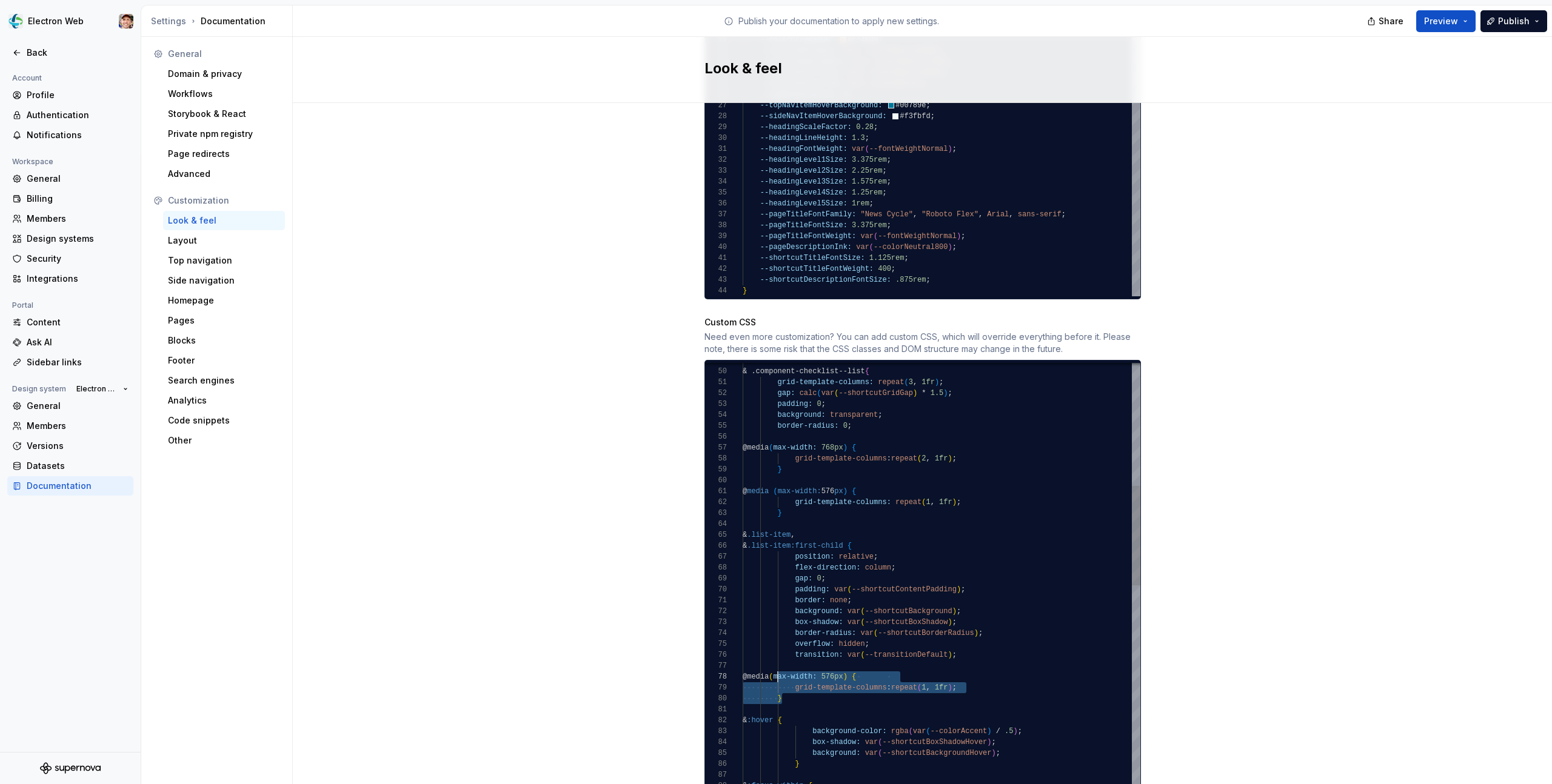
scroll to position [76, 35]
drag, startPoint x: 905, startPoint y: 674, endPoint x: 814, endPoint y: 677, distance: 91.0
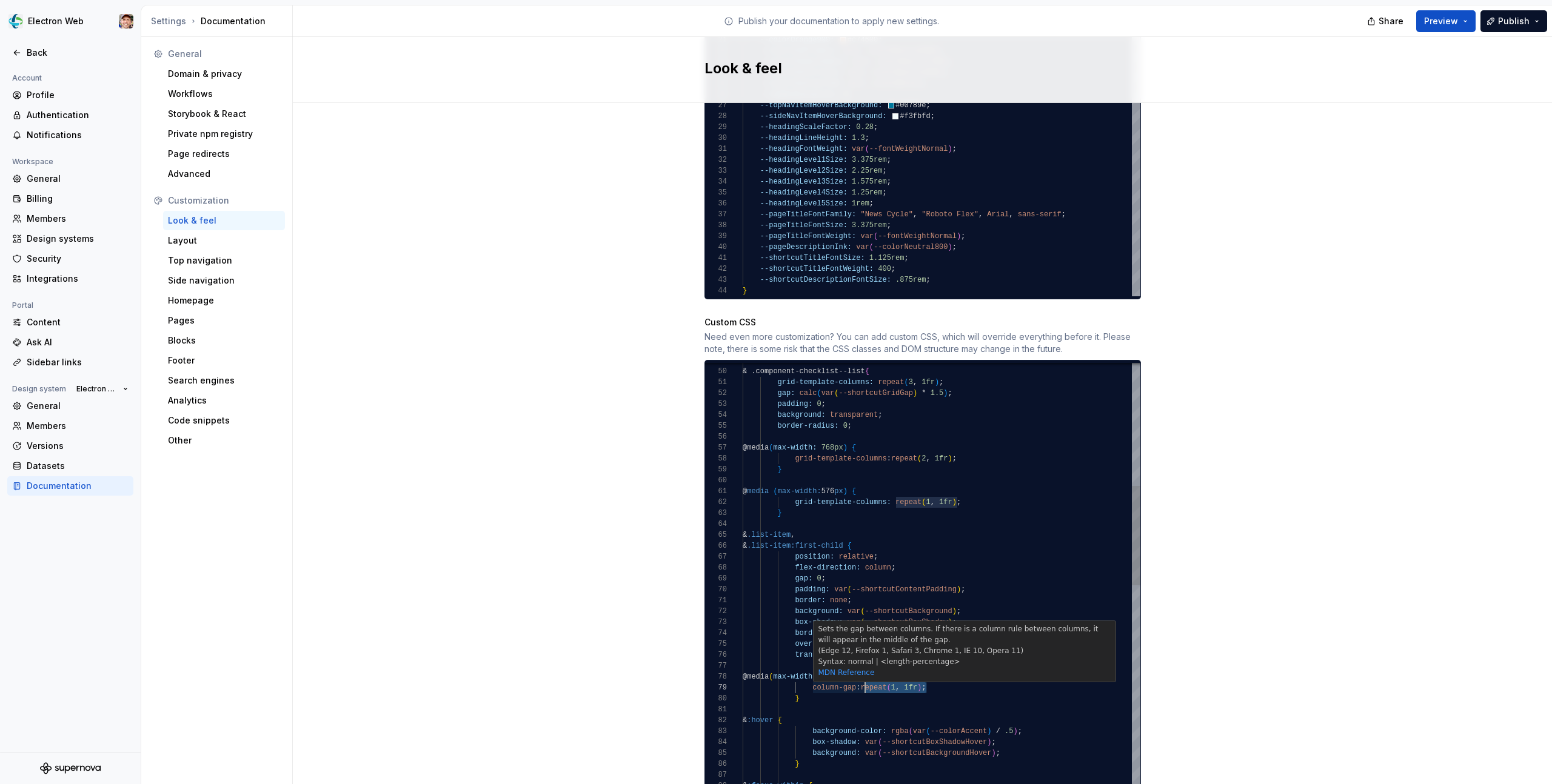
drag, startPoint x: 926, startPoint y: 675, endPoint x: 866, endPoint y: 675, distance: 60.0
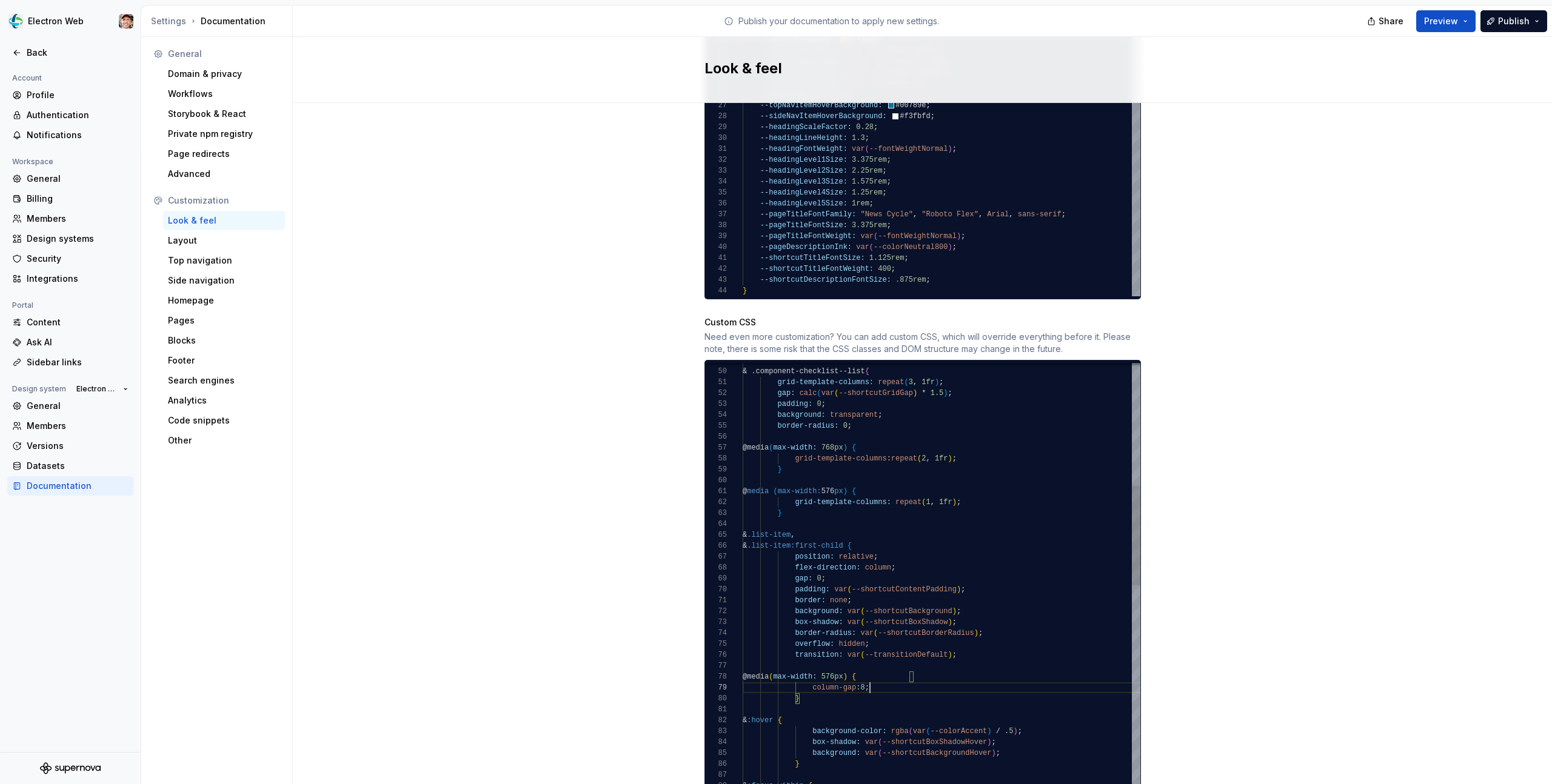
scroll to position [87, 136]
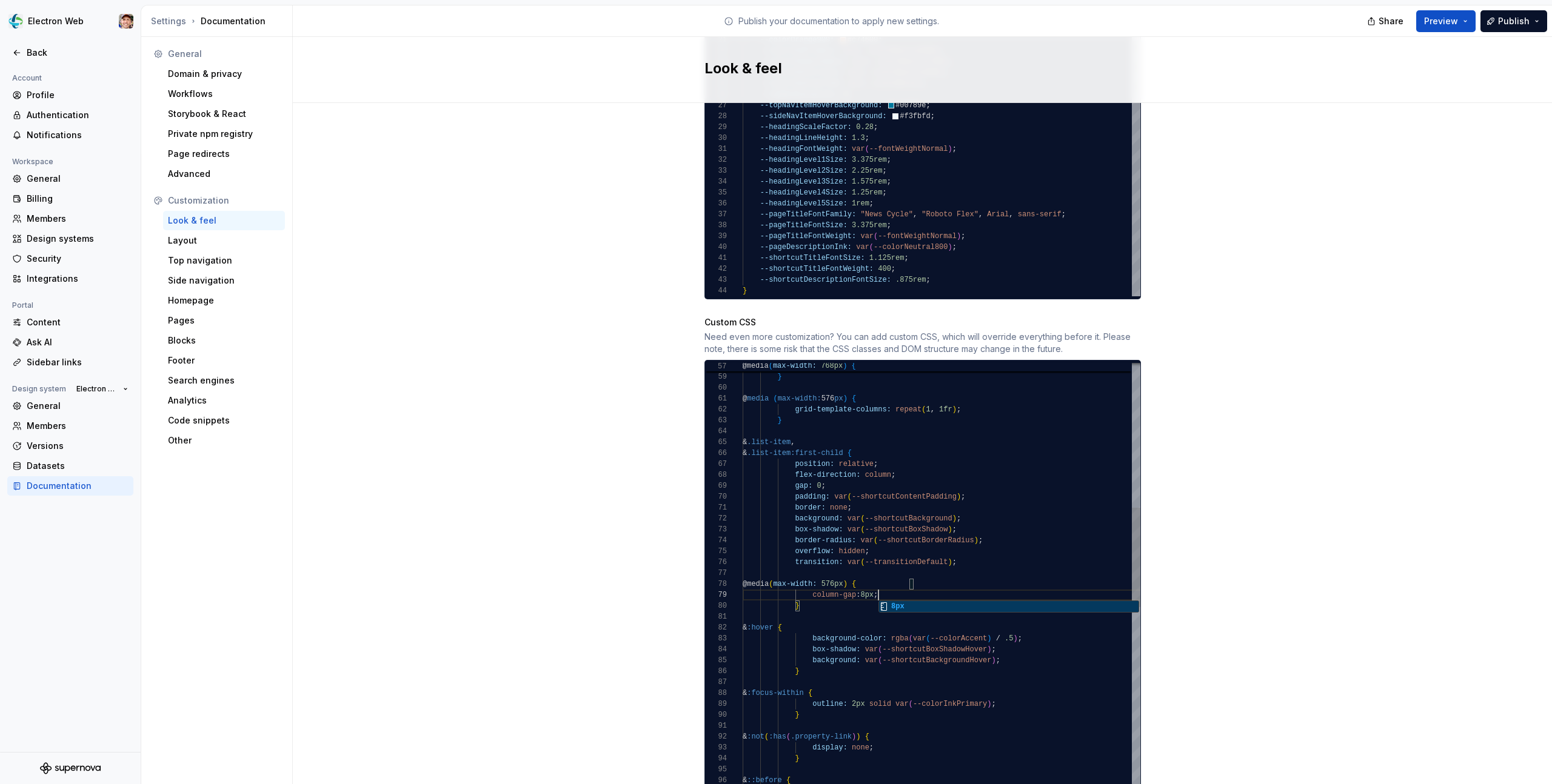
drag, startPoint x: 921, startPoint y: 572, endPoint x: 796, endPoint y: 570, distance: 125.0
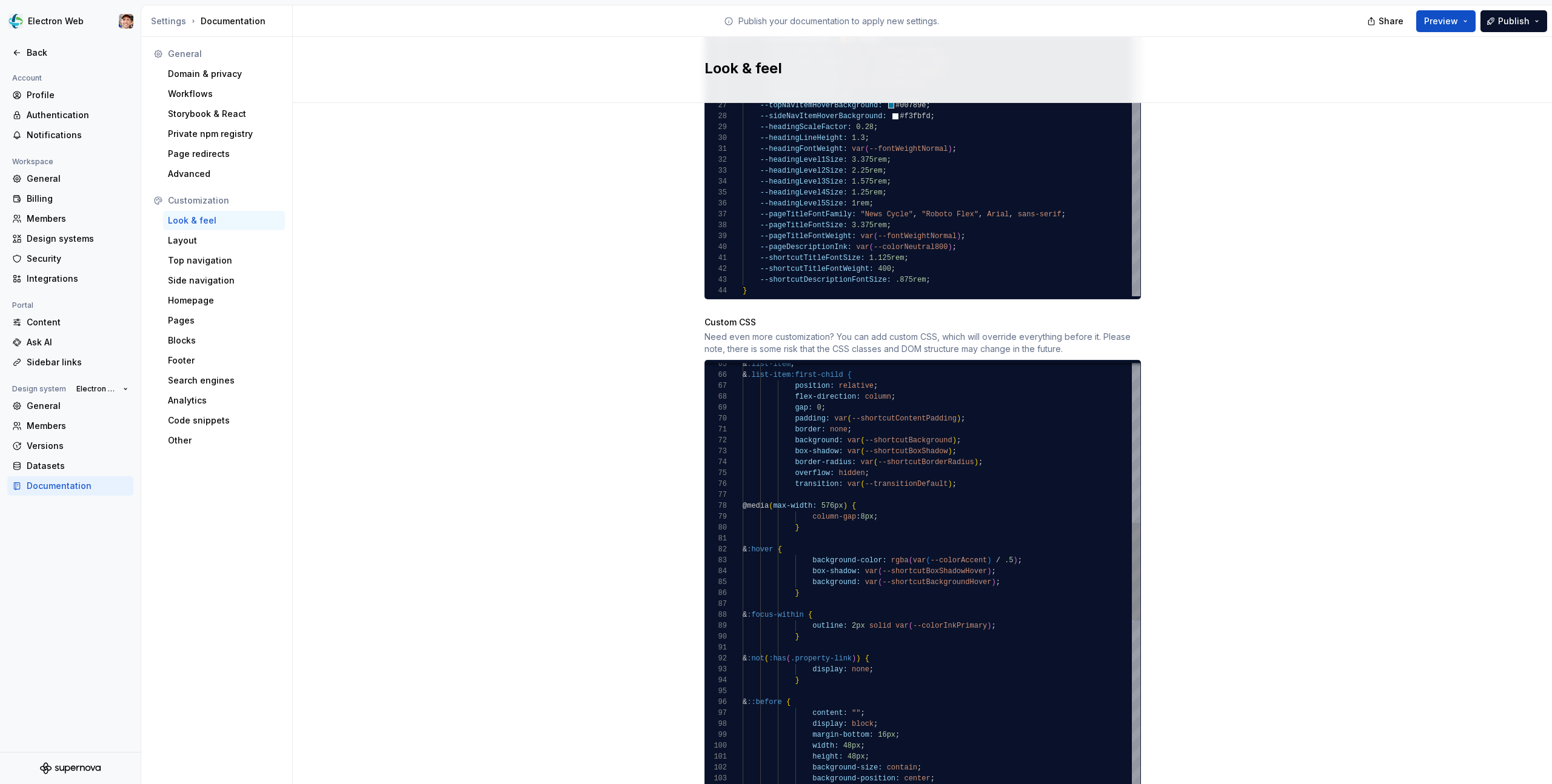
click at [1261, 467] on div "Site logo A company logo that will be displayed on all pages on your documentat…" at bounding box center [922, 9] width 1259 height 1668
click at [1442, 23] on span "Preview" at bounding box center [1441, 21] width 34 height 12
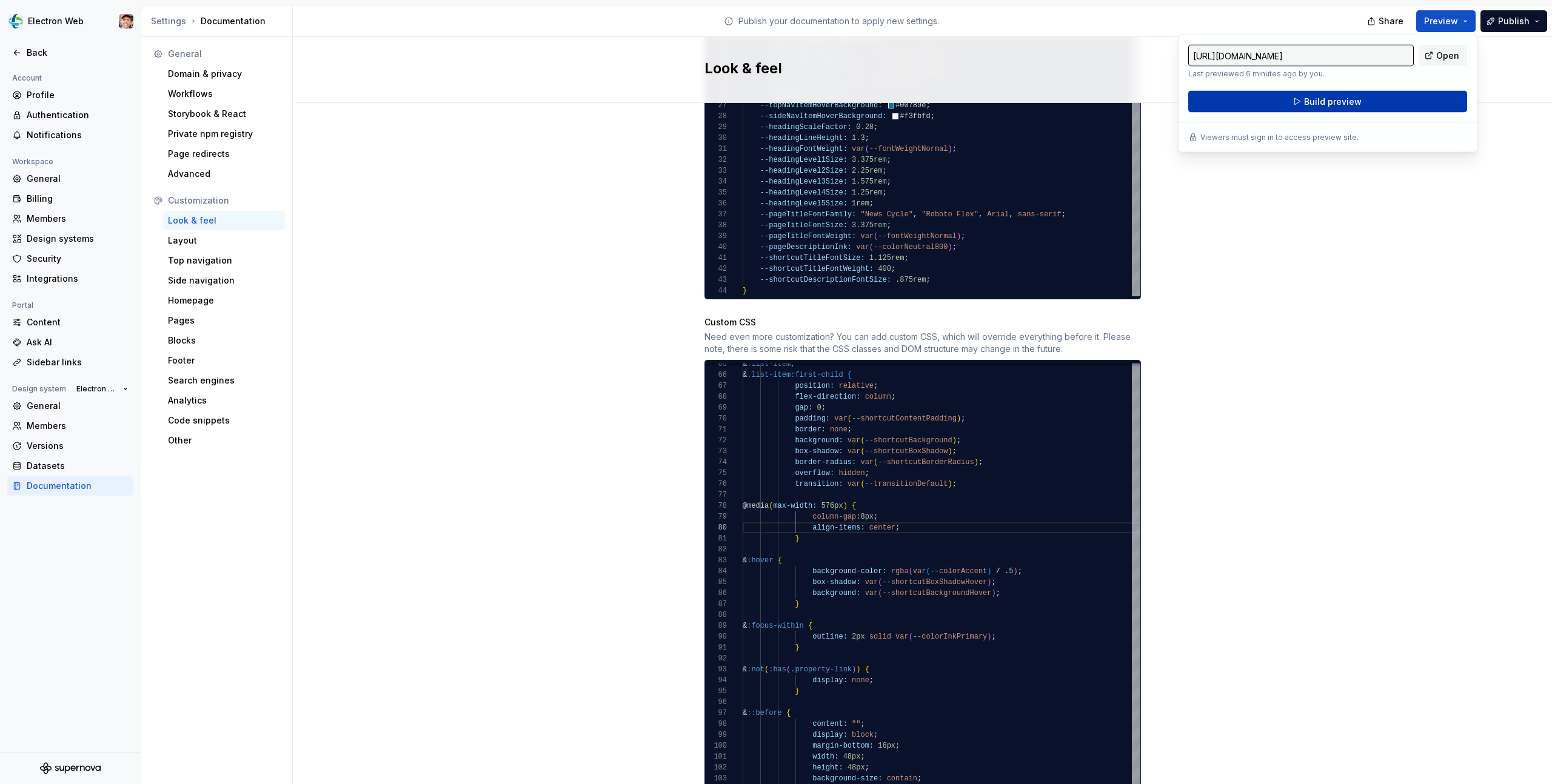
click at [1350, 100] on span "Build preview" at bounding box center [1333, 102] width 57 height 12
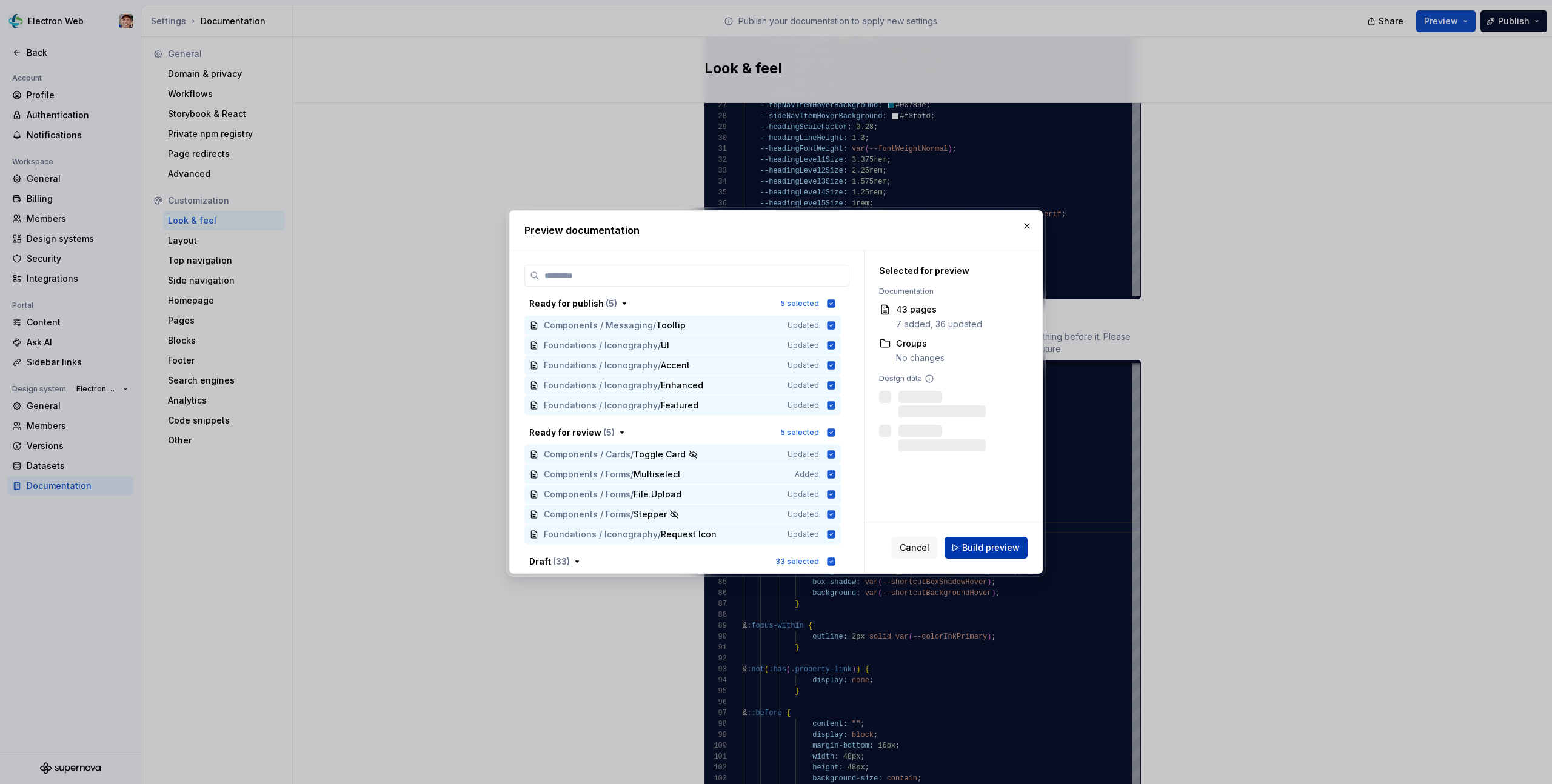
click at [981, 549] on span "Build preview" at bounding box center [991, 547] width 57 height 12
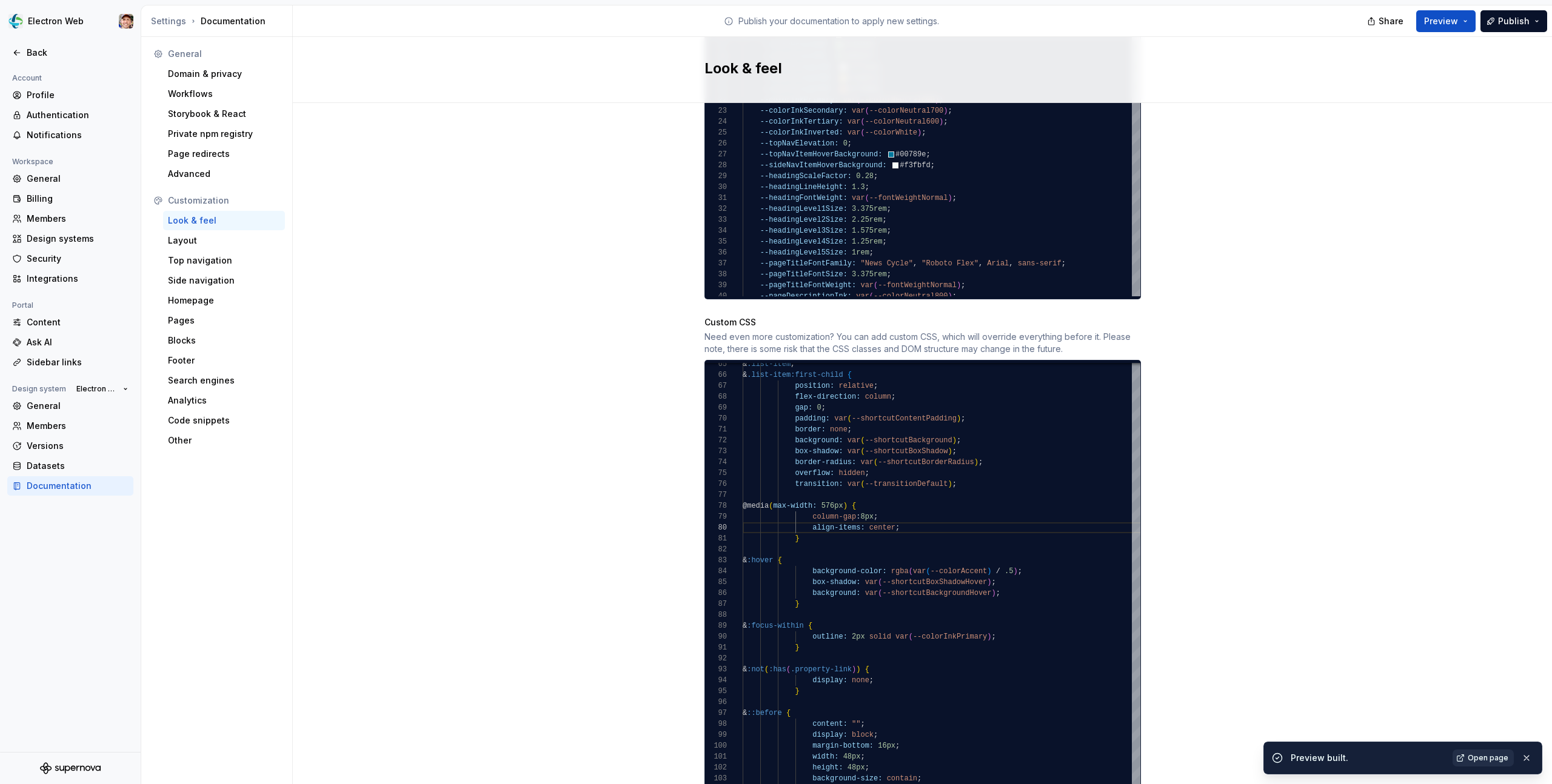
click at [1472, 759] on span "Open page" at bounding box center [1488, 758] width 40 height 10
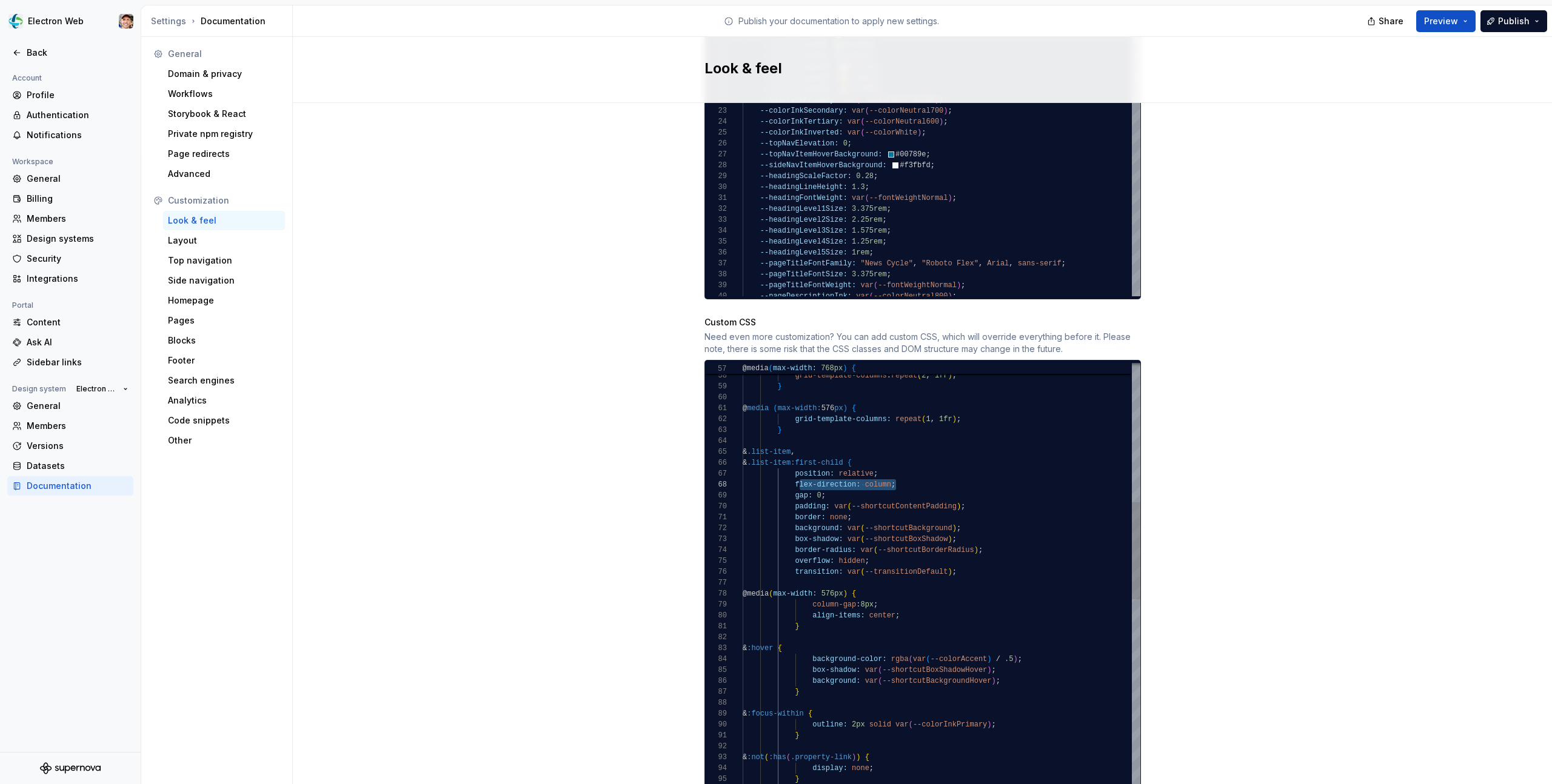
scroll to position [76, 53]
drag, startPoint x: 898, startPoint y: 474, endPoint x: 796, endPoint y: 474, distance: 102.0
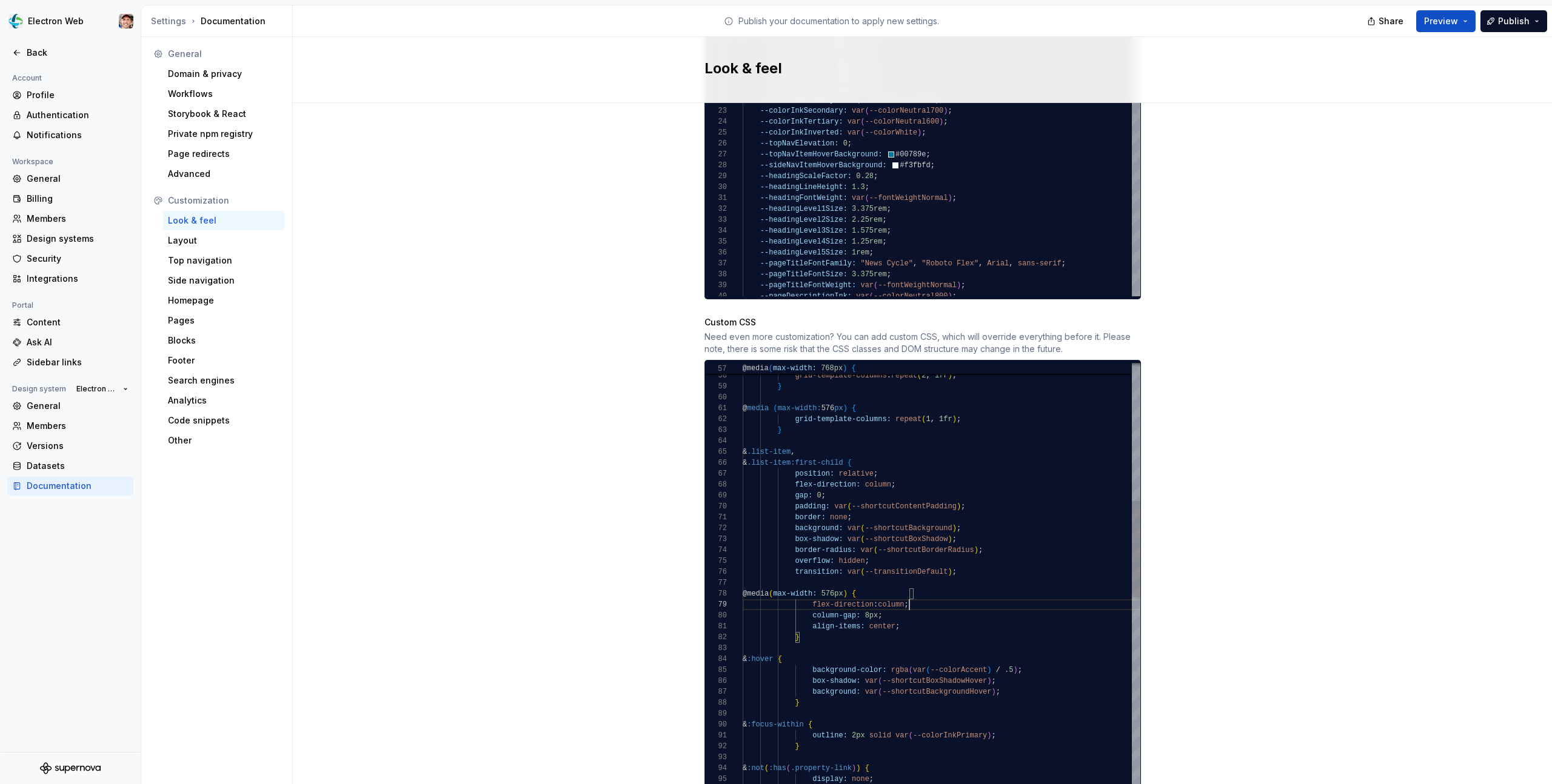
type textarea "**********"
click at [1253, 460] on div "Site logo A company logo that will be displayed on all pages on your documentat…" at bounding box center [922, 9] width 1259 height 1668
click at [1440, 20] on span "Preview" at bounding box center [1441, 21] width 34 height 12
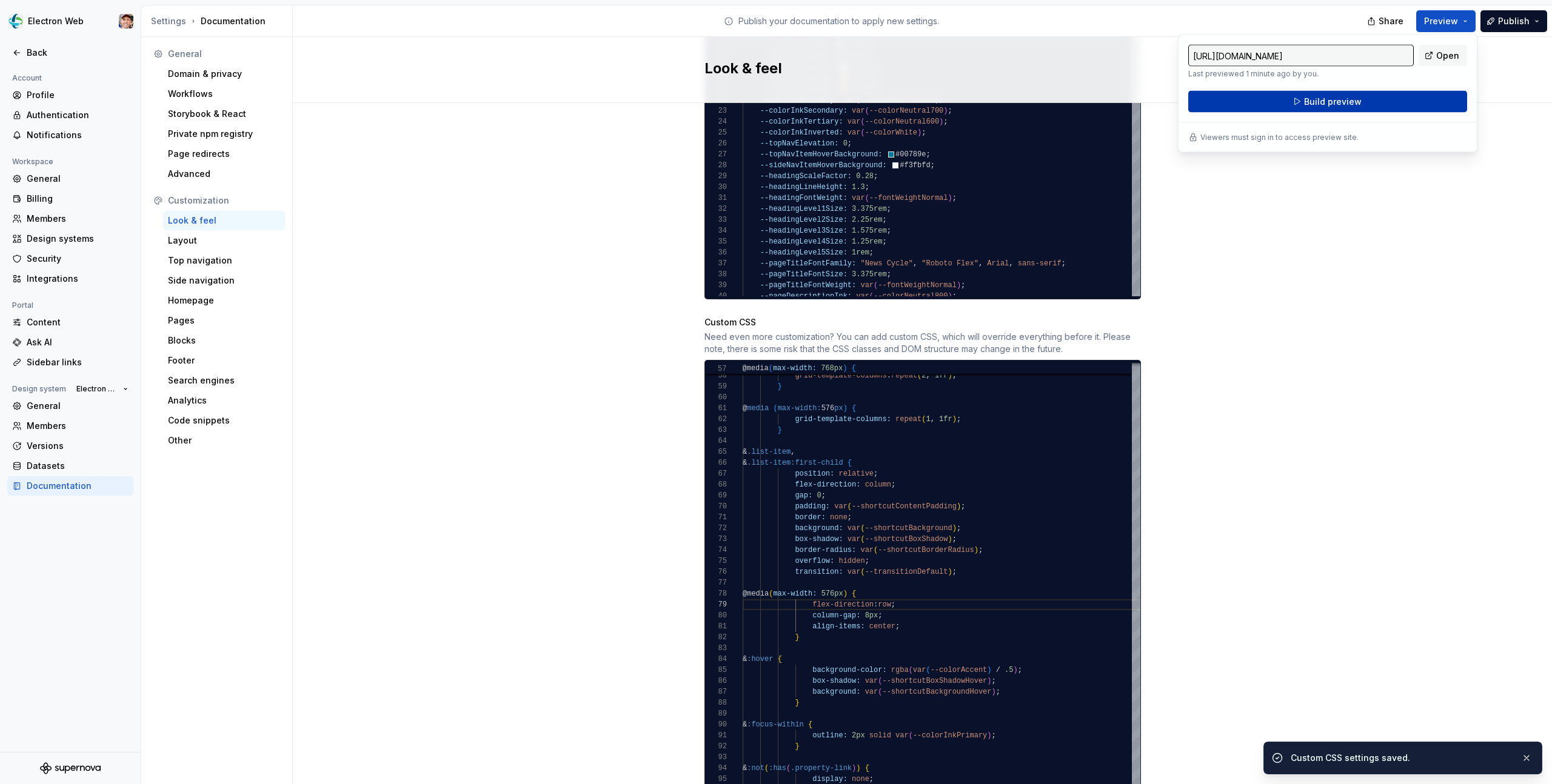
click at [1376, 104] on button "Build preview" at bounding box center [1327, 101] width 279 height 22
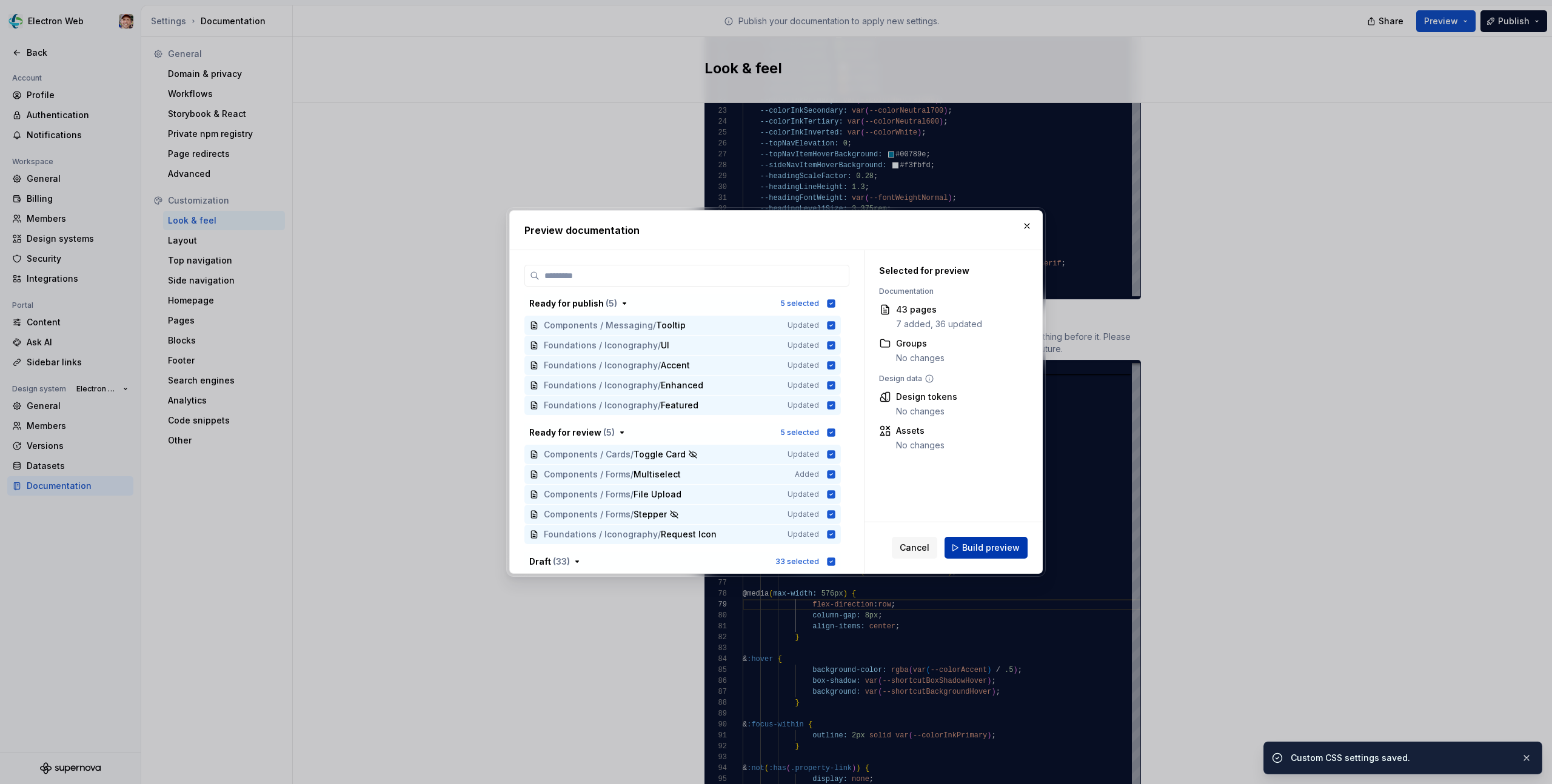
click at [971, 548] on span "Build preview" at bounding box center [991, 547] width 57 height 12
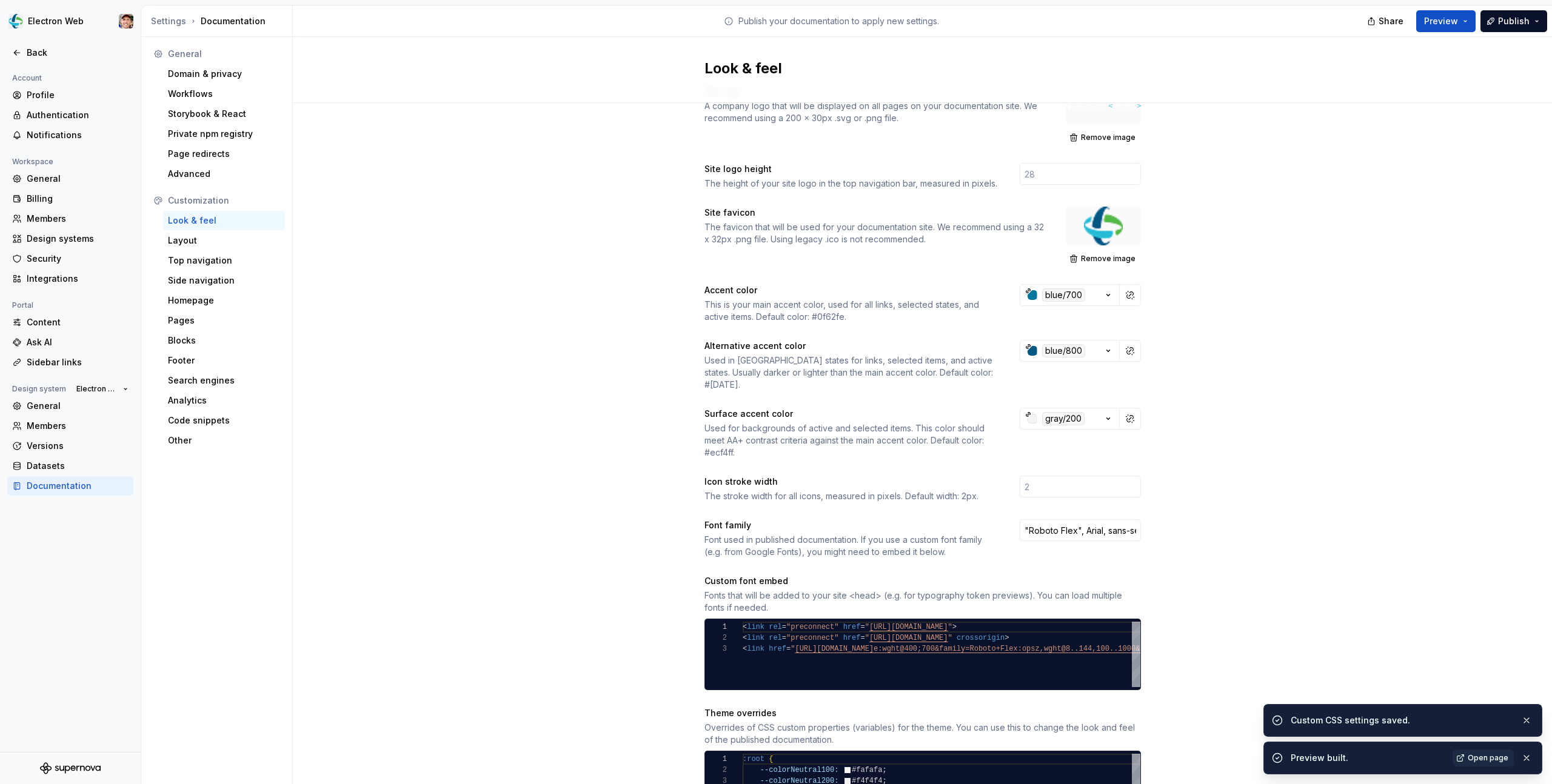
scroll to position [0, 0]
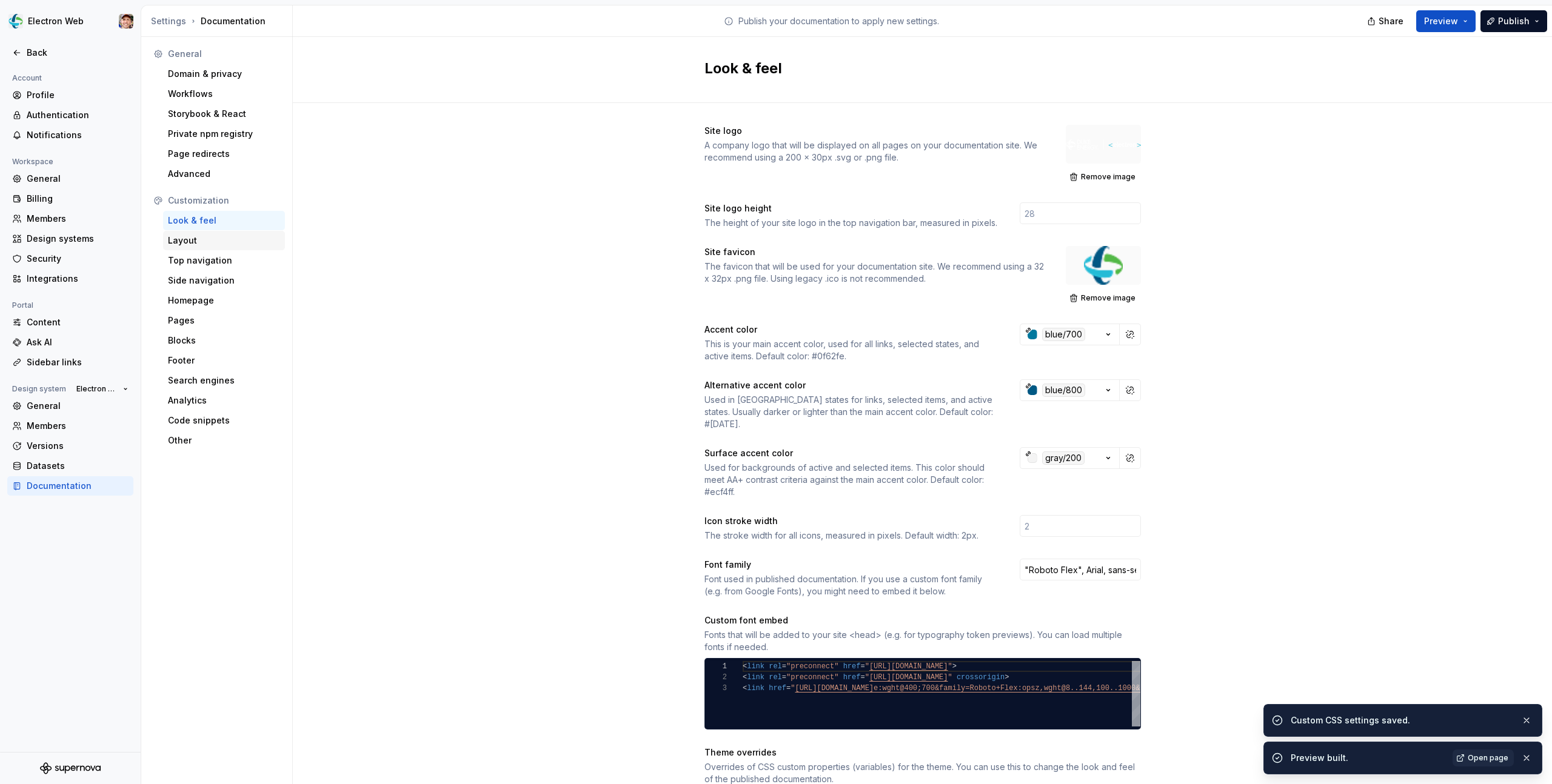
click at [196, 245] on div "Layout" at bounding box center [224, 241] width 112 height 12
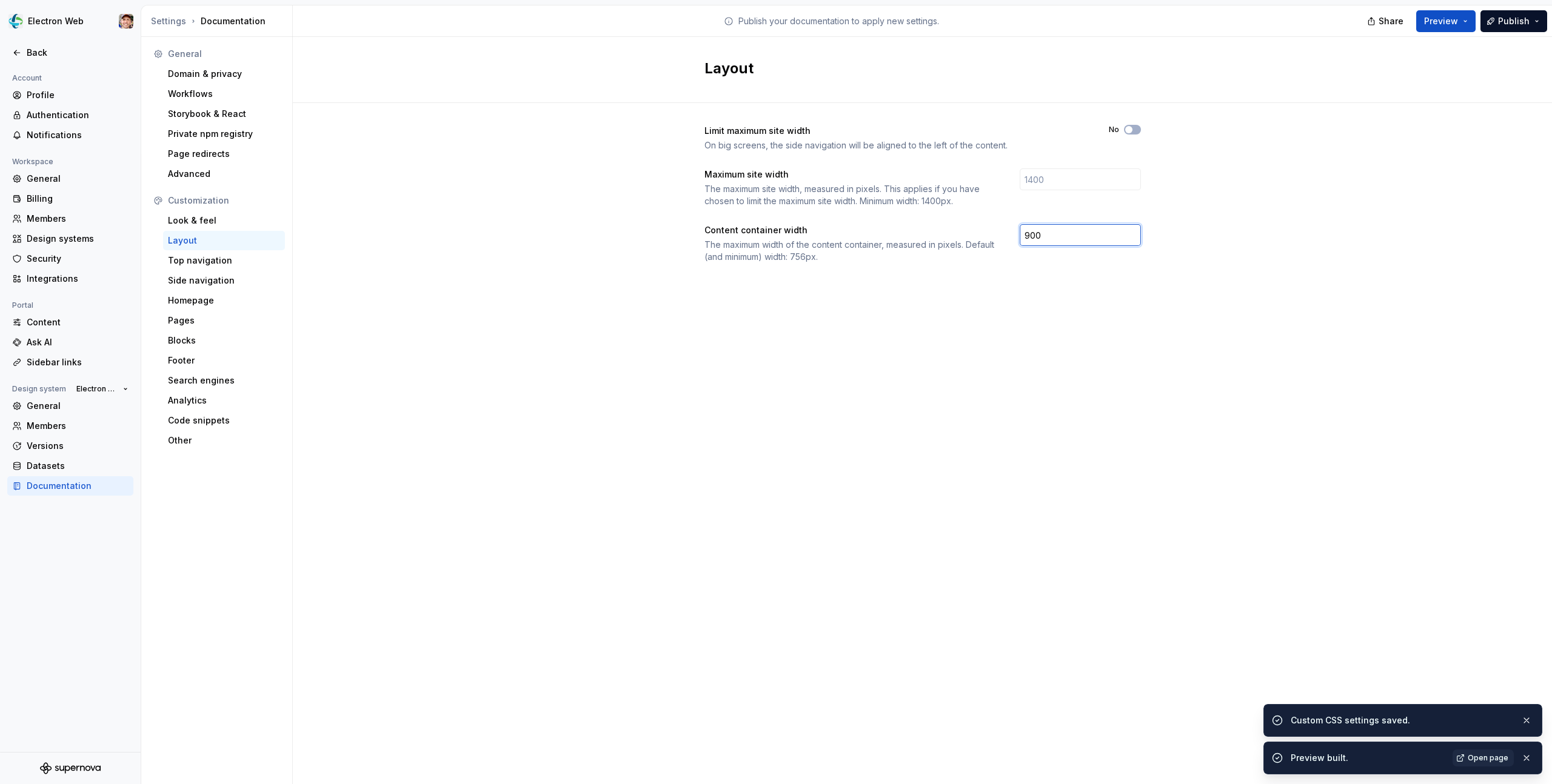
drag, startPoint x: 1029, startPoint y: 235, endPoint x: 1020, endPoint y: 235, distance: 9.0
click at [1020, 235] on input "900" at bounding box center [1081, 235] width 121 height 22
type input "1300"
click at [1246, 269] on div "Limit maximum site width On big screens, the side navigation will be aligned to…" at bounding box center [922, 206] width 1259 height 206
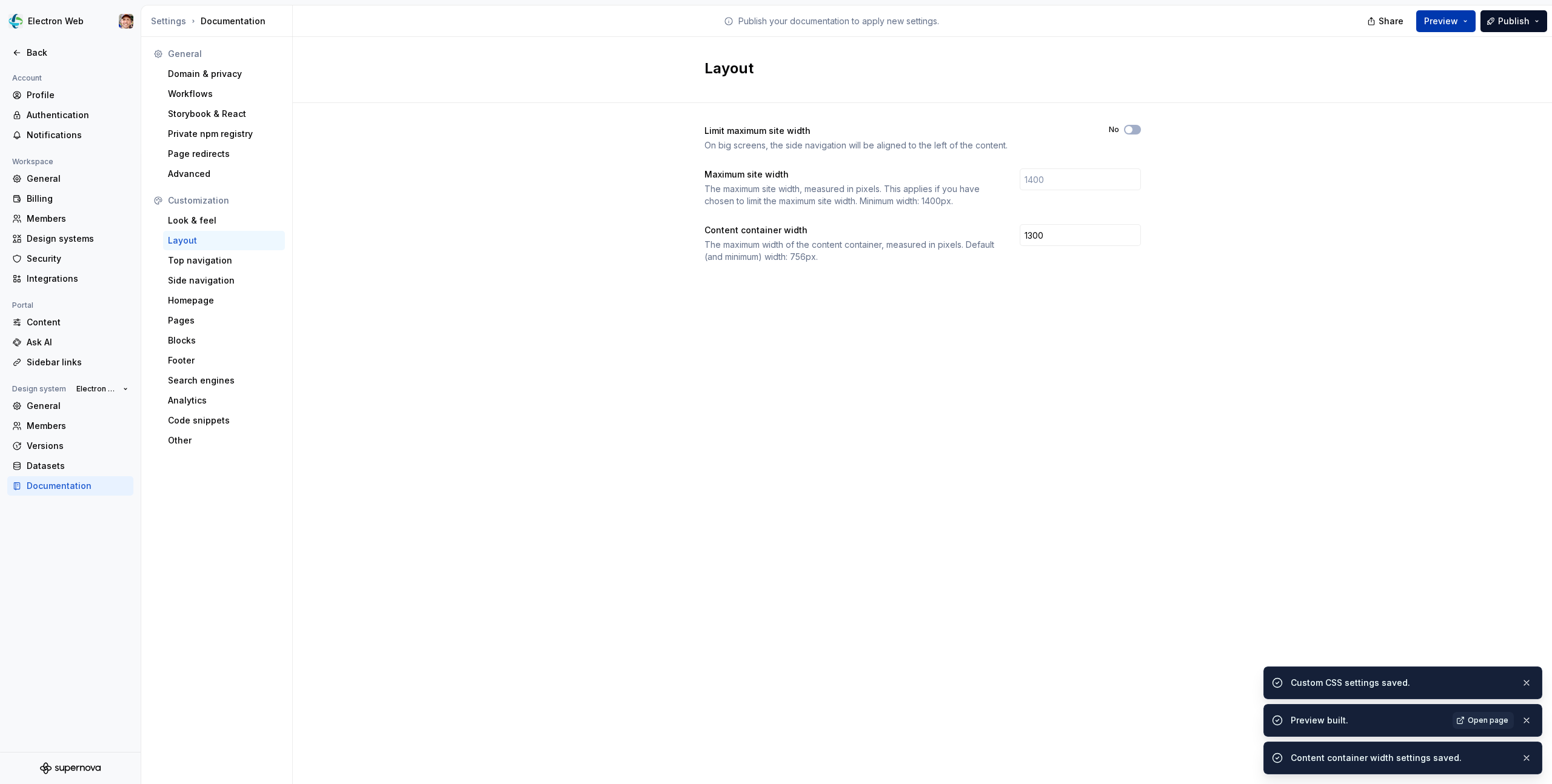
click at [1452, 22] on span "Preview" at bounding box center [1441, 21] width 34 height 12
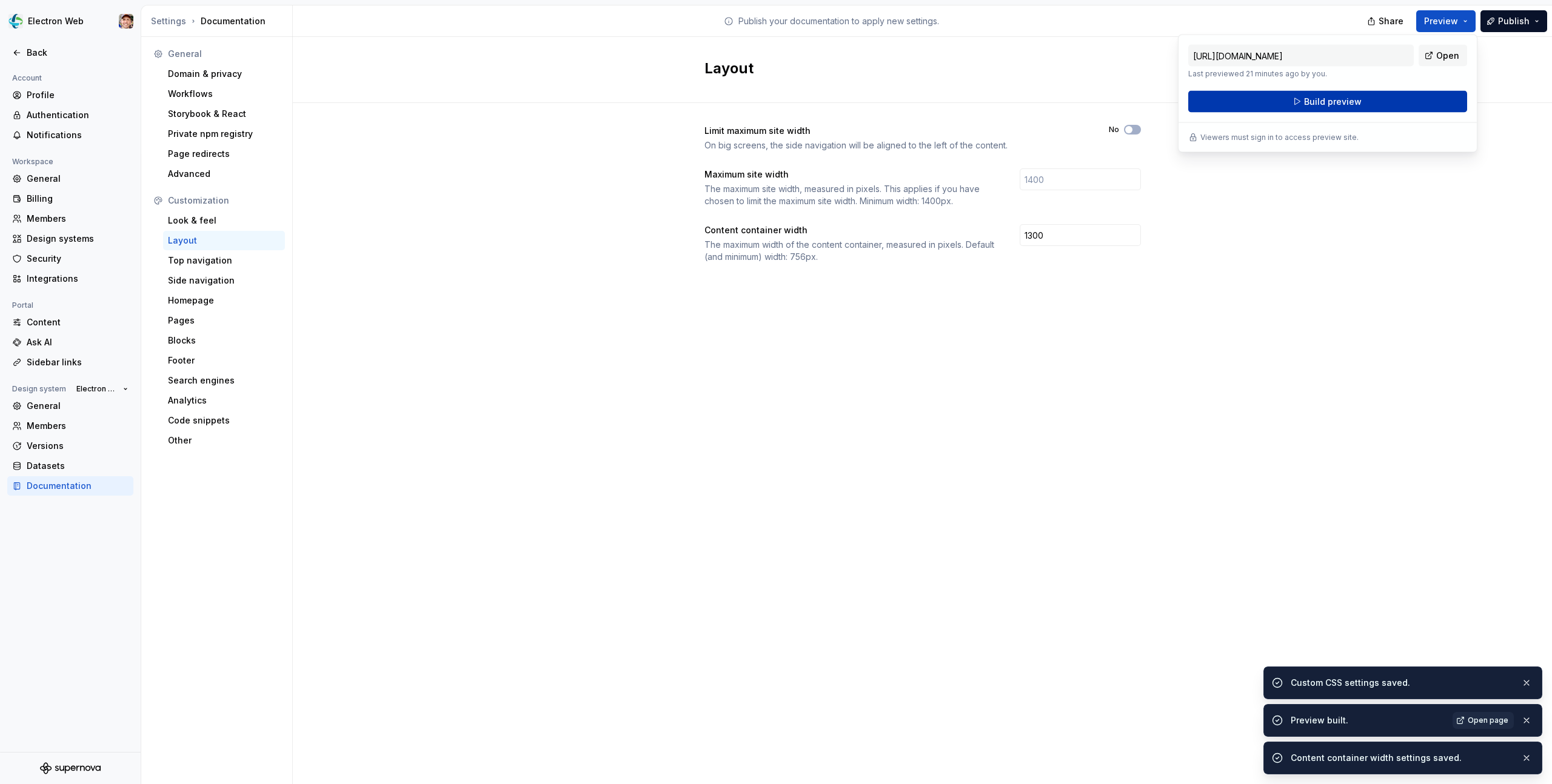
click at [1335, 102] on span "Build preview" at bounding box center [1333, 102] width 57 height 12
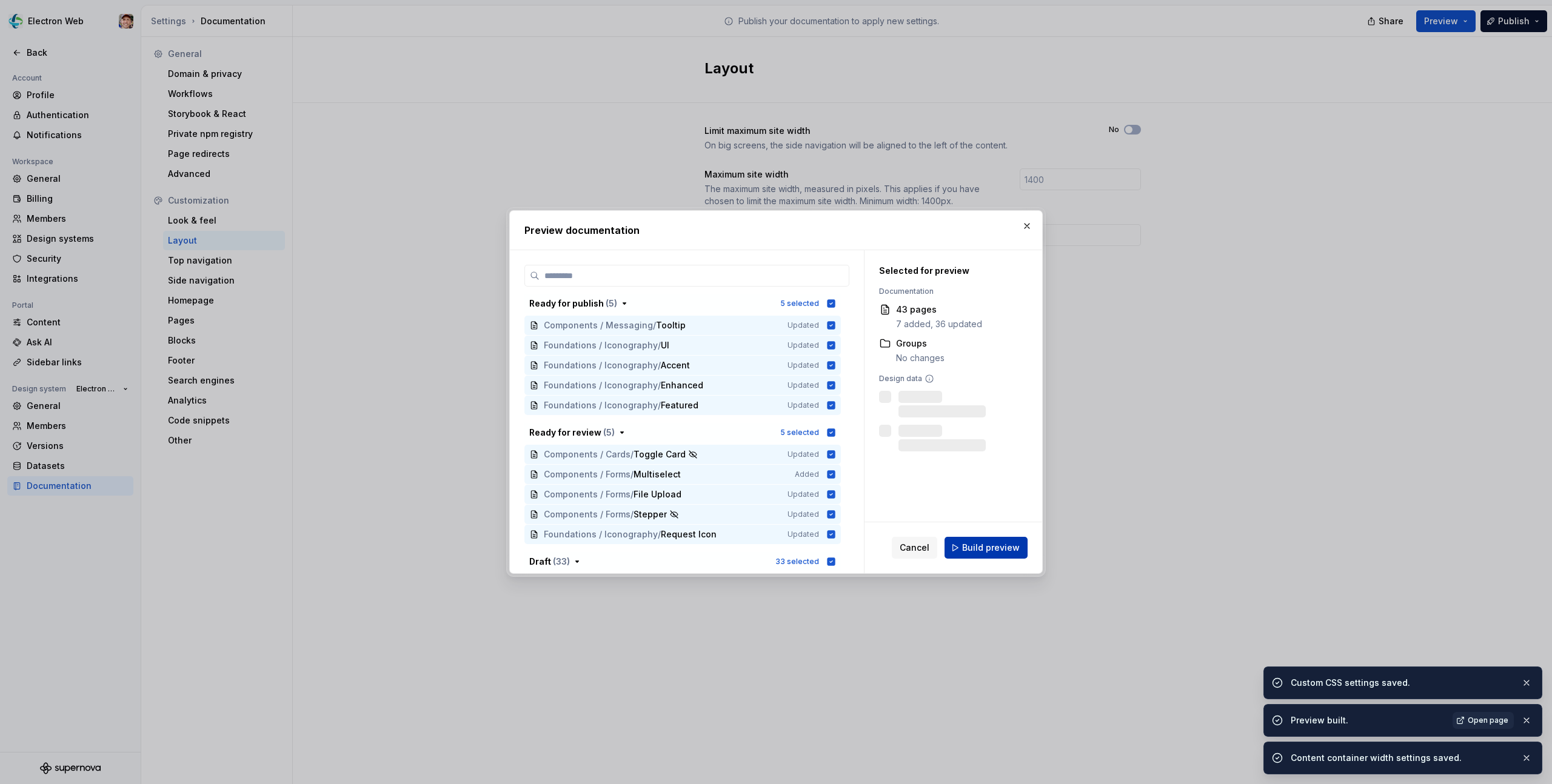
click at [969, 541] on span "Build preview" at bounding box center [991, 547] width 57 height 12
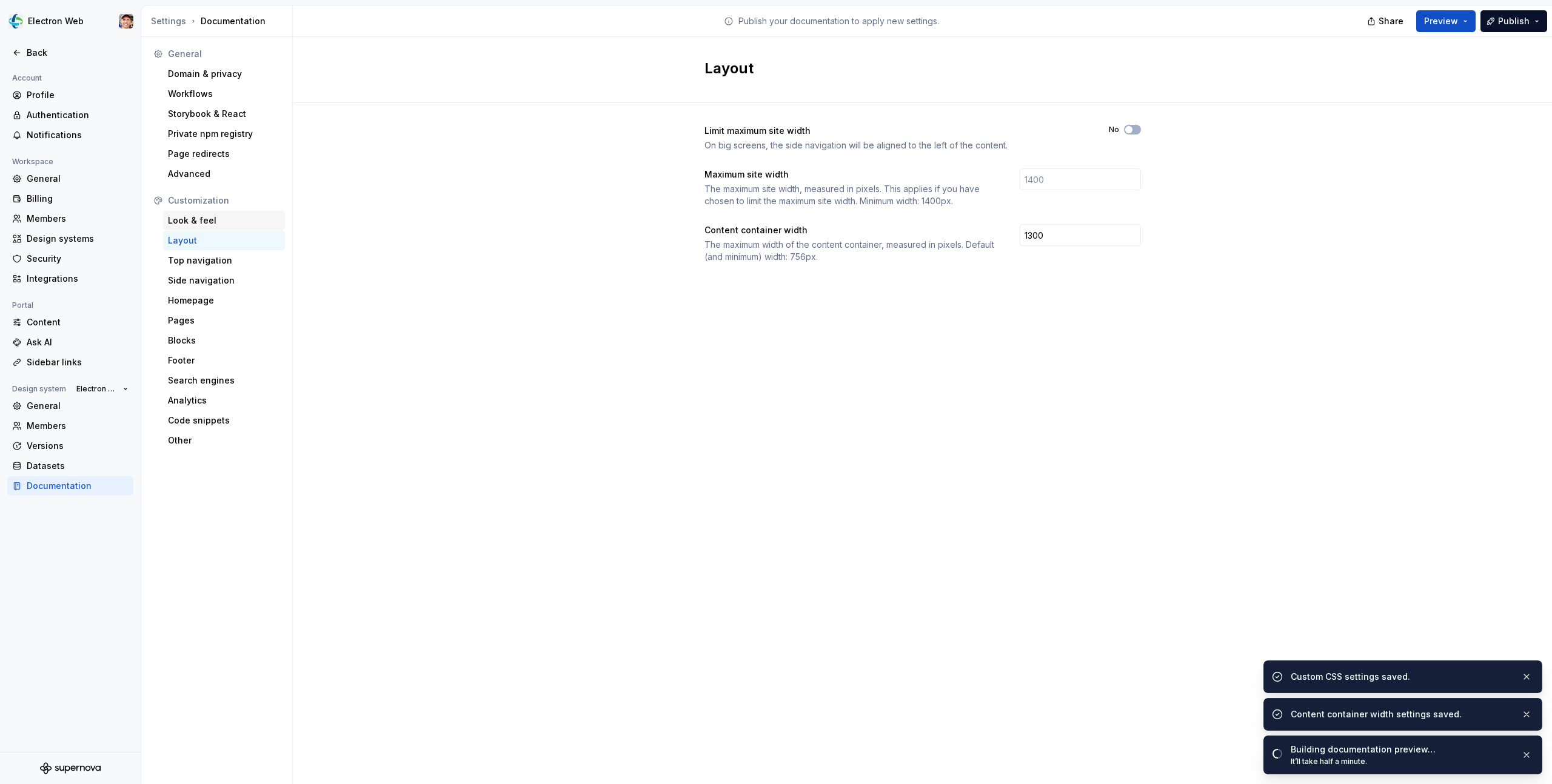
click at [204, 224] on div "Look & feel" at bounding box center [224, 220] width 112 height 12
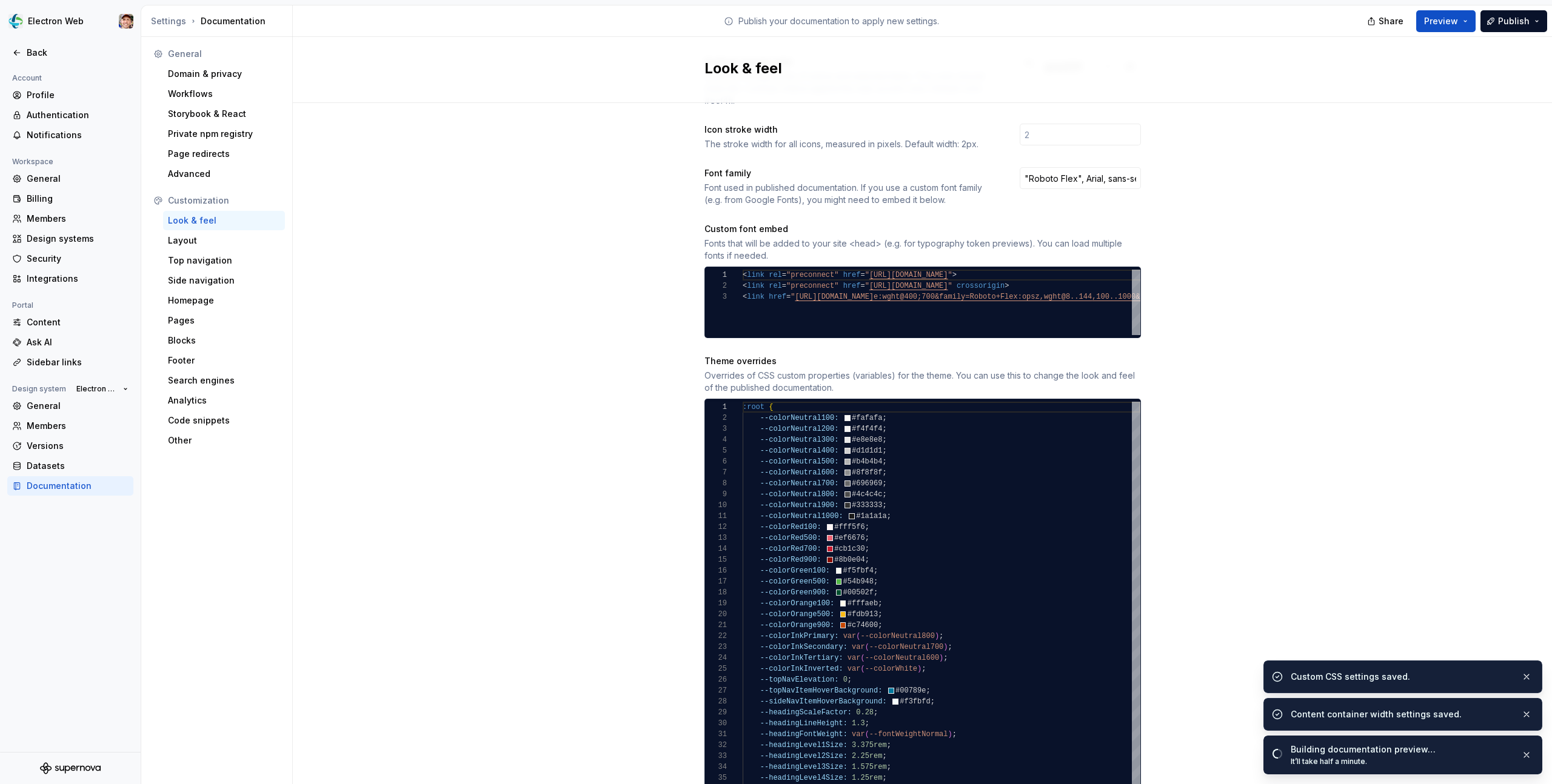
scroll to position [550, 0]
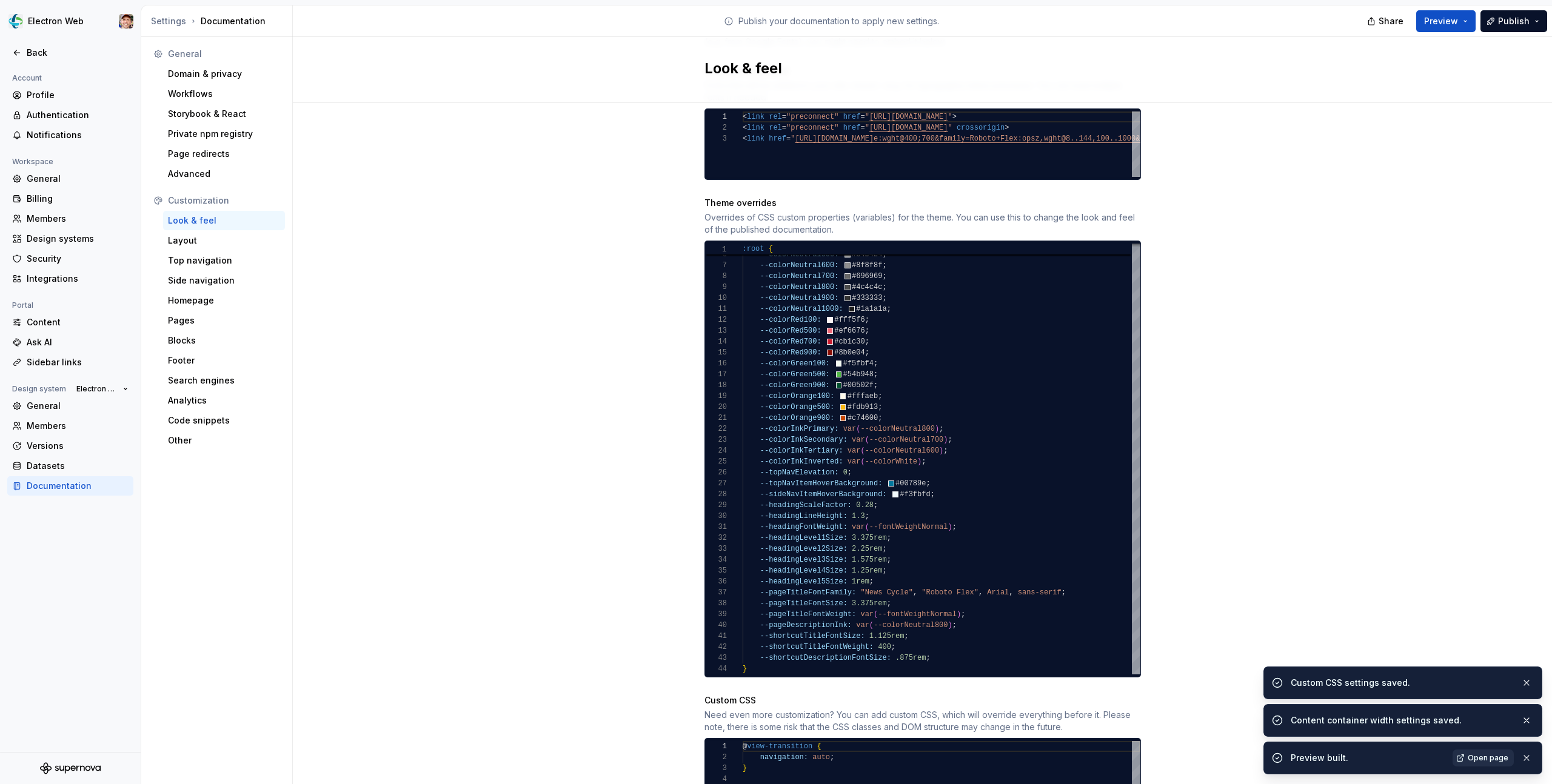
click at [1476, 757] on span "Open page" at bounding box center [1488, 758] width 40 height 10
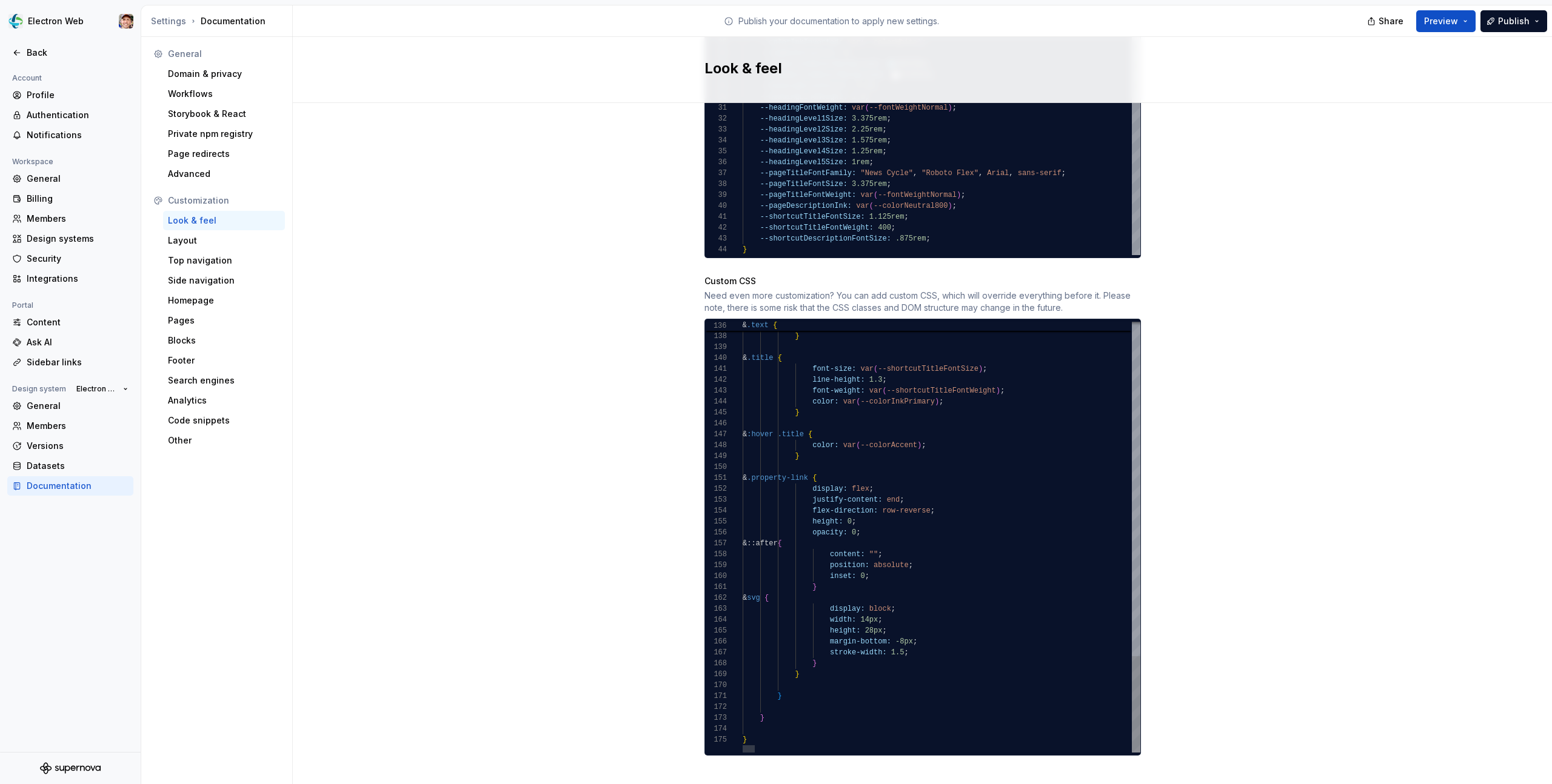
scroll to position [44, 5]
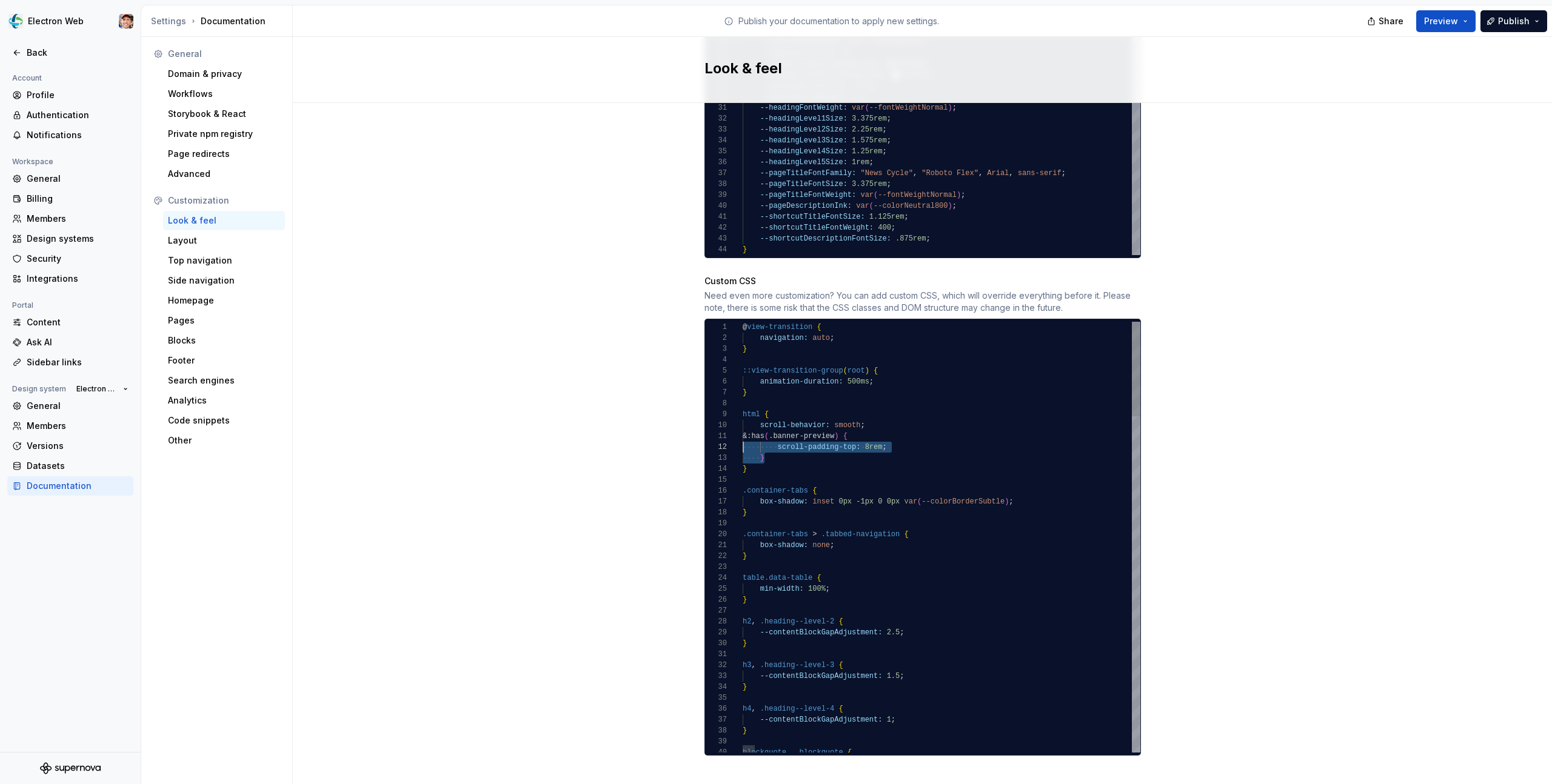
scroll to position [0, 0]
drag, startPoint x: 771, startPoint y: 446, endPoint x: 730, endPoint y: 427, distance: 45.2
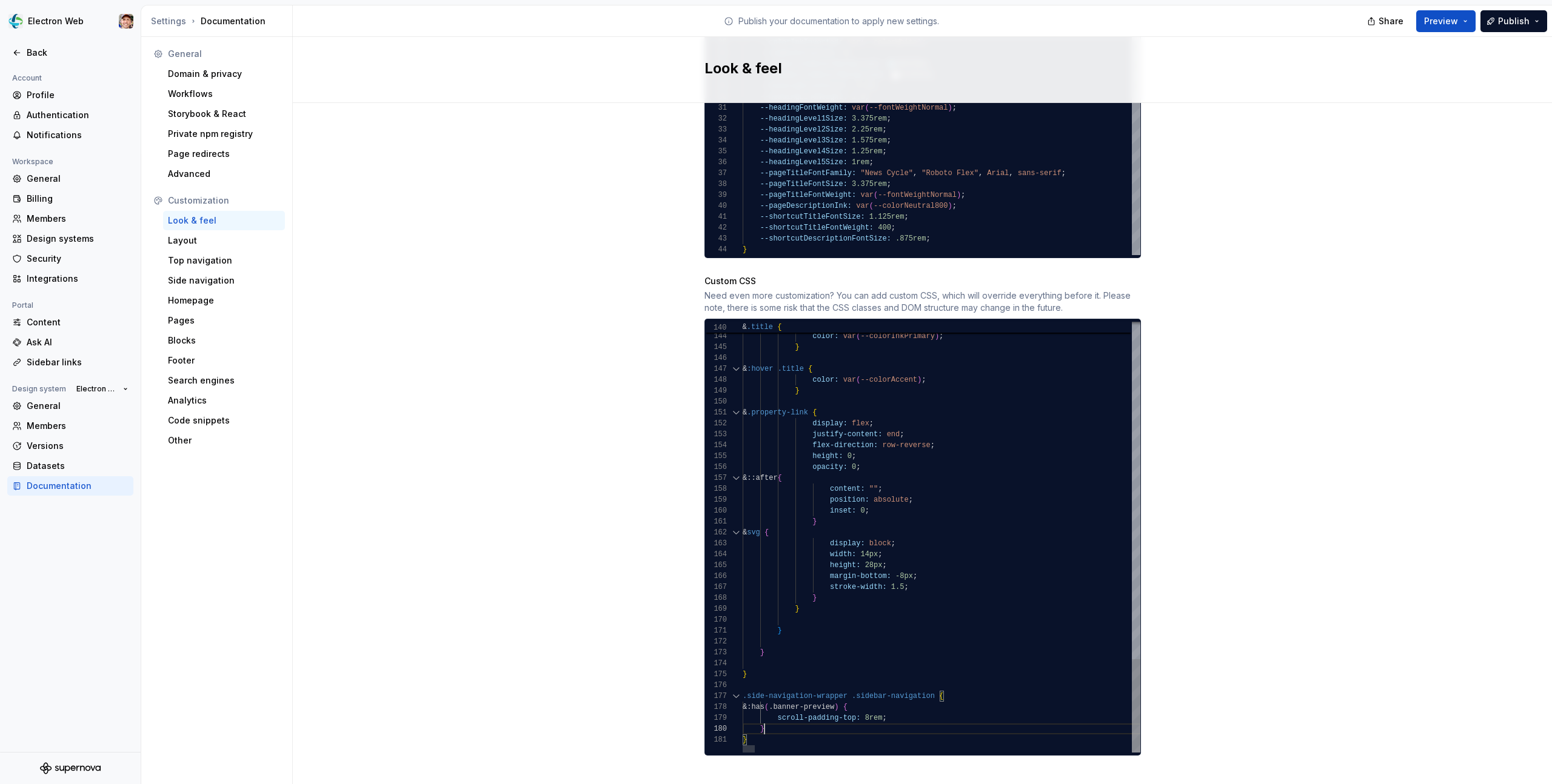
scroll to position [98, 22]
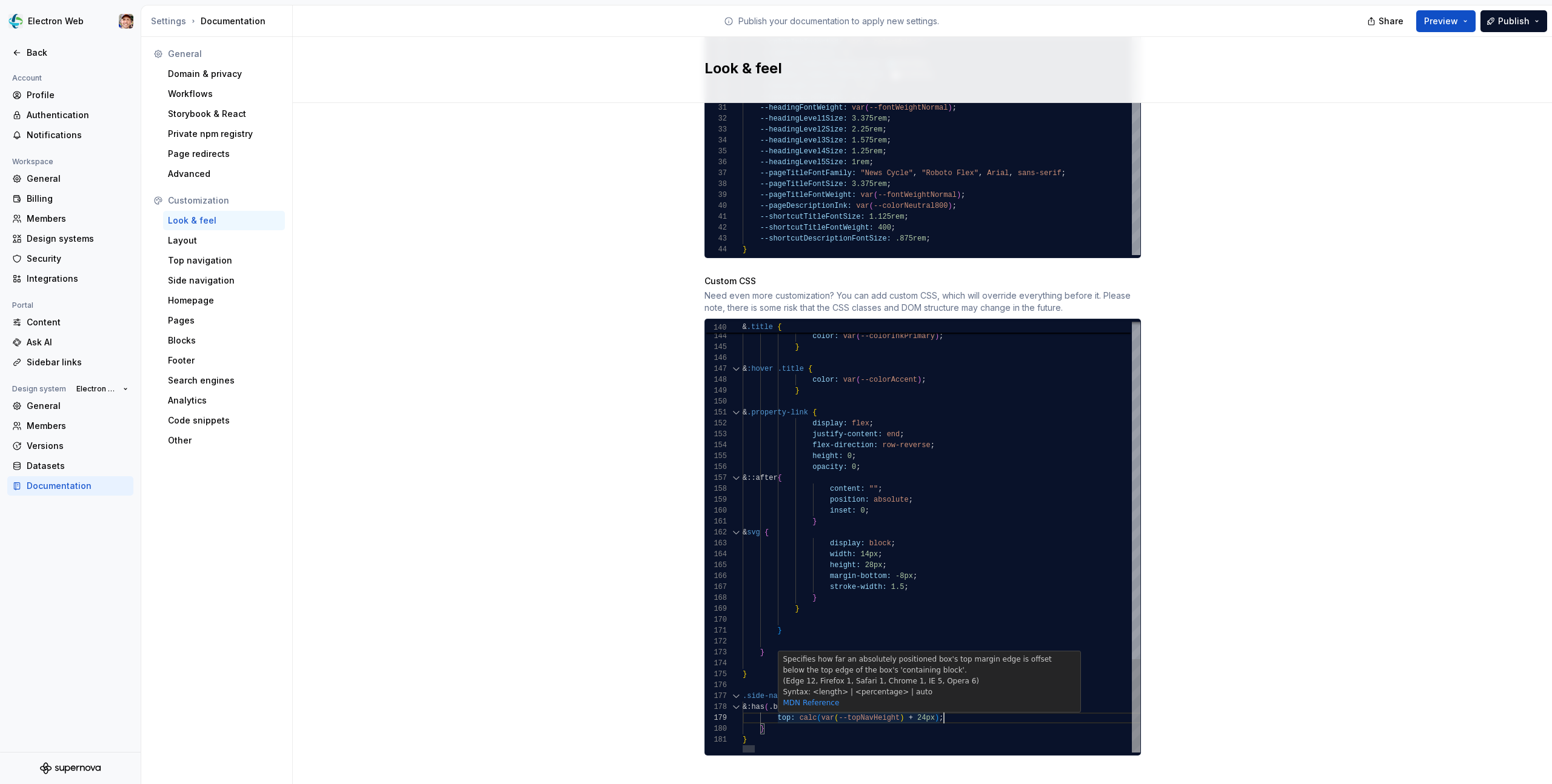
drag, startPoint x: 900, startPoint y: 706, endPoint x: 839, endPoint y: 708, distance: 61.0
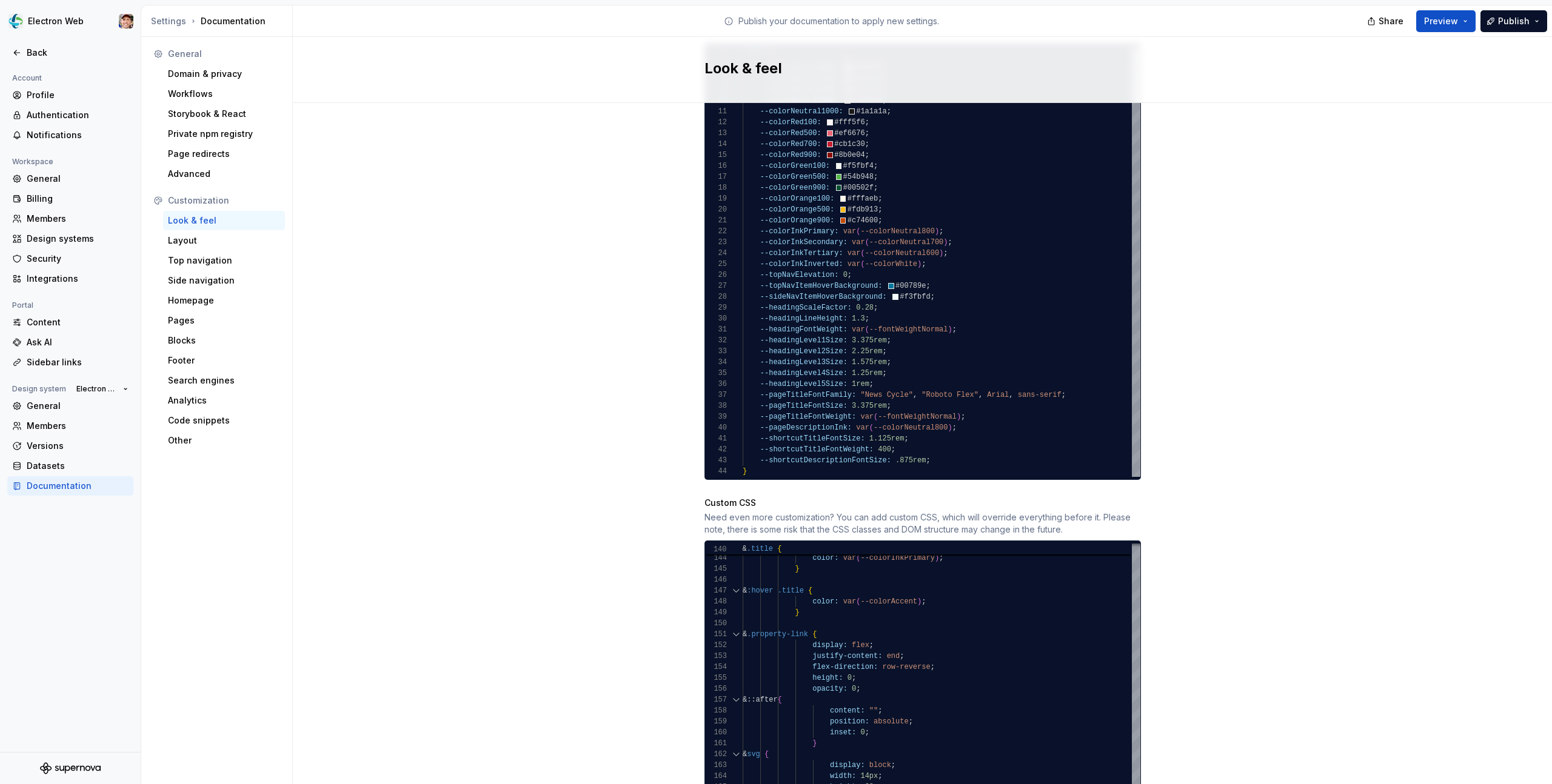
scroll to position [725, 0]
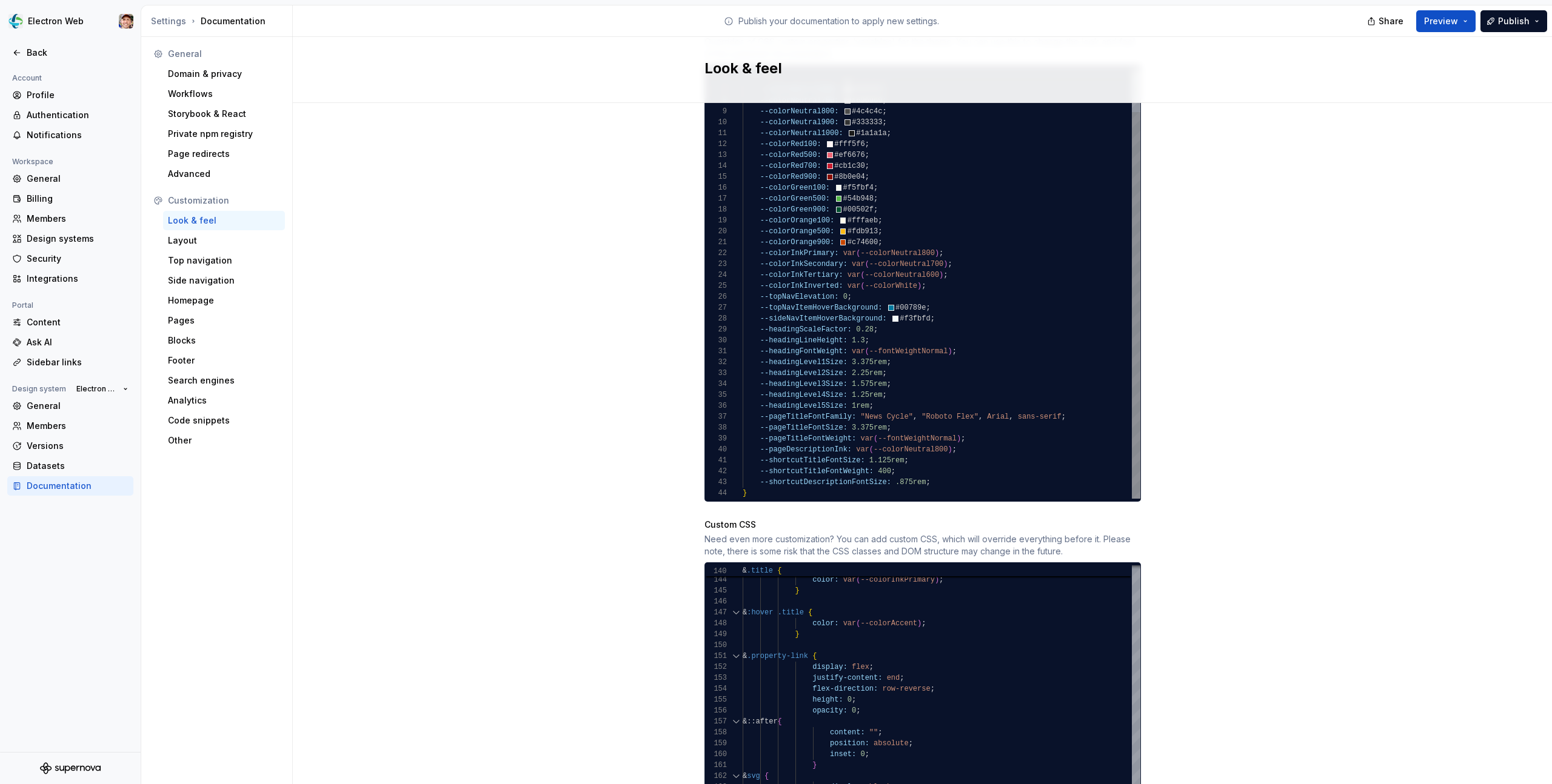
type textarea "**********"
click at [965, 467] on div "--colorNeutral400: #d1d1d1 ; --colorNeutral500: #b4b4b4 ; --colorNeutral600: #8…" at bounding box center [941, 259] width 397 height 480
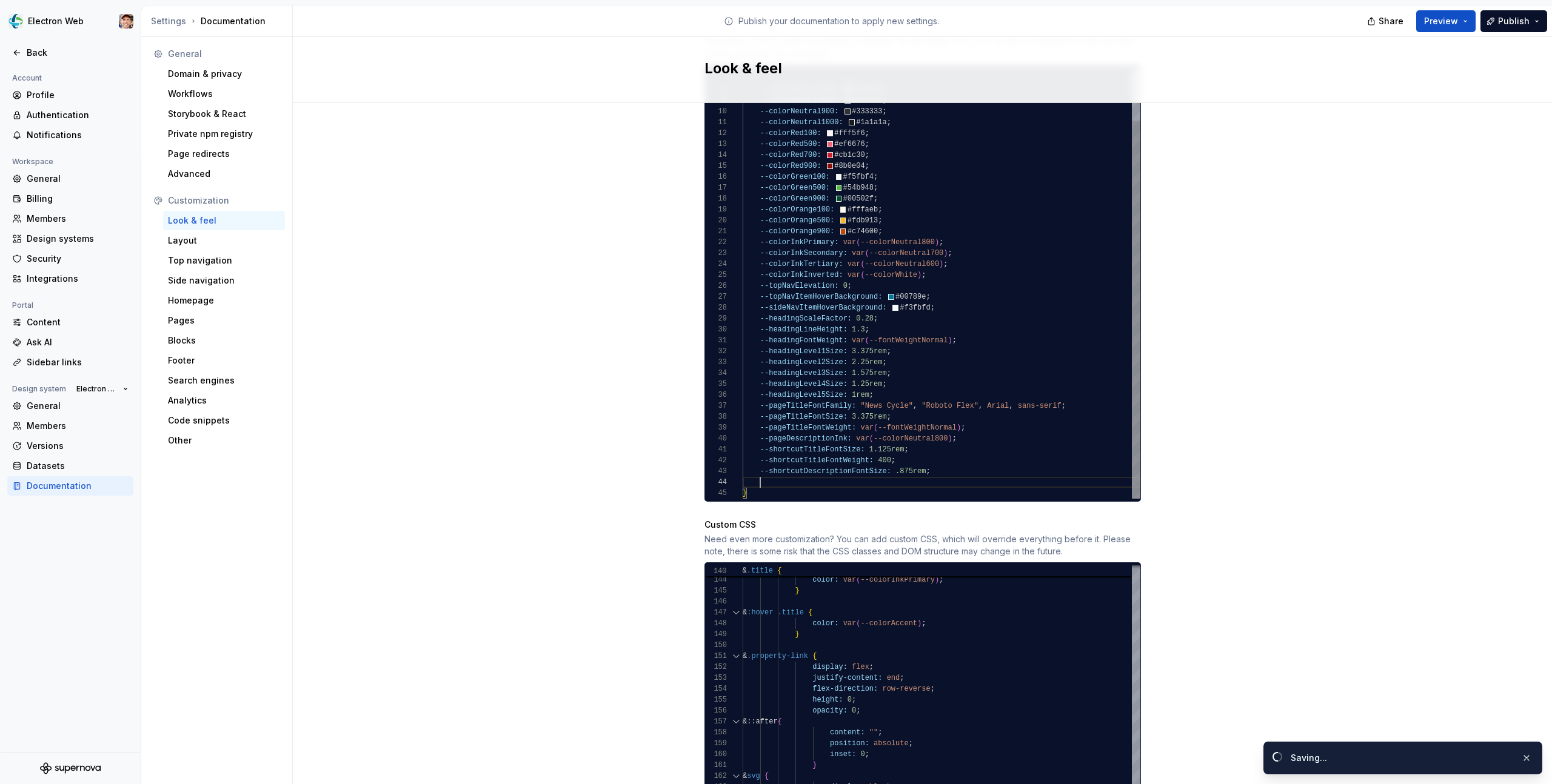
scroll to position [33, 79]
click at [796, 470] on div "--colorNeutral500: #b4b4b4 ; --colorNeutral600: #8f8f8f ; --colorNeutral700: #6…" at bounding box center [941, 253] width 397 height 490
click at [872, 465] on div "--colorNeutral500: #b4b4b4 ; --colorNeutral600: #8f8f8f ; --colorNeutral700: #6…" at bounding box center [941, 253] width 397 height 490
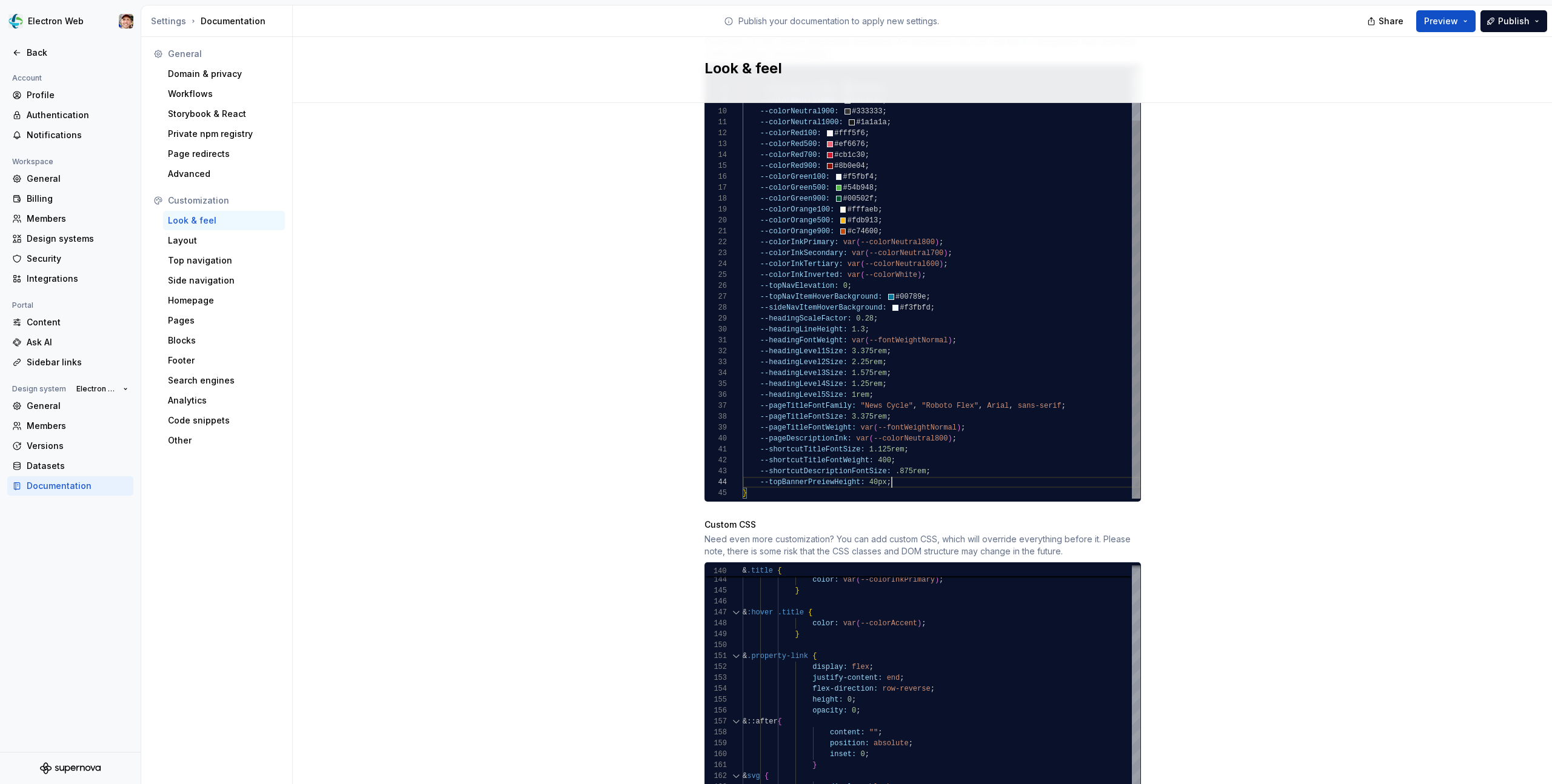
click at [886, 470] on div "--colorNeutral500: #b4b4b4 ; --colorNeutral600: #8f8f8f ; --colorNeutral700: #6…" at bounding box center [941, 253] width 397 height 490
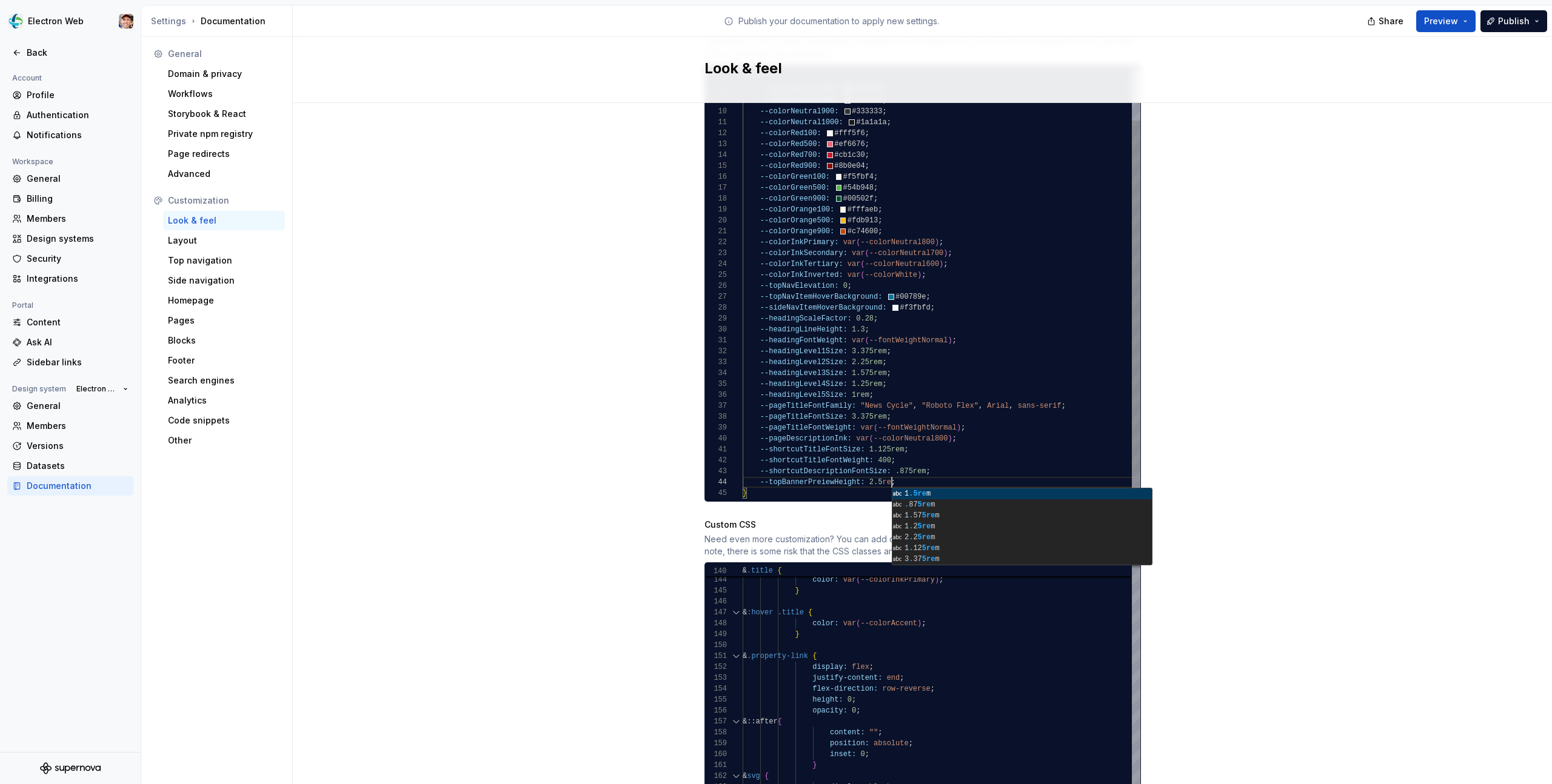
scroll to position [33, 153]
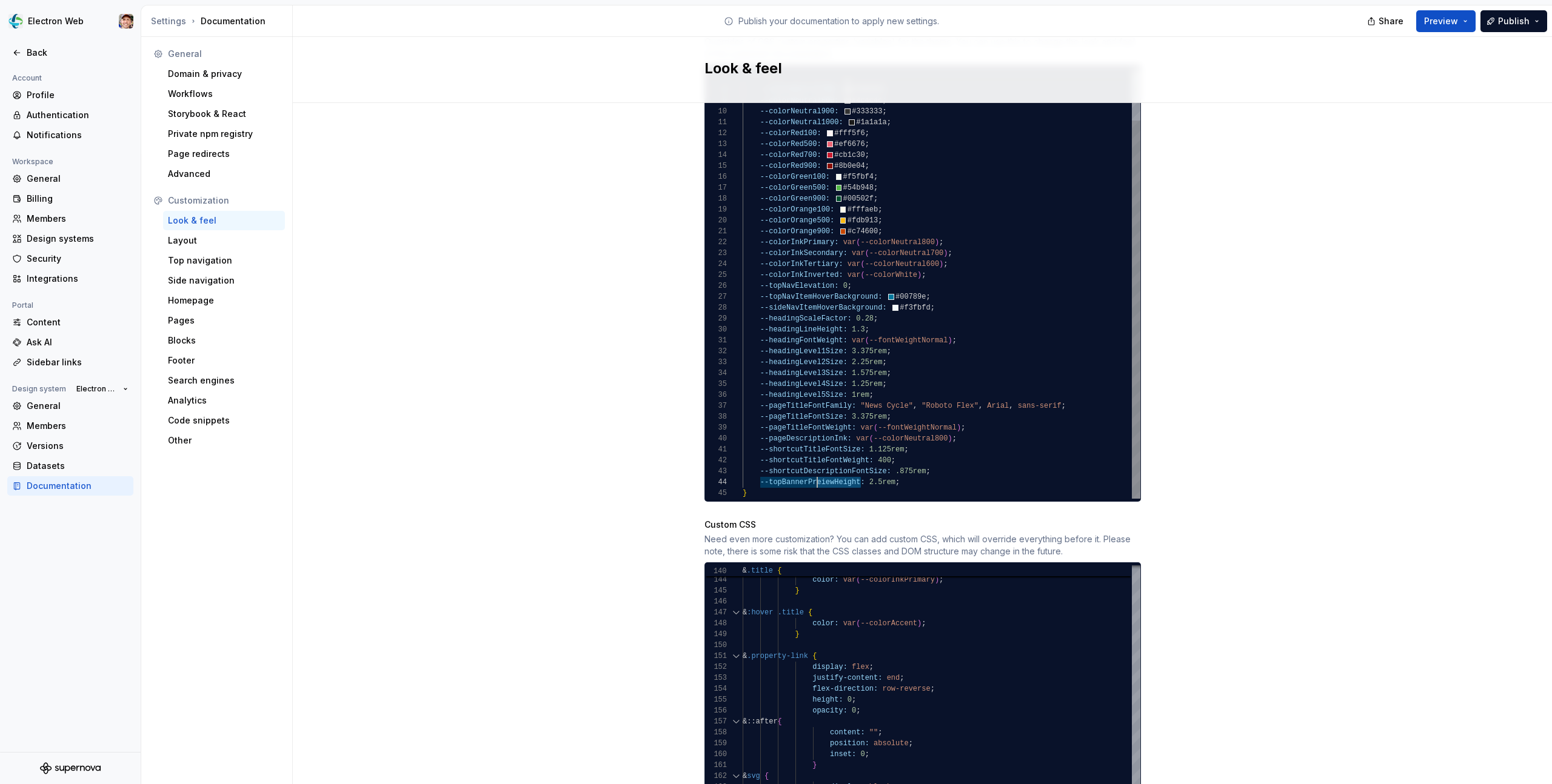
drag, startPoint x: 860, startPoint y: 469, endPoint x: 820, endPoint y: 468, distance: 40.0
click at [819, 468] on div "--colorNeutral500: #b4b4b4 ; --colorNeutral600: #8f8f8f ; --colorNeutral700: #6…" at bounding box center [941, 253] width 397 height 490
click at [852, 472] on div "--colorNeutral500: #b4b4b4 ; --colorNeutral600: #8f8f8f ; --colorNeutral700: #6…" at bounding box center [941, 253] width 397 height 490
click at [825, 471] on div "--colorNeutral500: #b4b4b4 ; --colorNeutral600: #8f8f8f ; --colorNeutral700: #6…" at bounding box center [941, 253] width 397 height 490
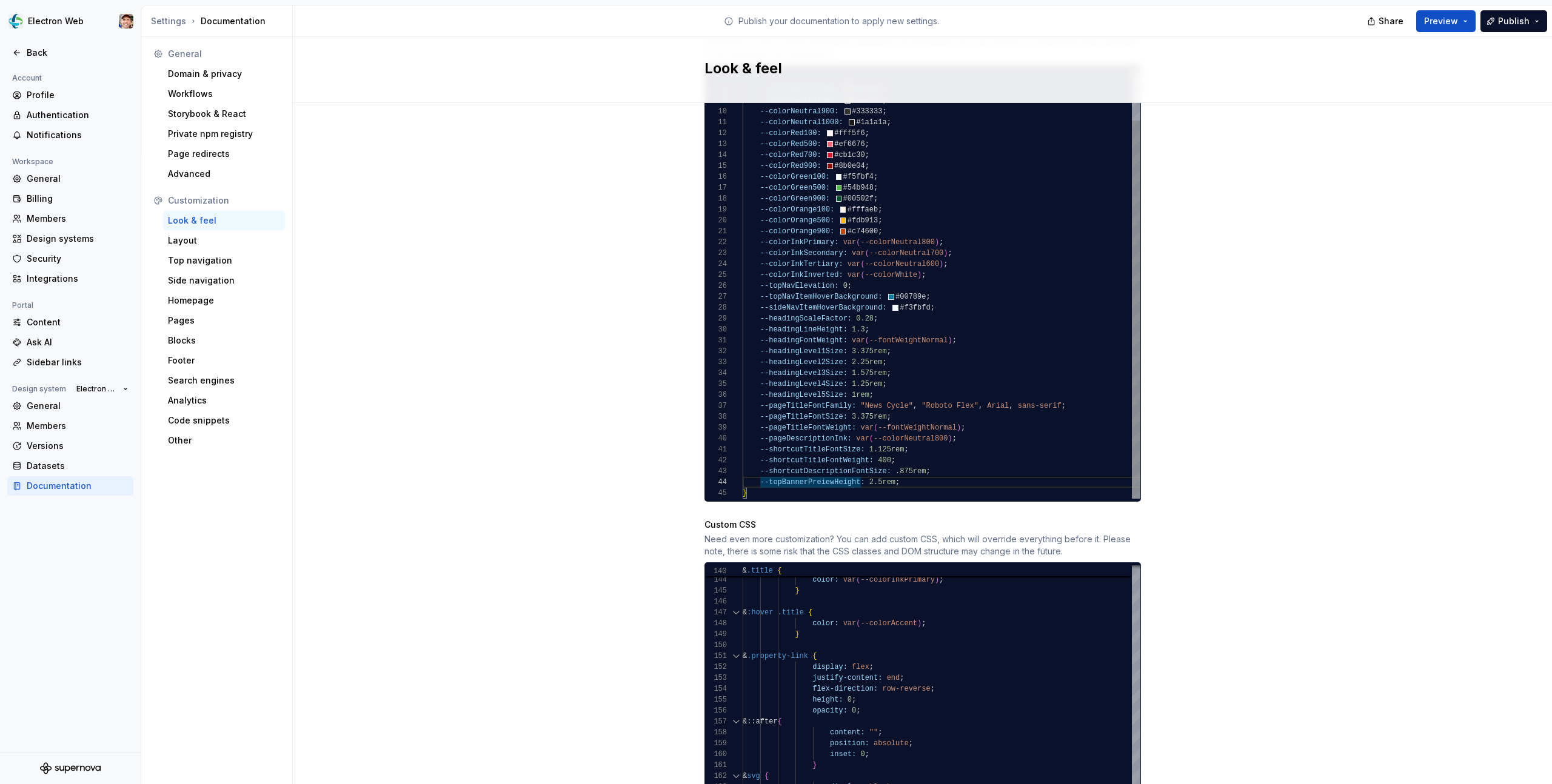
click at [824, 471] on div "--colorNeutral500: #b4b4b4 ; --colorNeutral600: #8f8f8f ; --colorNeutral700: #6…" at bounding box center [941, 253] width 397 height 490
drag, startPoint x: 865, startPoint y: 471, endPoint x: 763, endPoint y: 472, distance: 102.0
click at [762, 478] on span "--topBannerPreviewHeight:" at bounding box center [814, 482] width 109 height 8
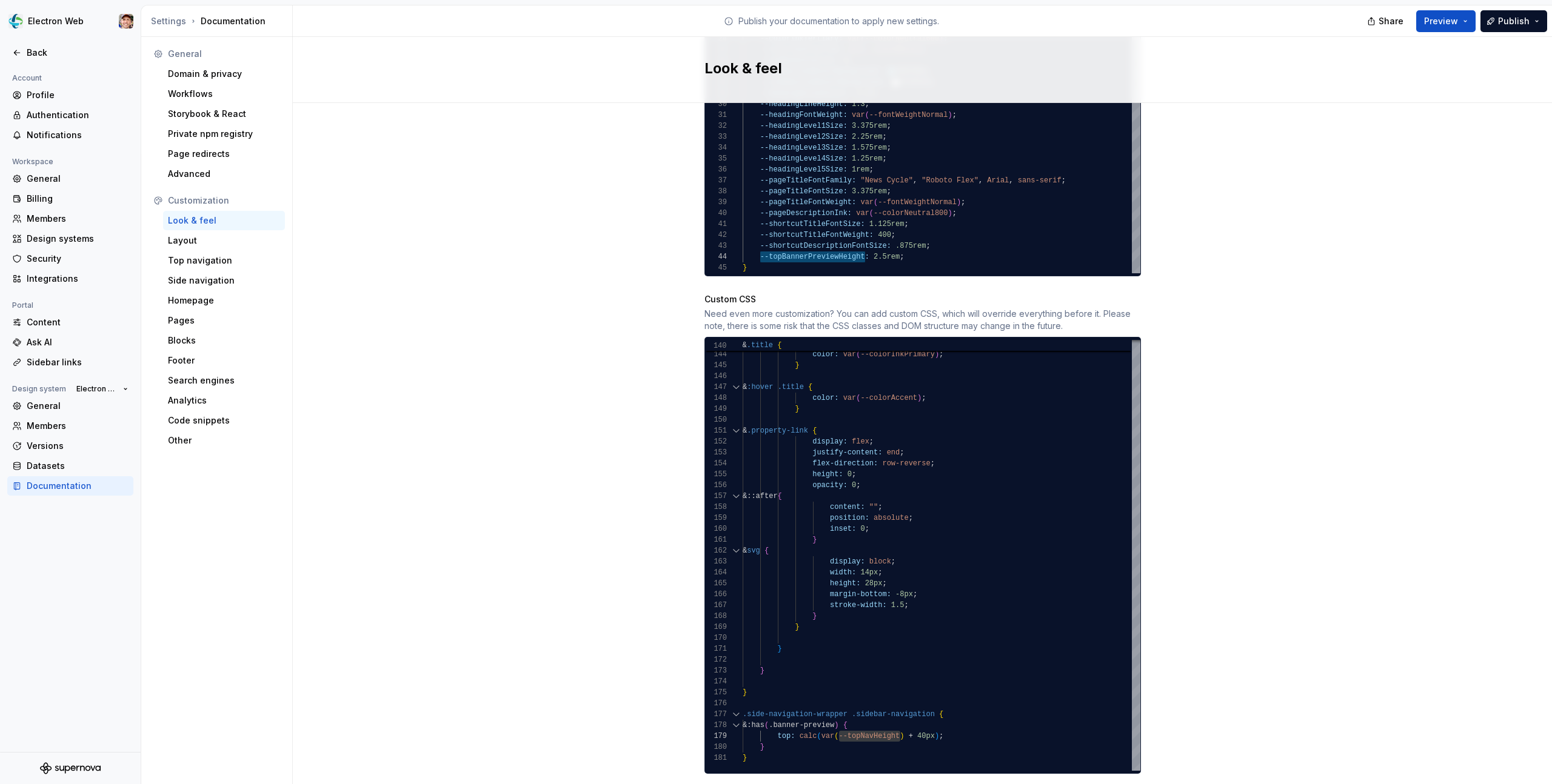
scroll to position [969, 0]
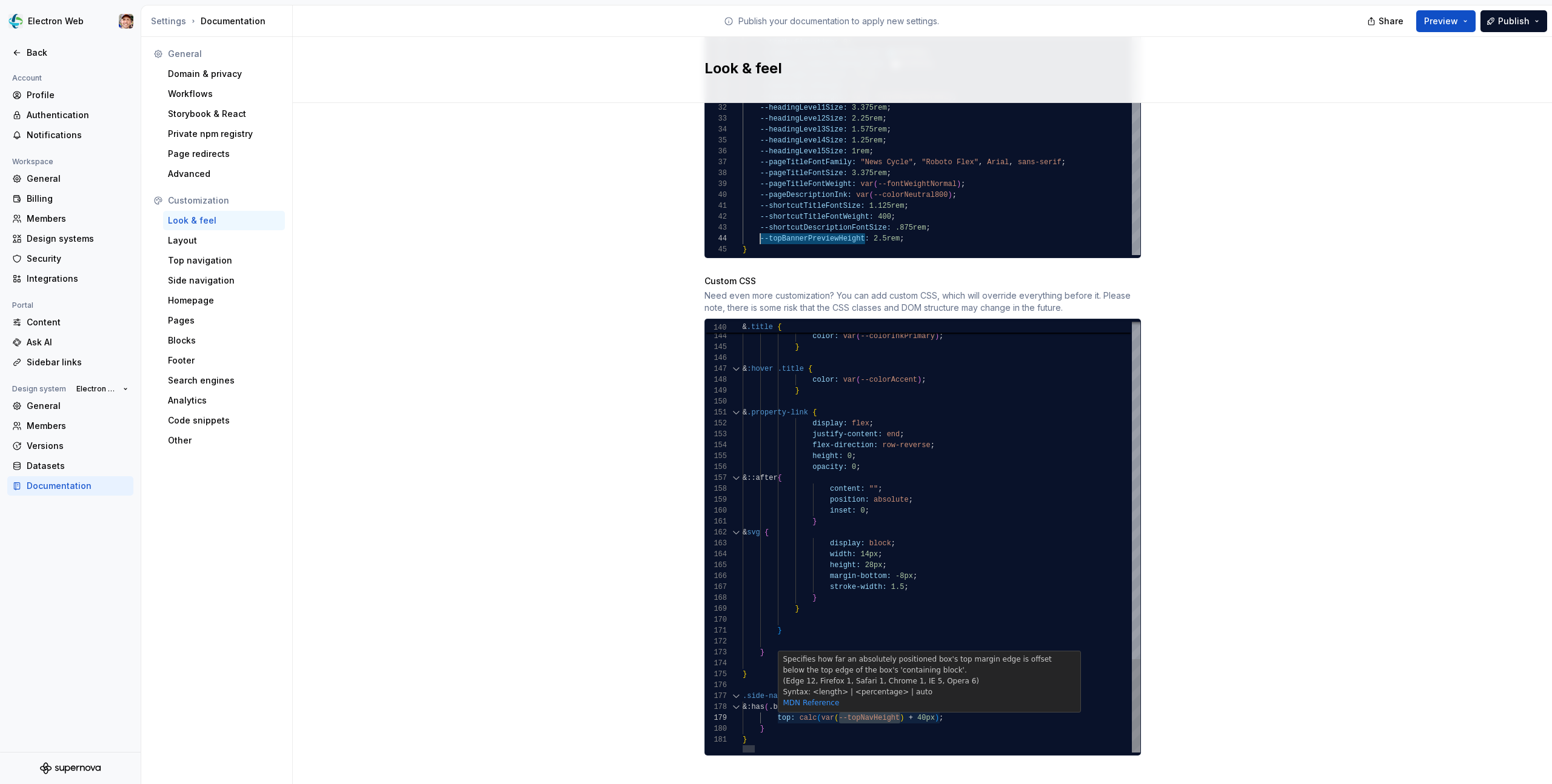
type textarea "**********"
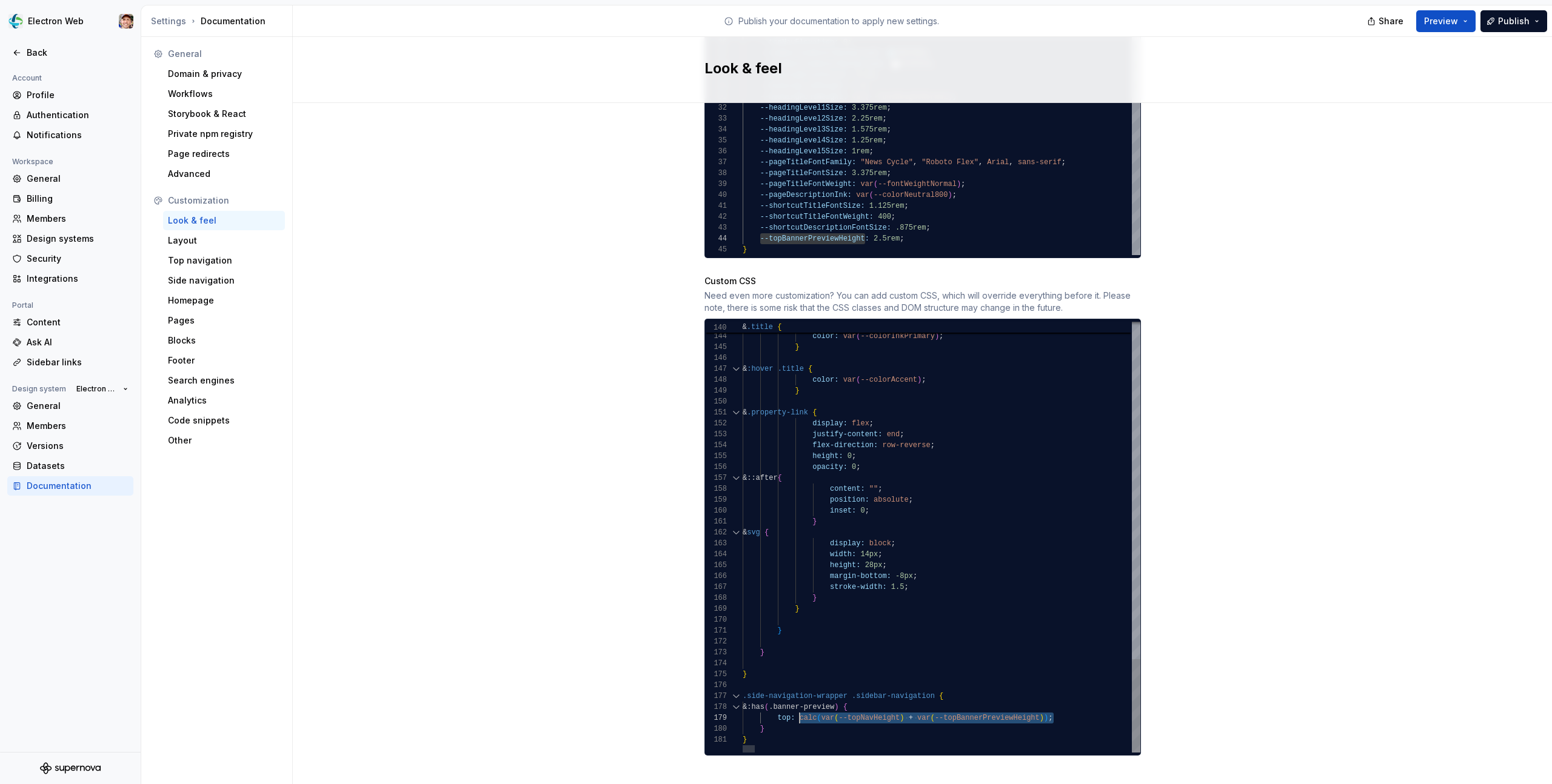
scroll to position [87, 57]
drag, startPoint x: 1054, startPoint y: 706, endPoint x: 799, endPoint y: 705, distance: 255.0
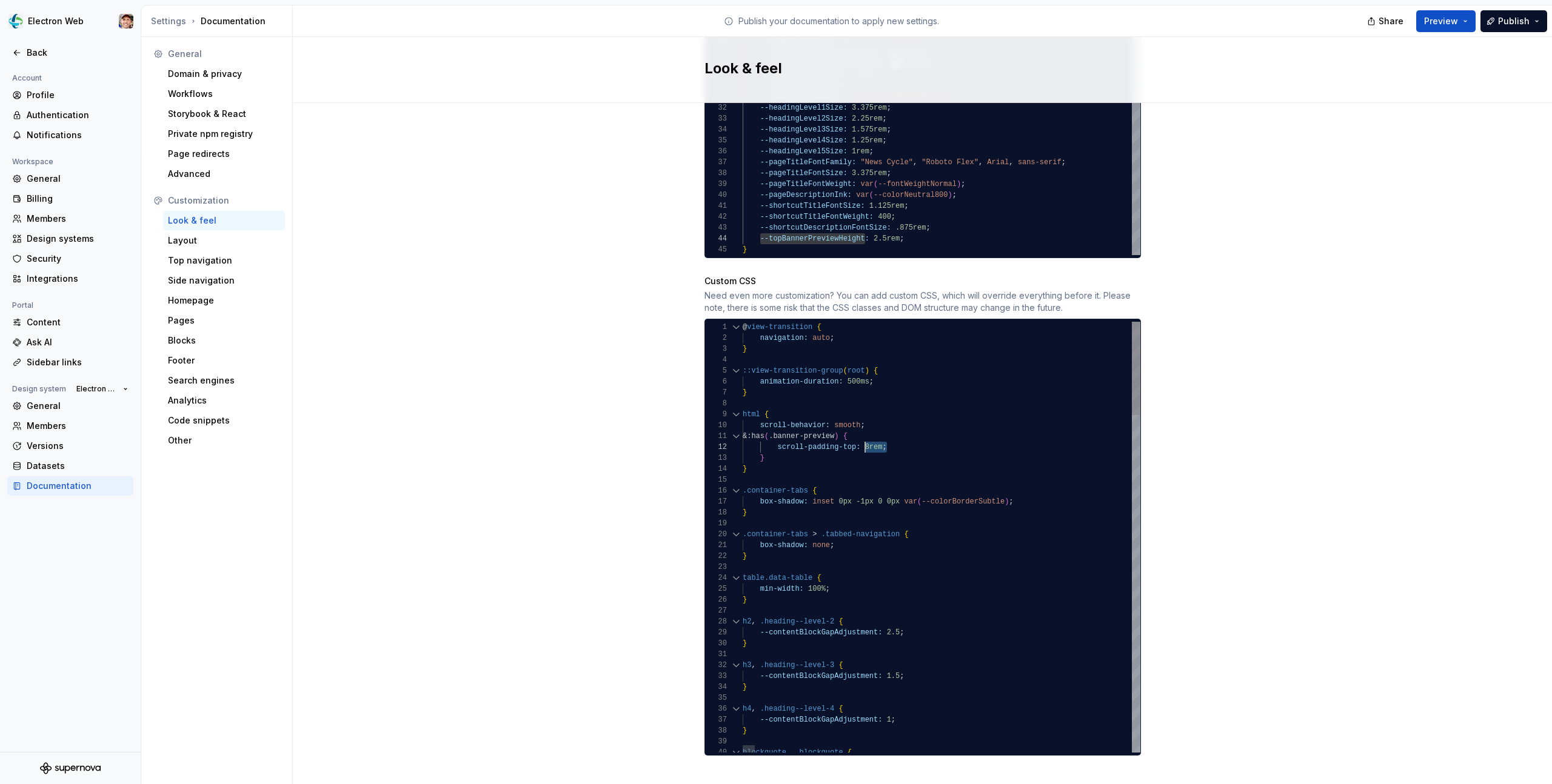
drag, startPoint x: 884, startPoint y: 438, endPoint x: 865, endPoint y: 438, distance: 19.0
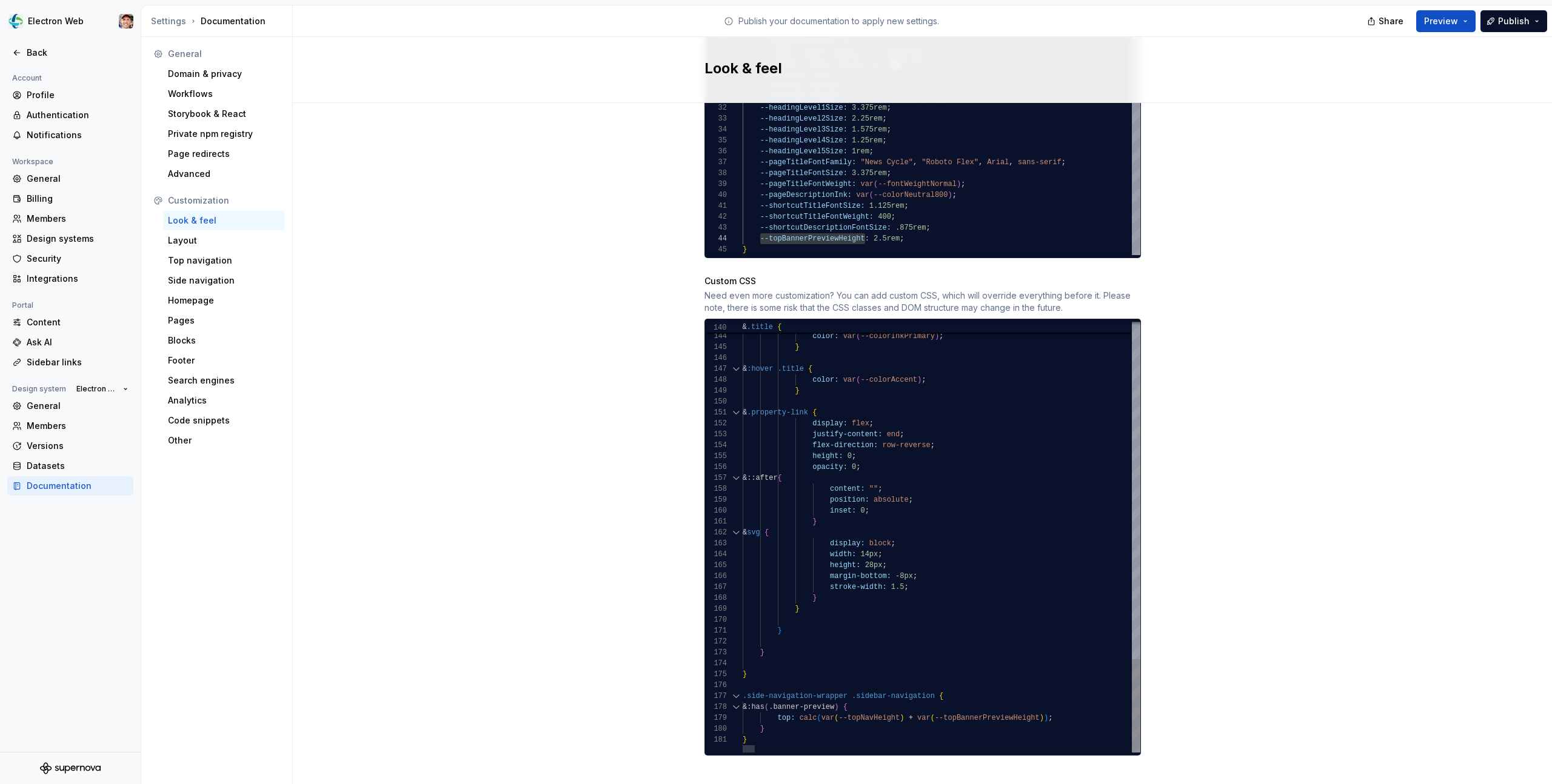
scroll to position [0, 4]
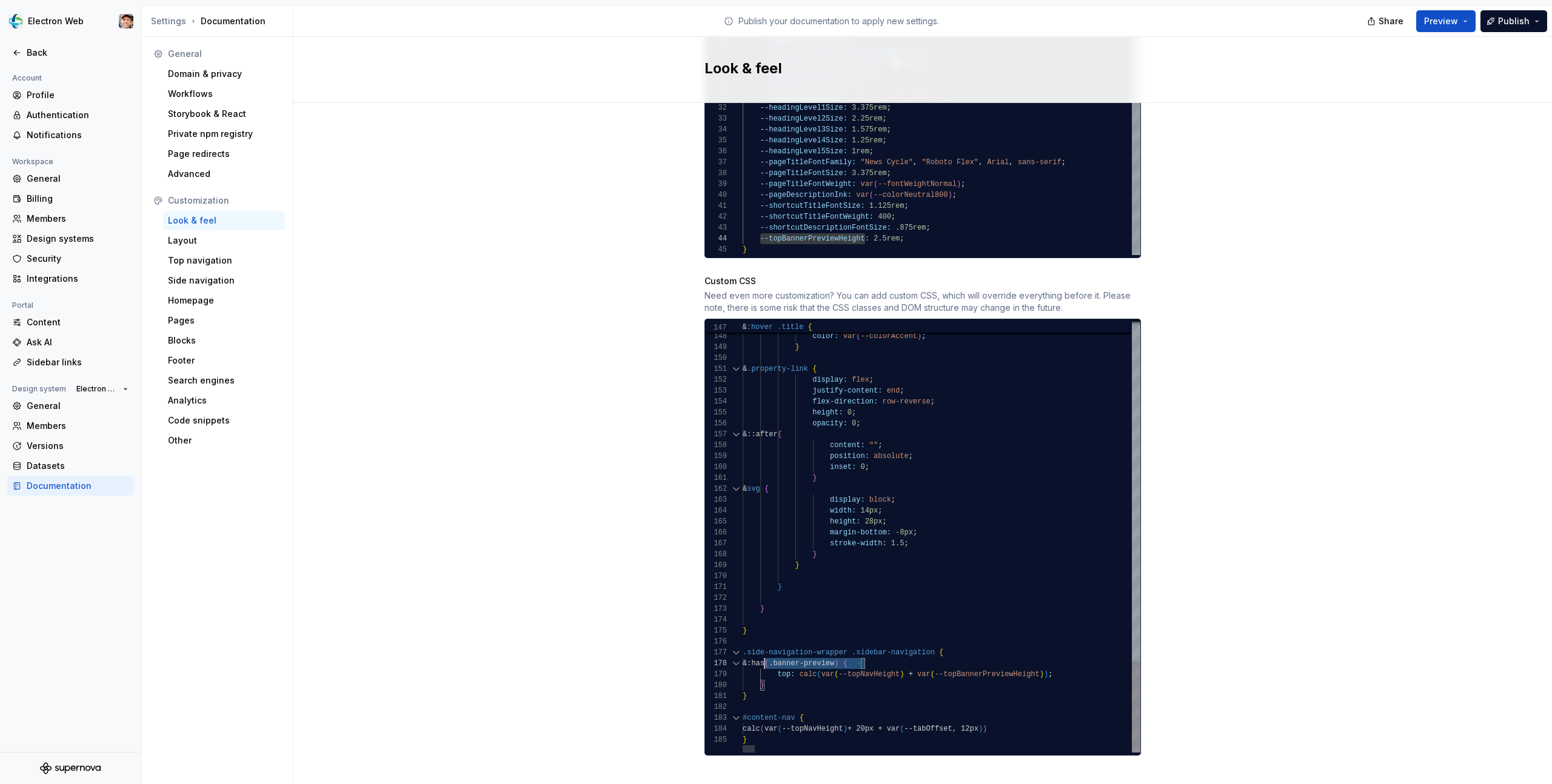
scroll to position [76, 18]
drag, startPoint x: 869, startPoint y: 651, endPoint x: 760, endPoint y: 652, distance: 109.0
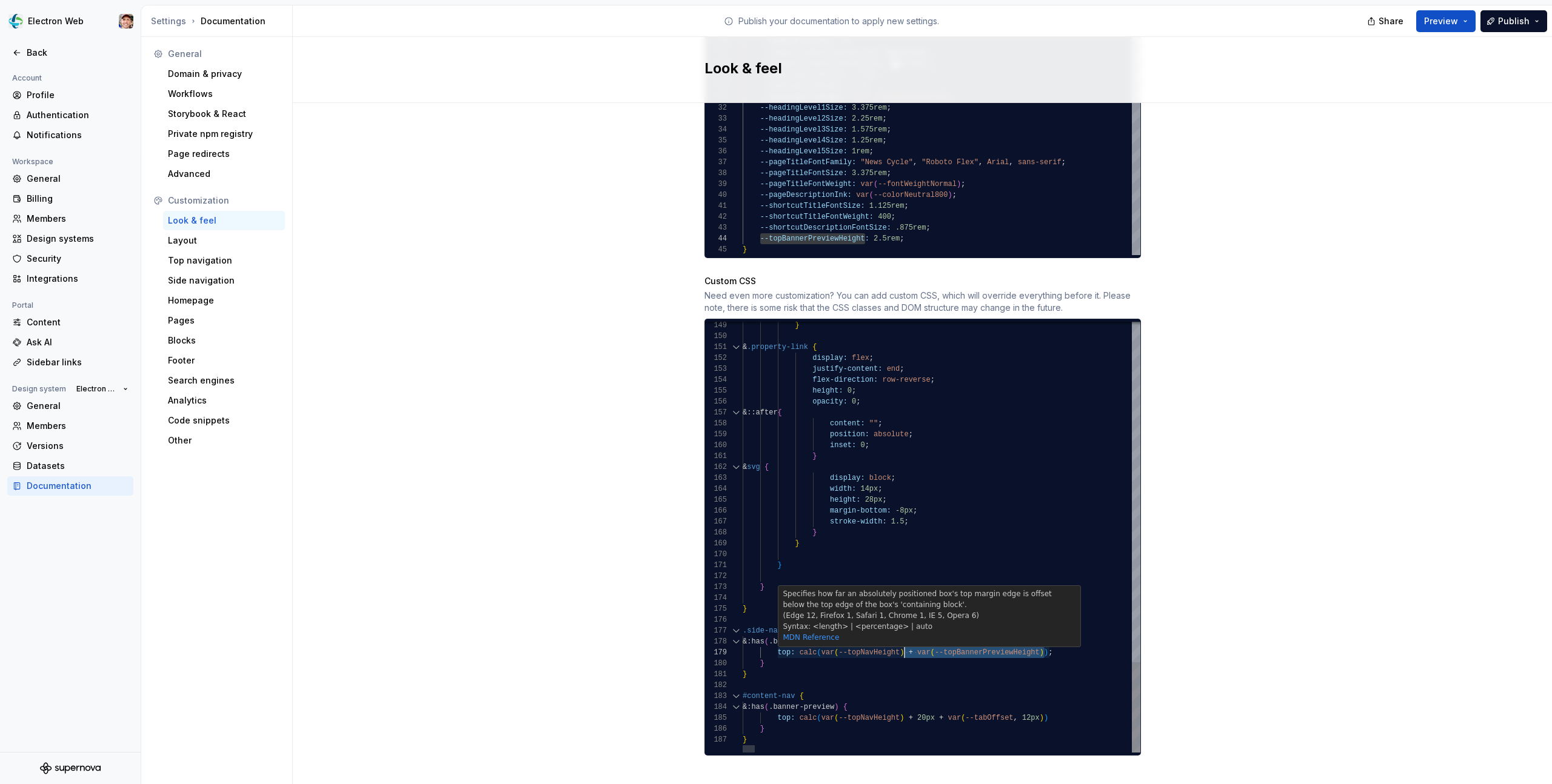
scroll to position [87, 166]
drag, startPoint x: 1045, startPoint y: 642, endPoint x: 909, endPoint y: 644, distance: 136.0
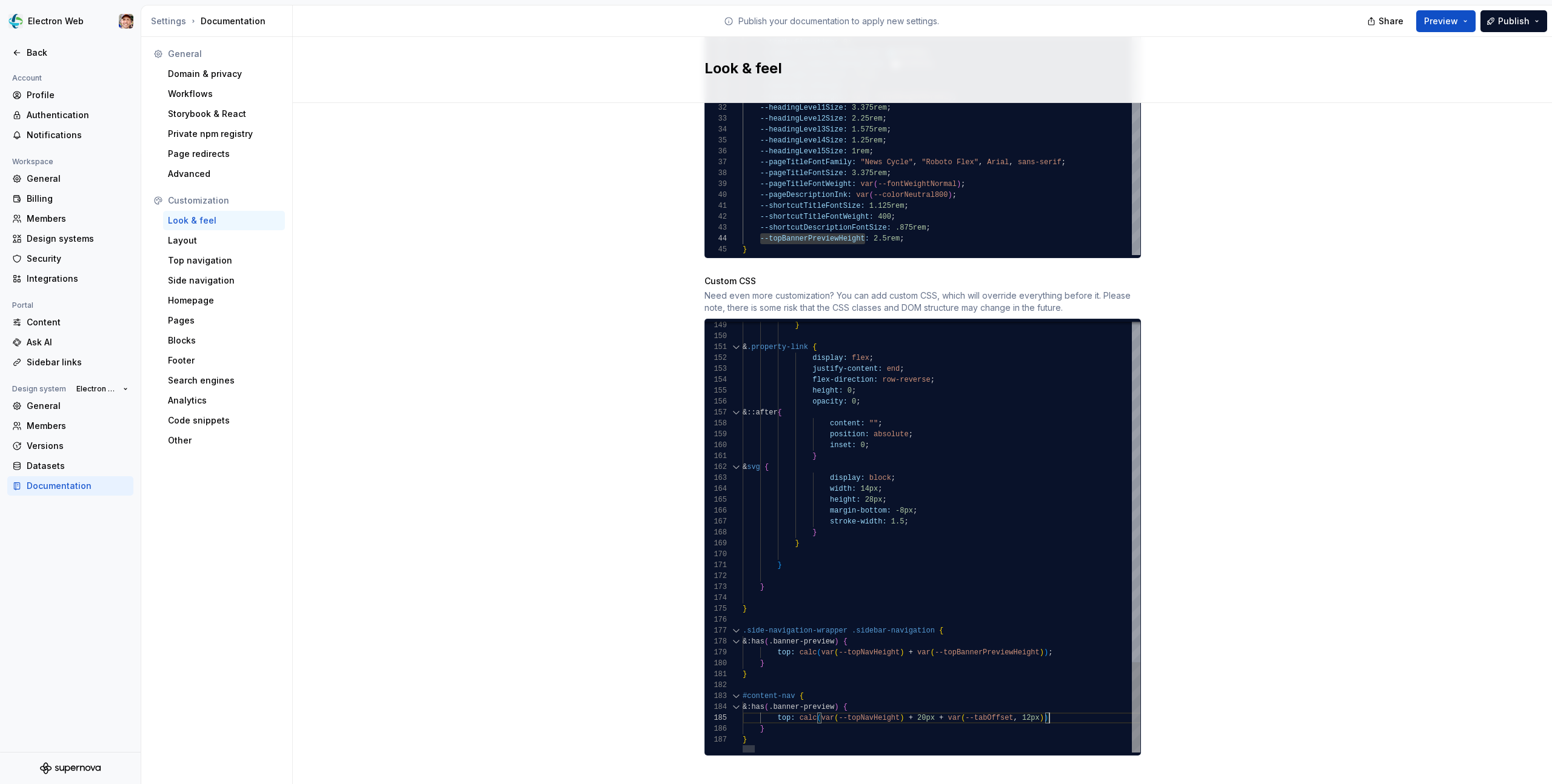
type textarea "**********"
click at [1459, 27] on button "Preview" at bounding box center [1446, 21] width 59 height 22
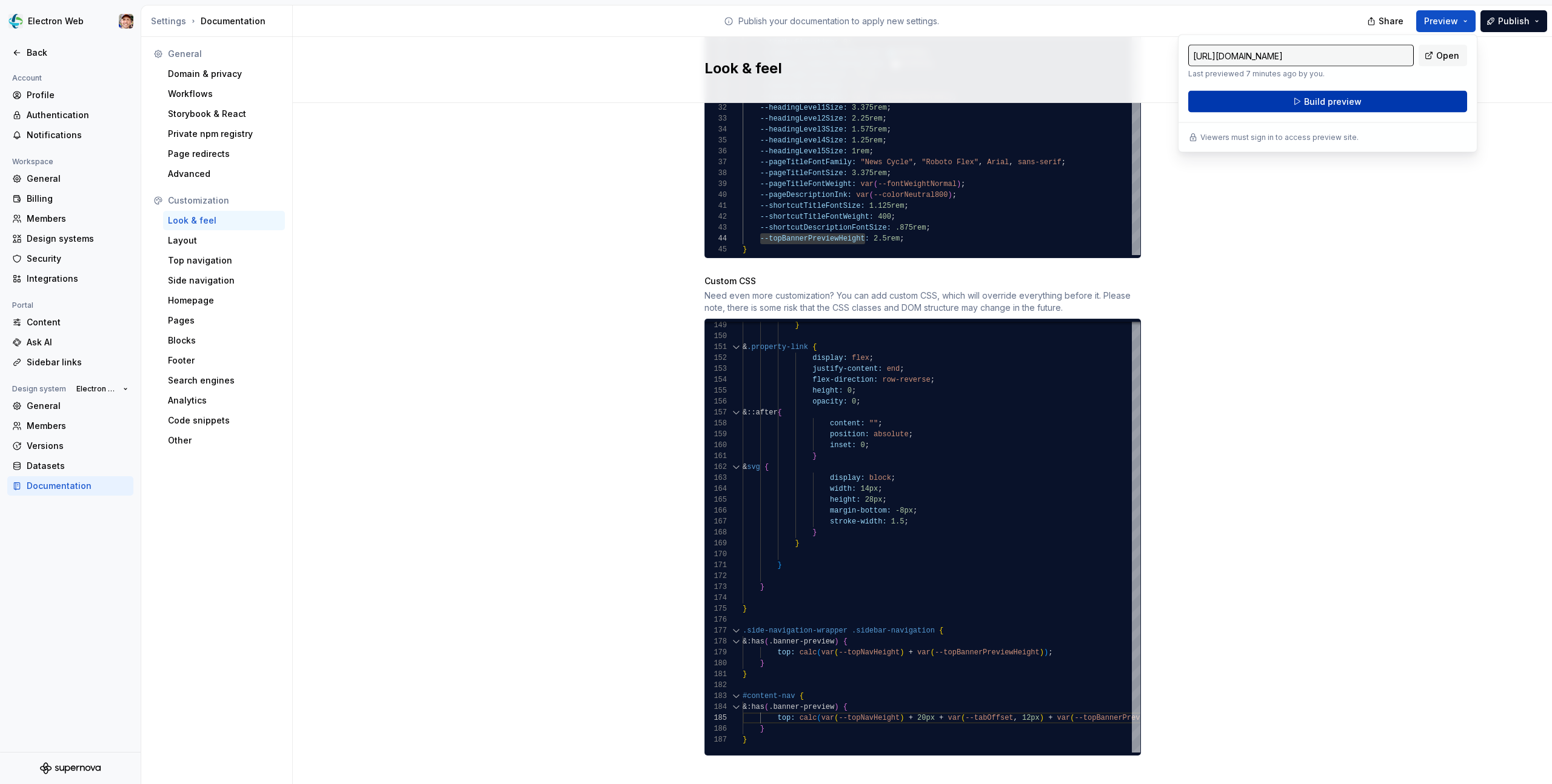
click at [1399, 104] on button "Build preview" at bounding box center [1327, 101] width 279 height 22
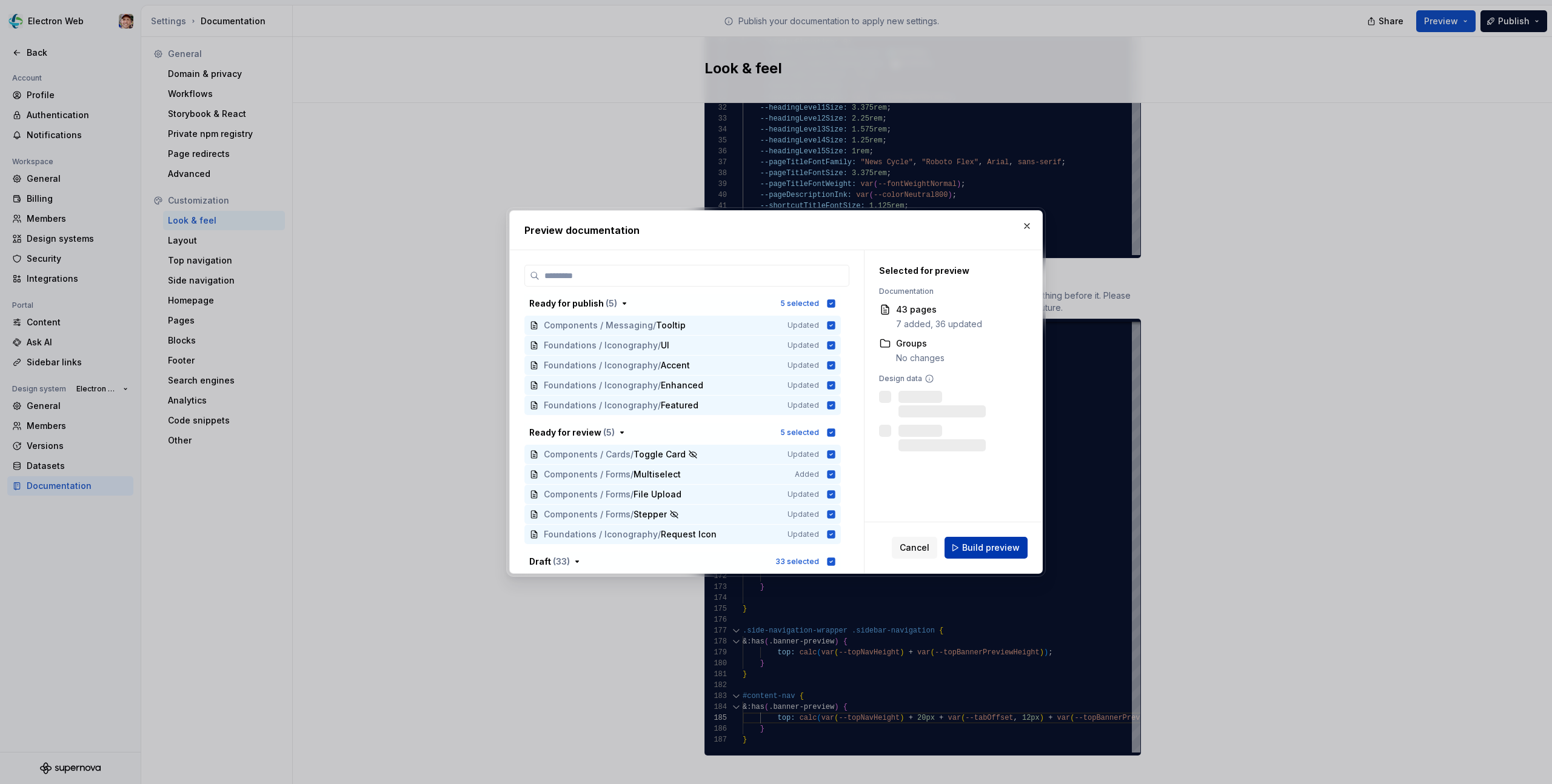
click at [972, 548] on span "Build preview" at bounding box center [991, 547] width 57 height 12
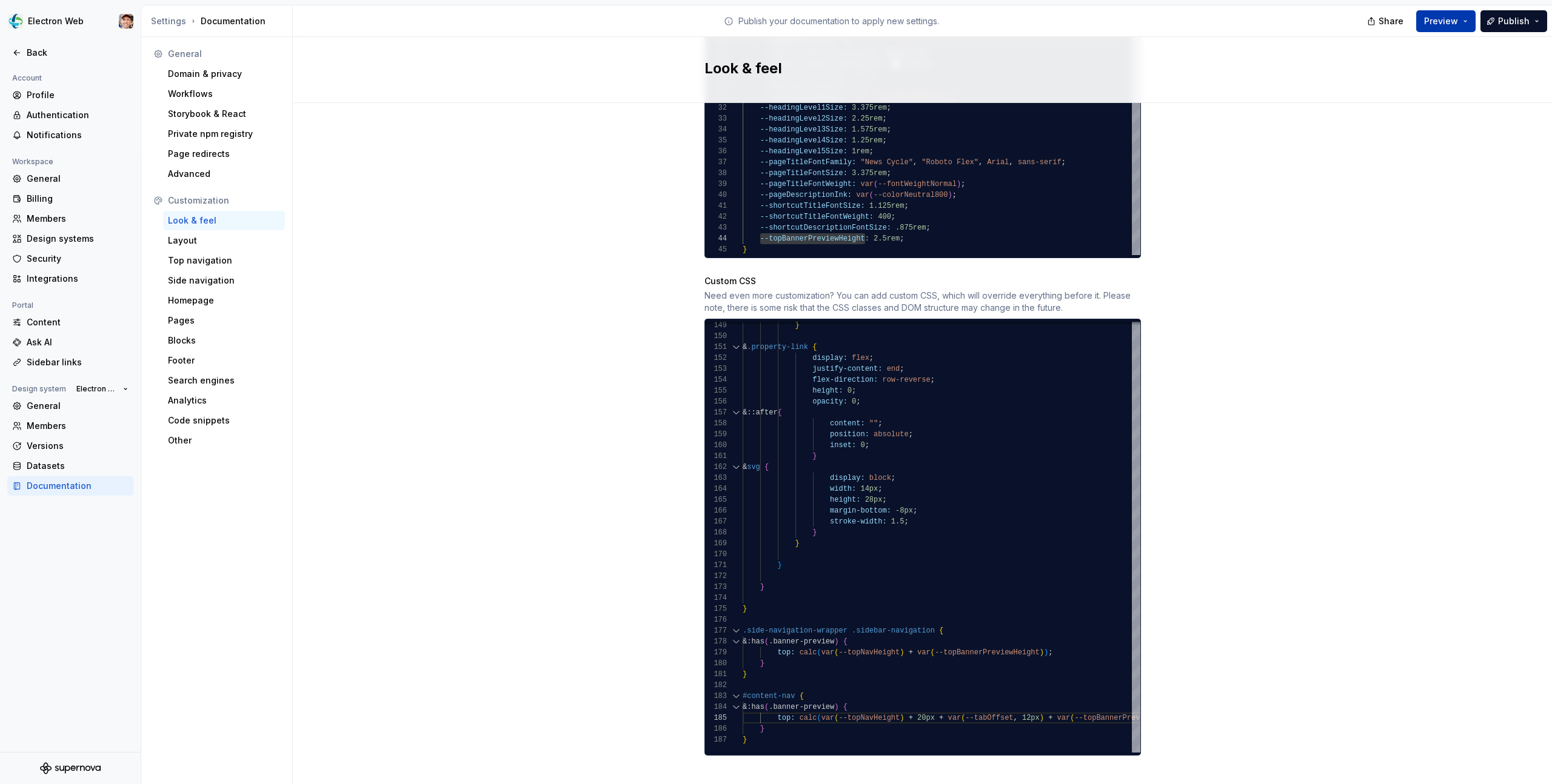
click at [1451, 20] on span "Preview" at bounding box center [1441, 21] width 34 height 12
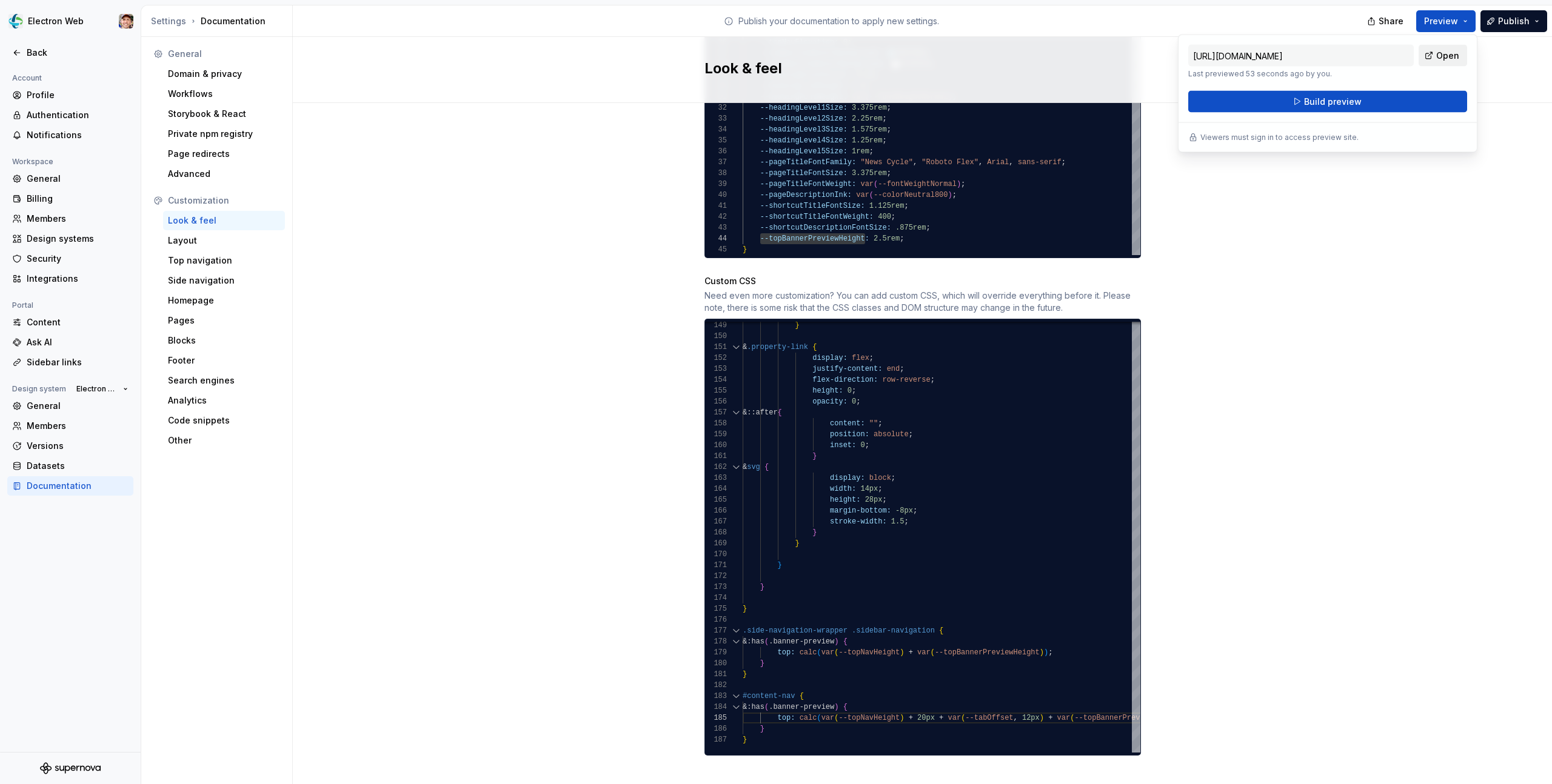
click at [1435, 57] on link "Open" at bounding box center [1443, 55] width 48 height 22
click at [1353, 106] on span "Build preview" at bounding box center [1333, 102] width 57 height 12
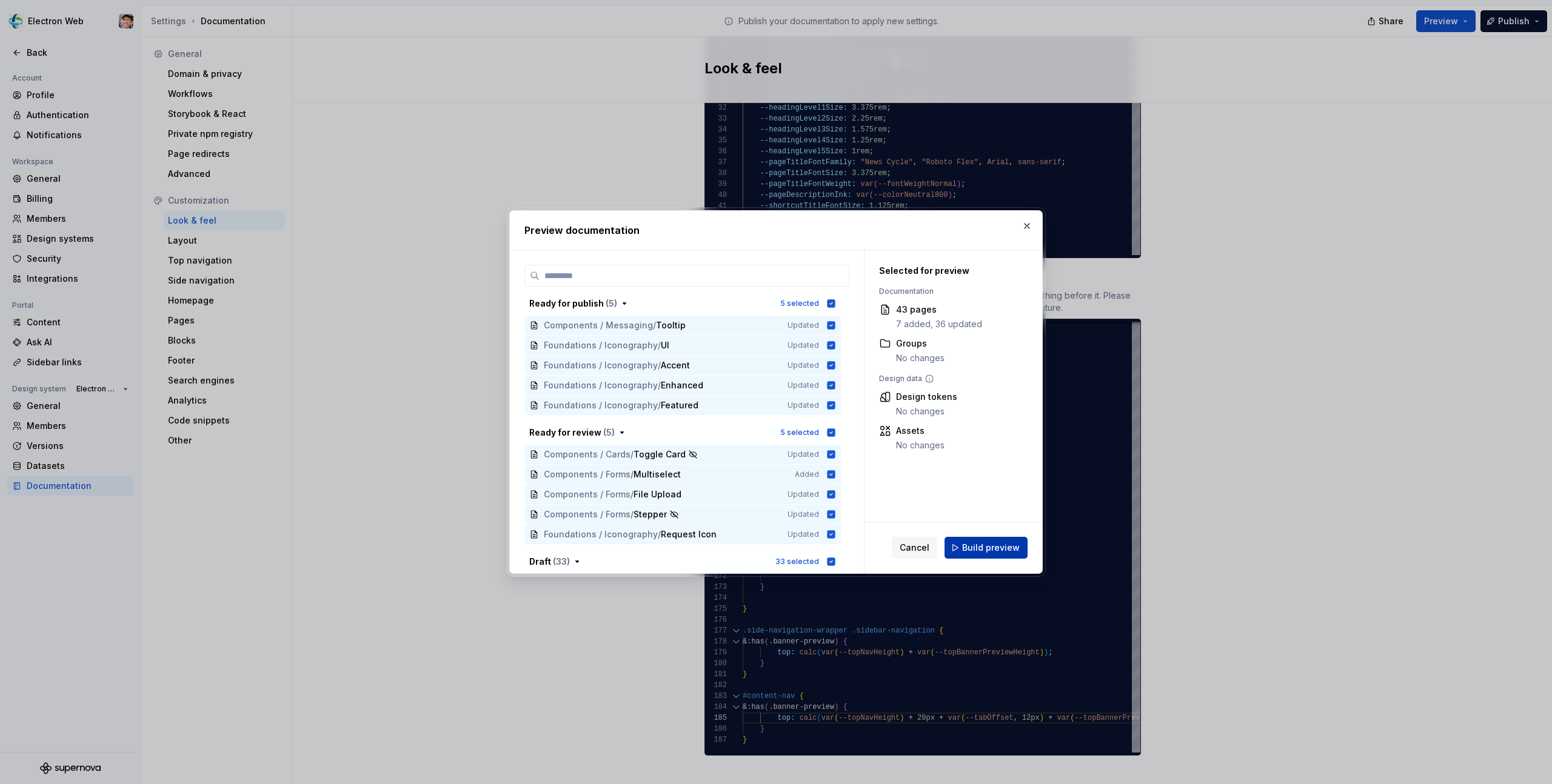
click at [999, 539] on button "Build preview" at bounding box center [986, 547] width 83 height 22
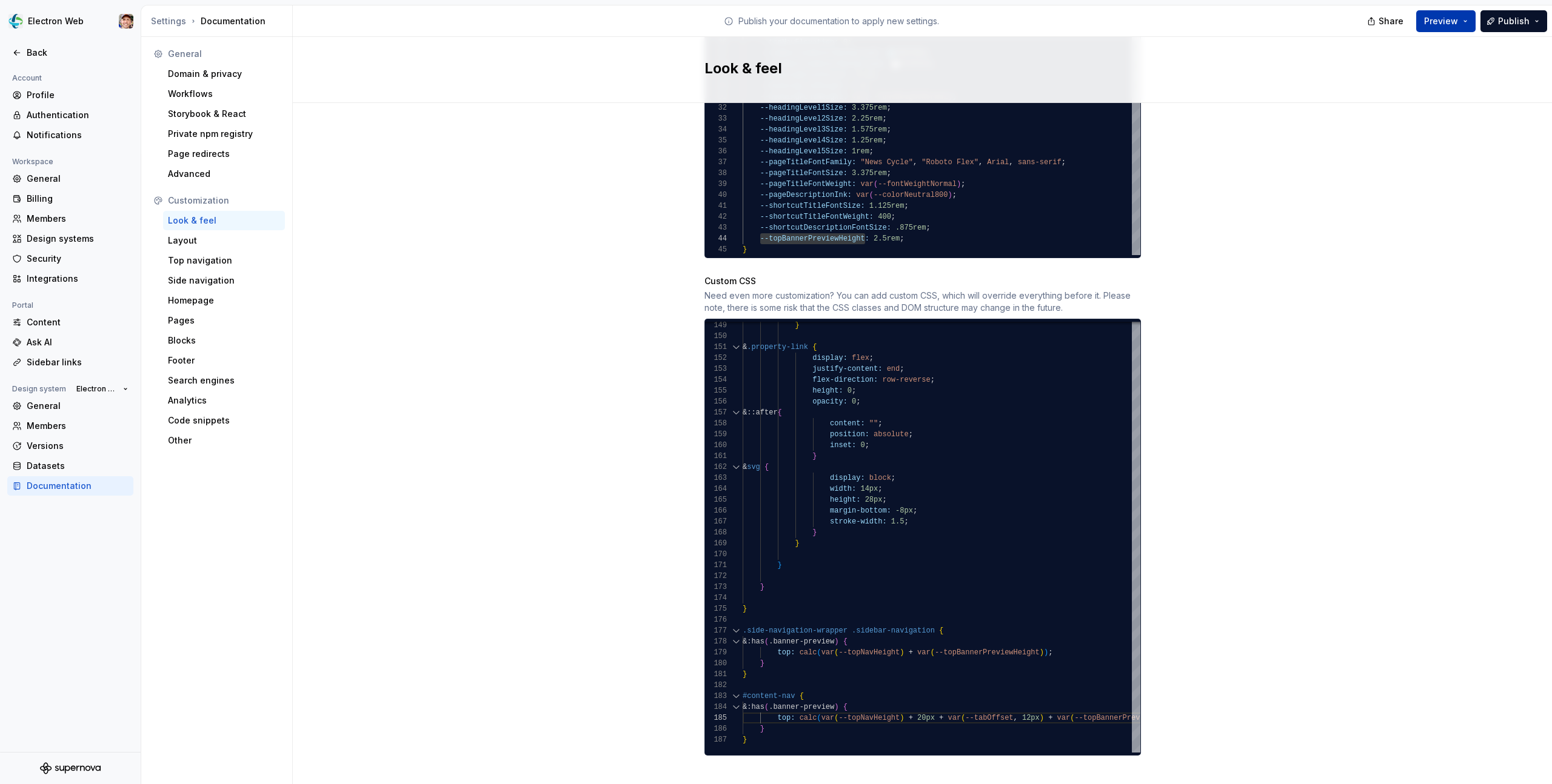
click at [1461, 20] on button "Preview" at bounding box center [1446, 21] width 59 height 22
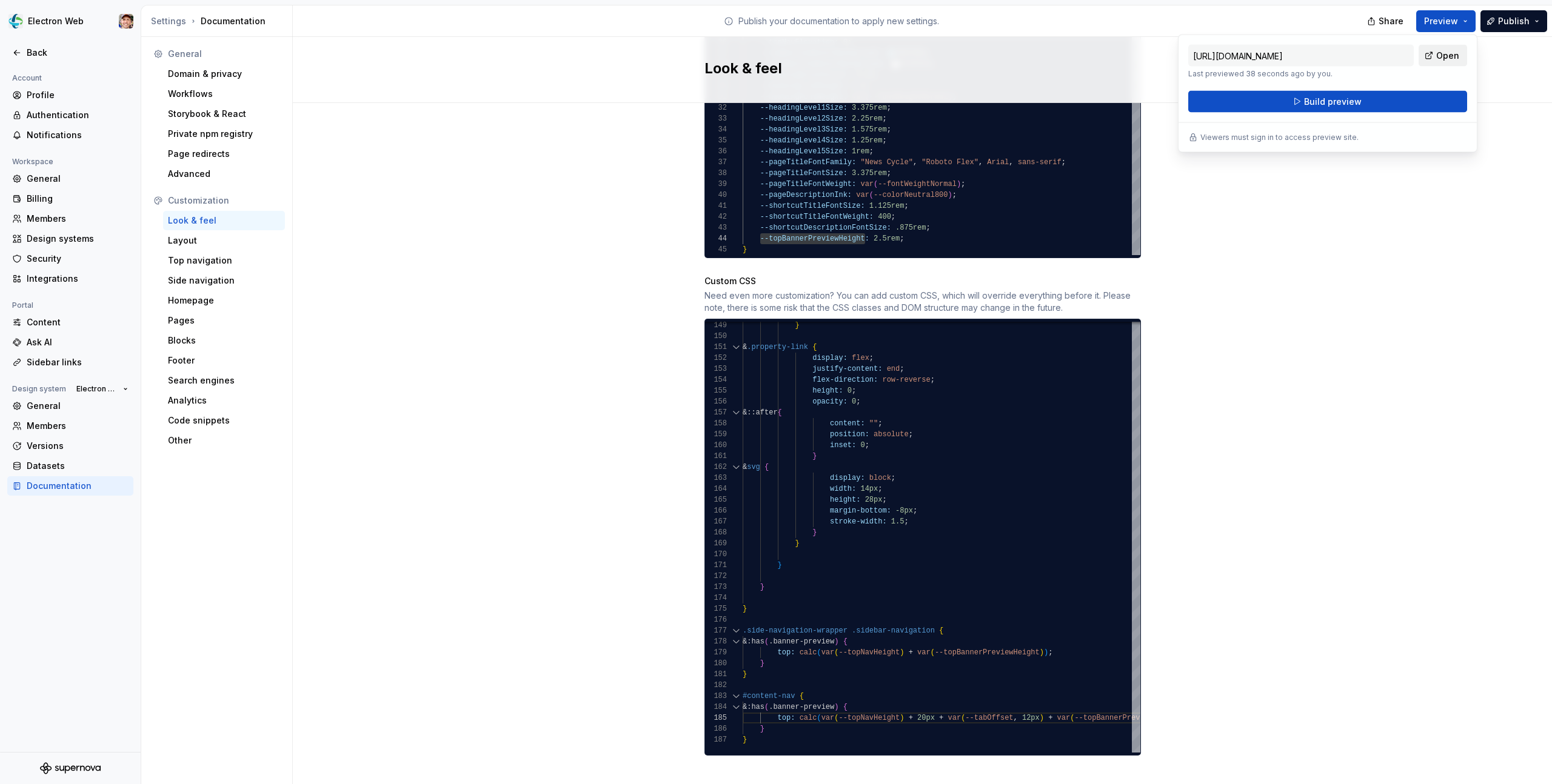
click at [1433, 52] on link "Open" at bounding box center [1443, 55] width 48 height 22
